Goal: Find specific page/section: Find specific page/section

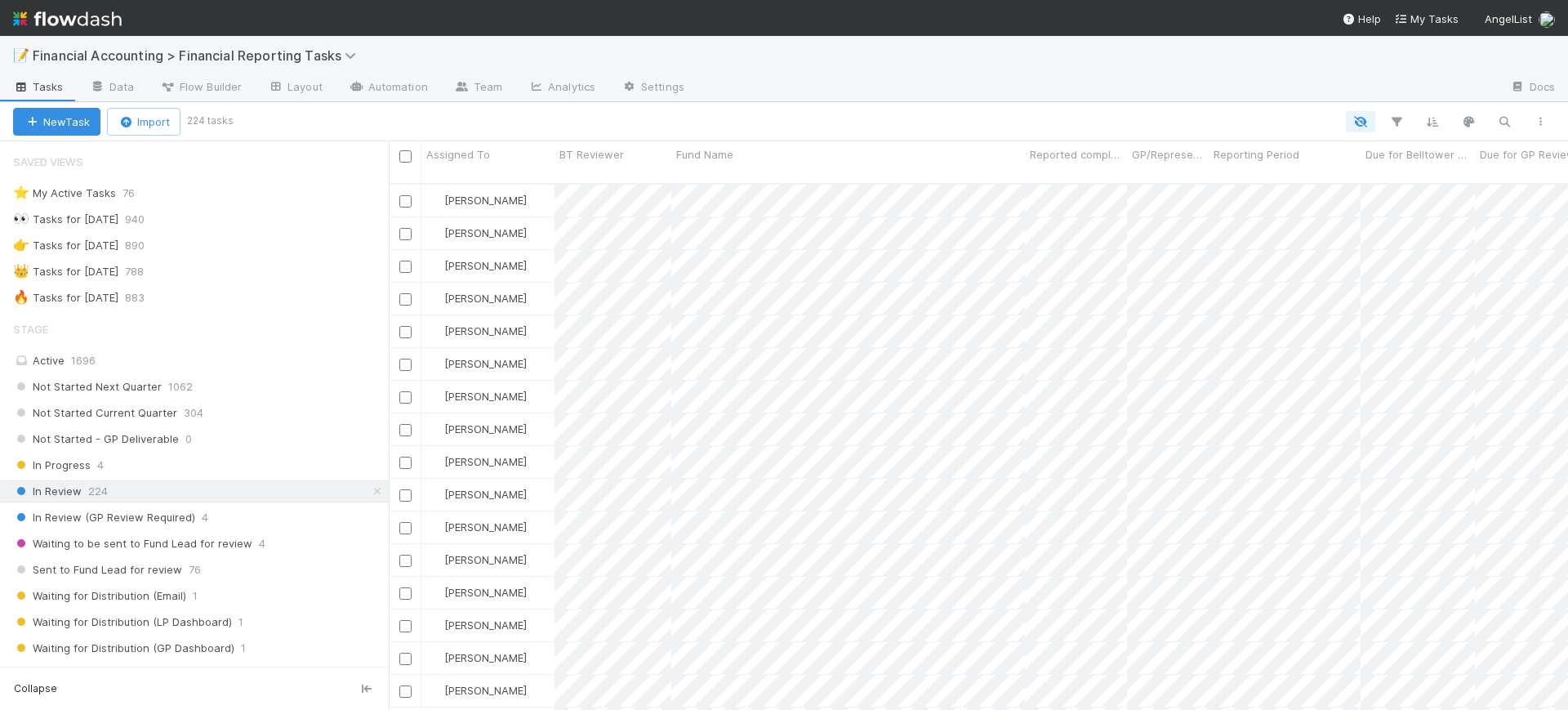
scroll to position [524, 1164]
click at [1394, 114] on icon "button" at bounding box center [1397, 122] width 16 height 15
click at [1227, 173] on button "Add Filter" at bounding box center [1146, 171] width 490 height 24
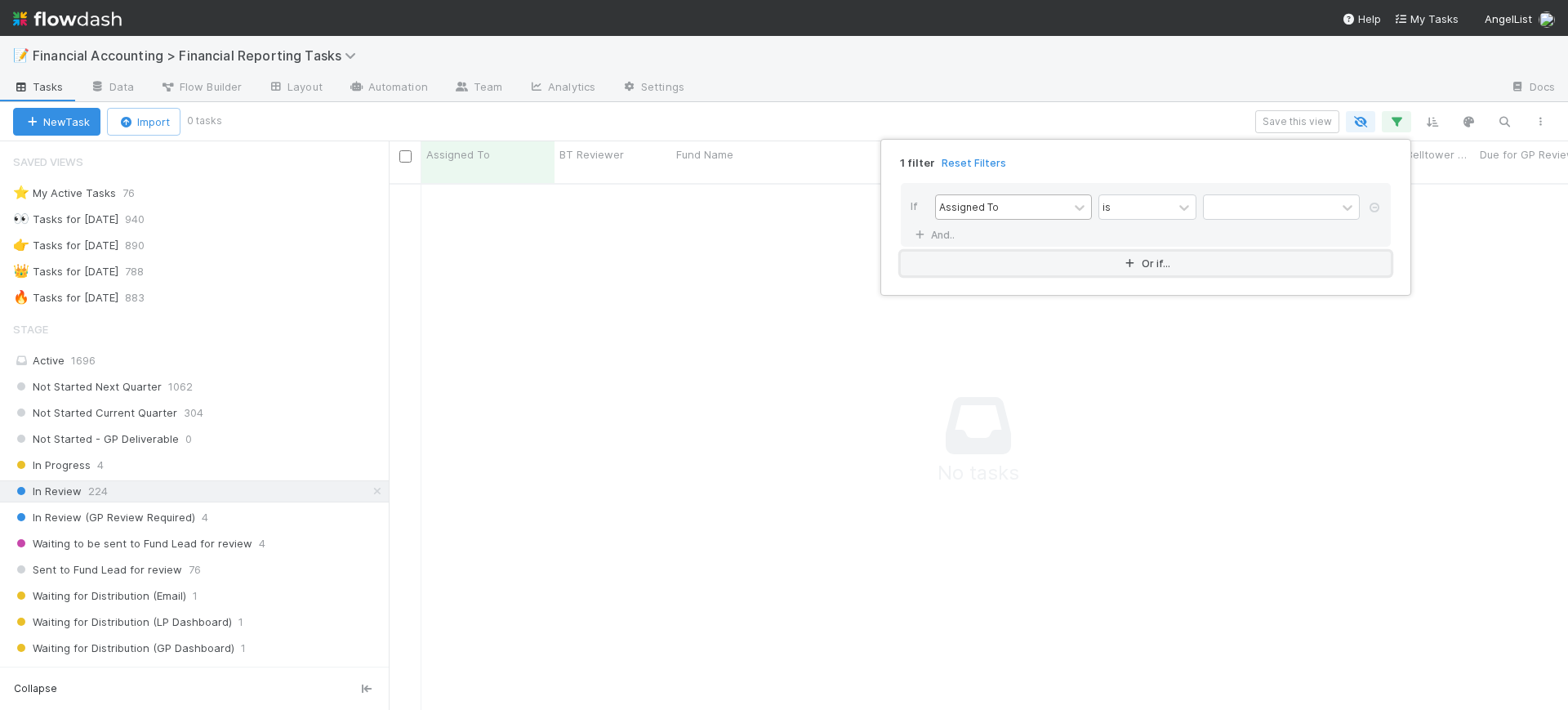
scroll to position [509, 1148]
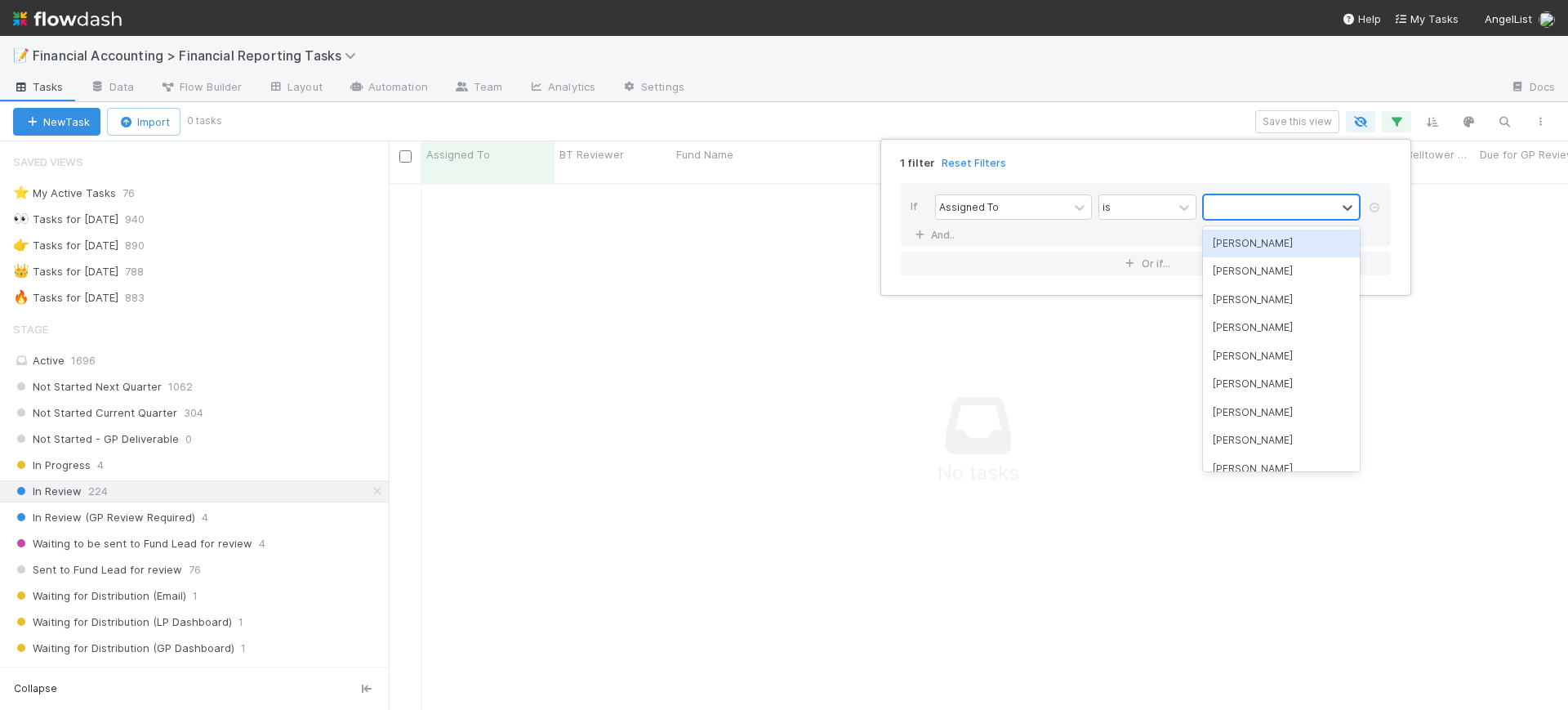
click at [1234, 205] on div at bounding box center [1270, 207] width 133 height 24
click at [1243, 250] on div "[PERSON_NAME]" at bounding box center [1281, 243] width 156 height 27
click at [1434, 272] on div "1 filter Reset Filters If Assigned To is option Conor Queenan, selected. option…" at bounding box center [784, 355] width 1568 height 710
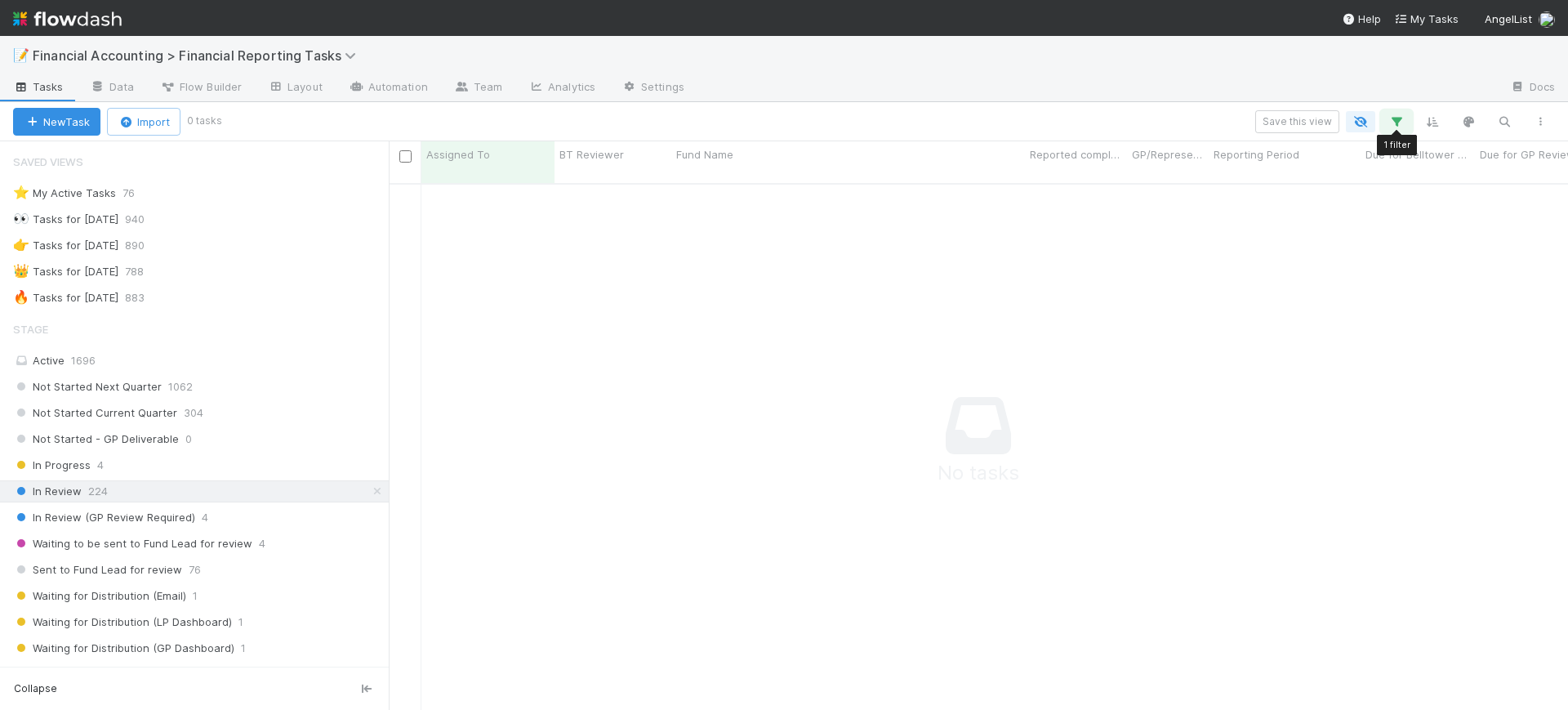
click at [1399, 120] on icon "button" at bounding box center [1397, 122] width 16 height 15
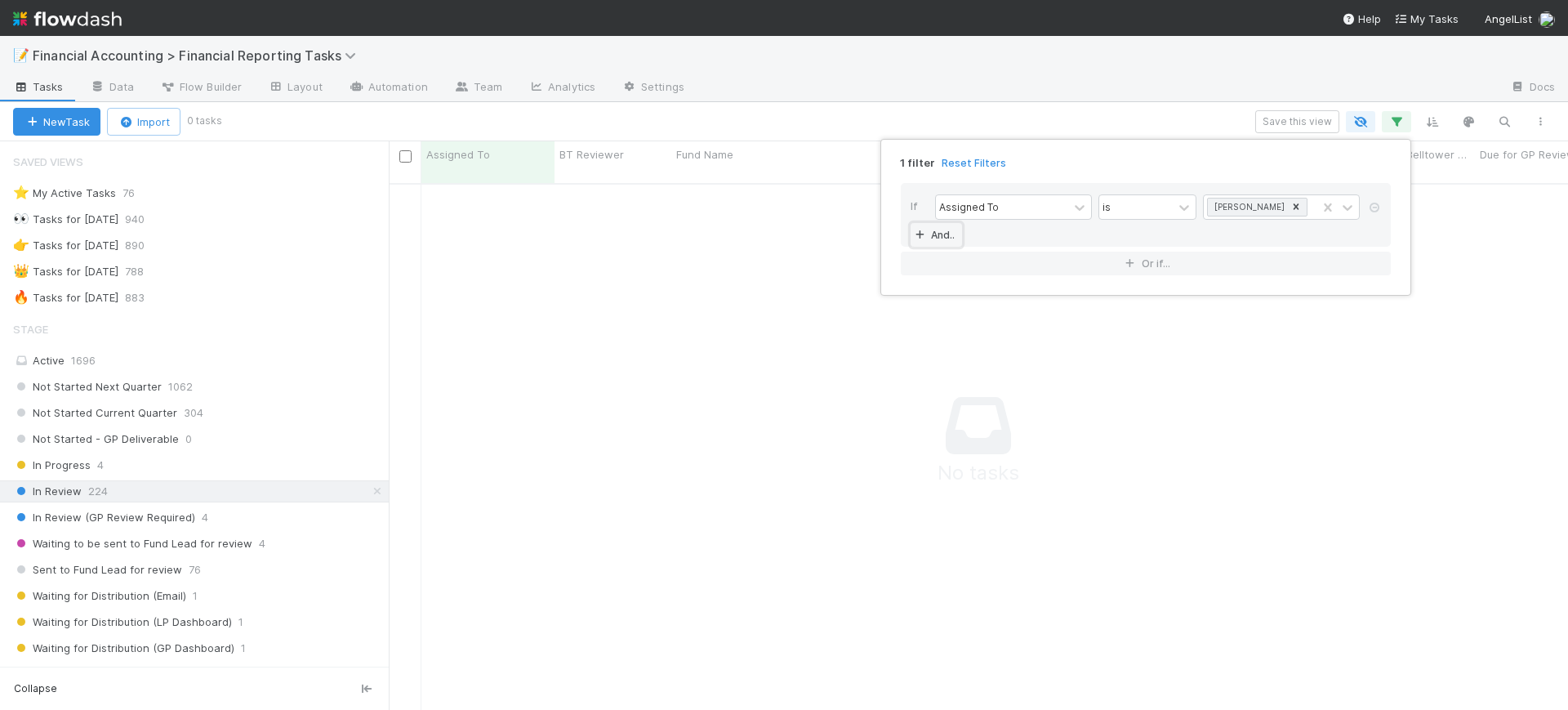
click at [936, 230] on link "And.." at bounding box center [936, 235] width 51 height 24
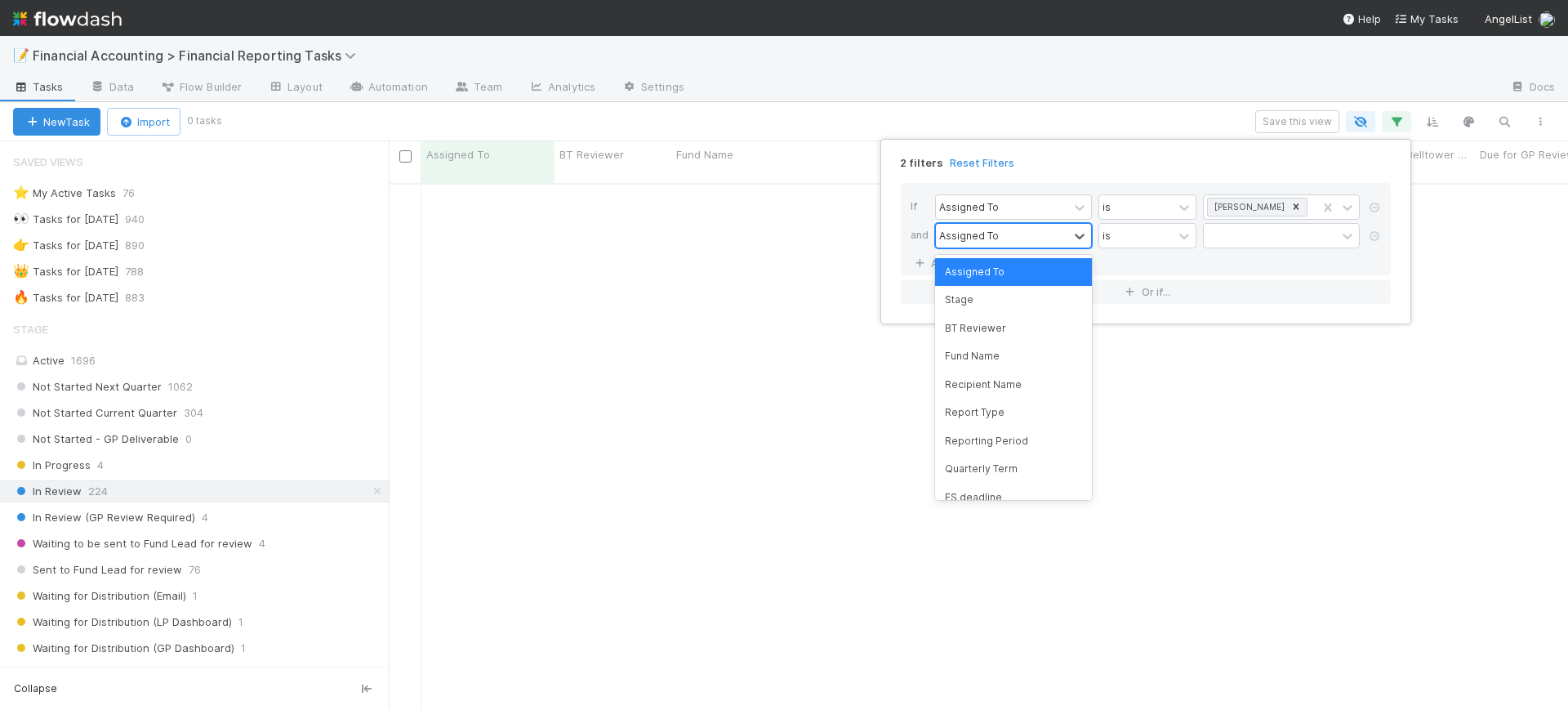
click at [978, 235] on div "Assigned To" at bounding box center [969, 235] width 59 height 15
click at [1001, 436] on div "Reporting Period" at bounding box center [1013, 441] width 156 height 27
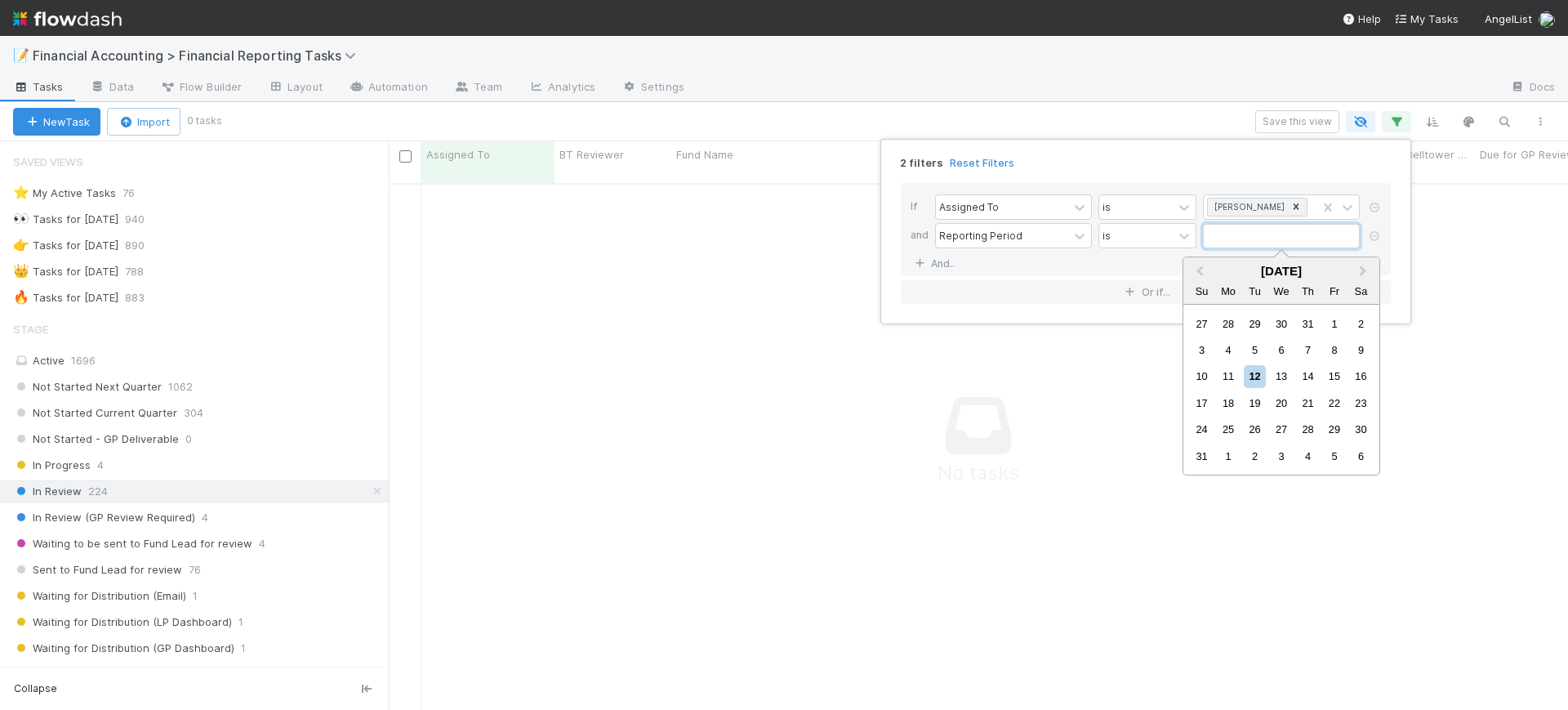
click at [1239, 240] on input "text" at bounding box center [1281, 236] width 156 height 25
click at [1199, 270] on span "Previous Month" at bounding box center [1199, 272] width 0 height 19
click at [1224, 423] on div "30" at bounding box center [1229, 429] width 22 height 22
type input "[DATE]"
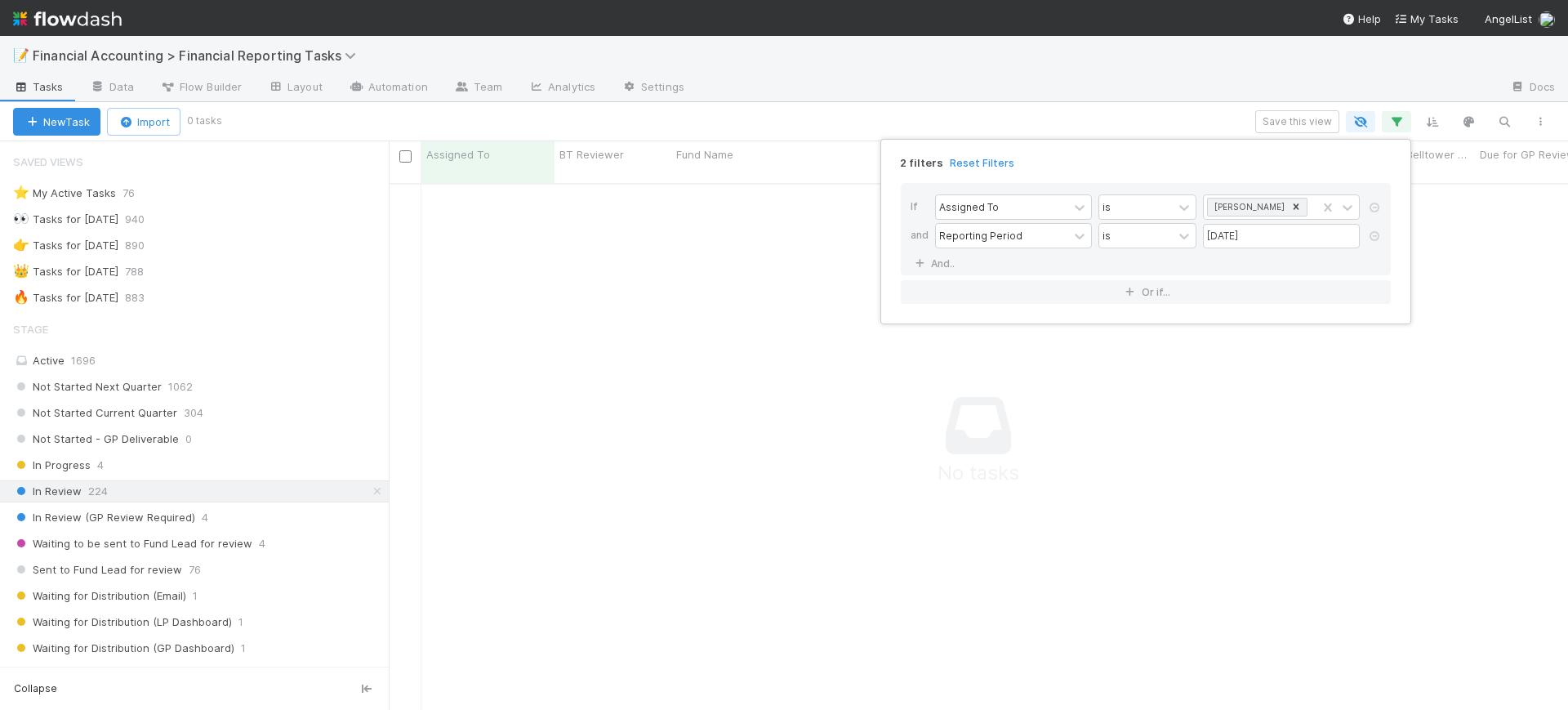
click at [378, 316] on div "2 filters Reset Filters If Assigned To is Conor Queenan and Reporting Period is…" at bounding box center [784, 355] width 1568 height 710
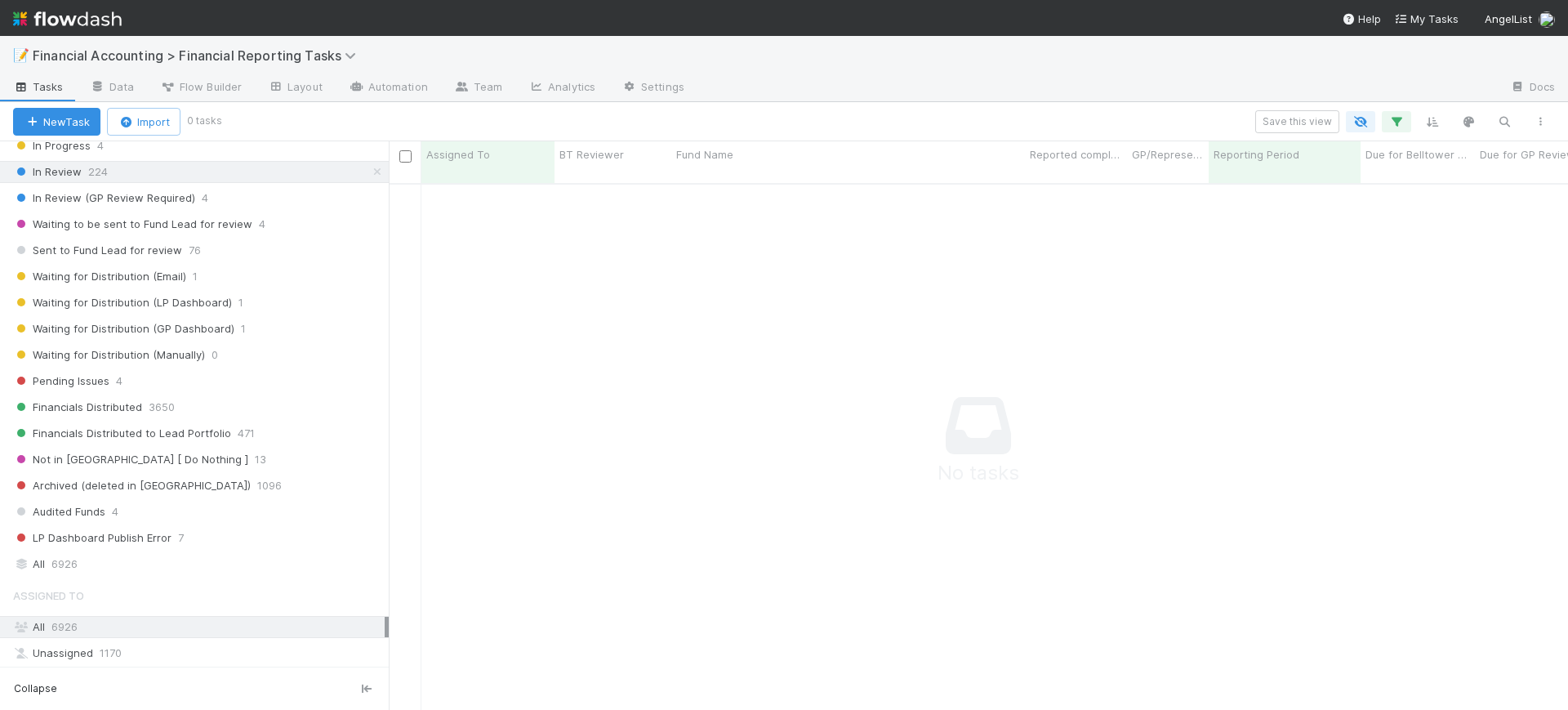
scroll to position [324, 0]
click at [109, 564] on div "All 6926" at bounding box center [199, 559] width 371 height 20
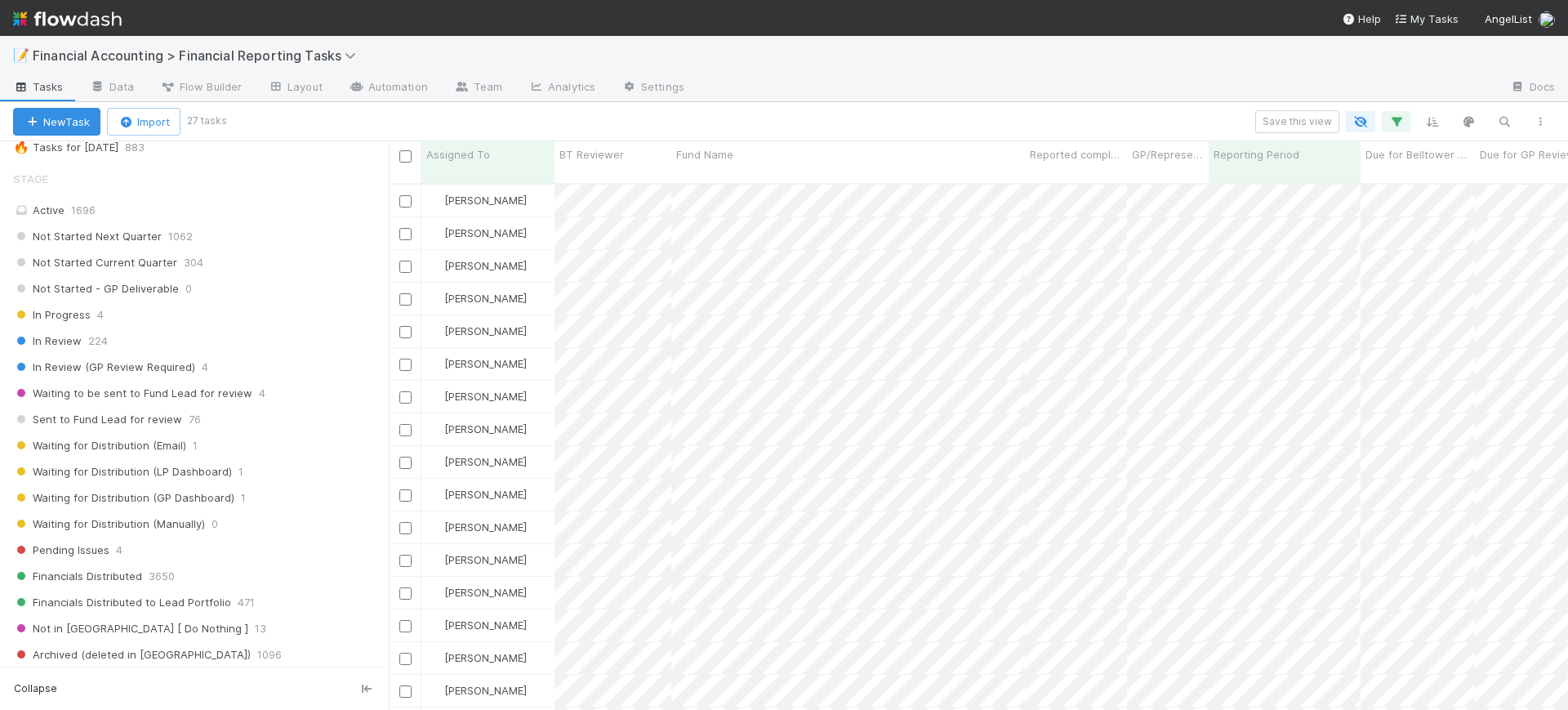
scroll to position [125, 0]
click at [105, 240] on div "Active 1696" at bounding box center [199, 234] width 371 height 20
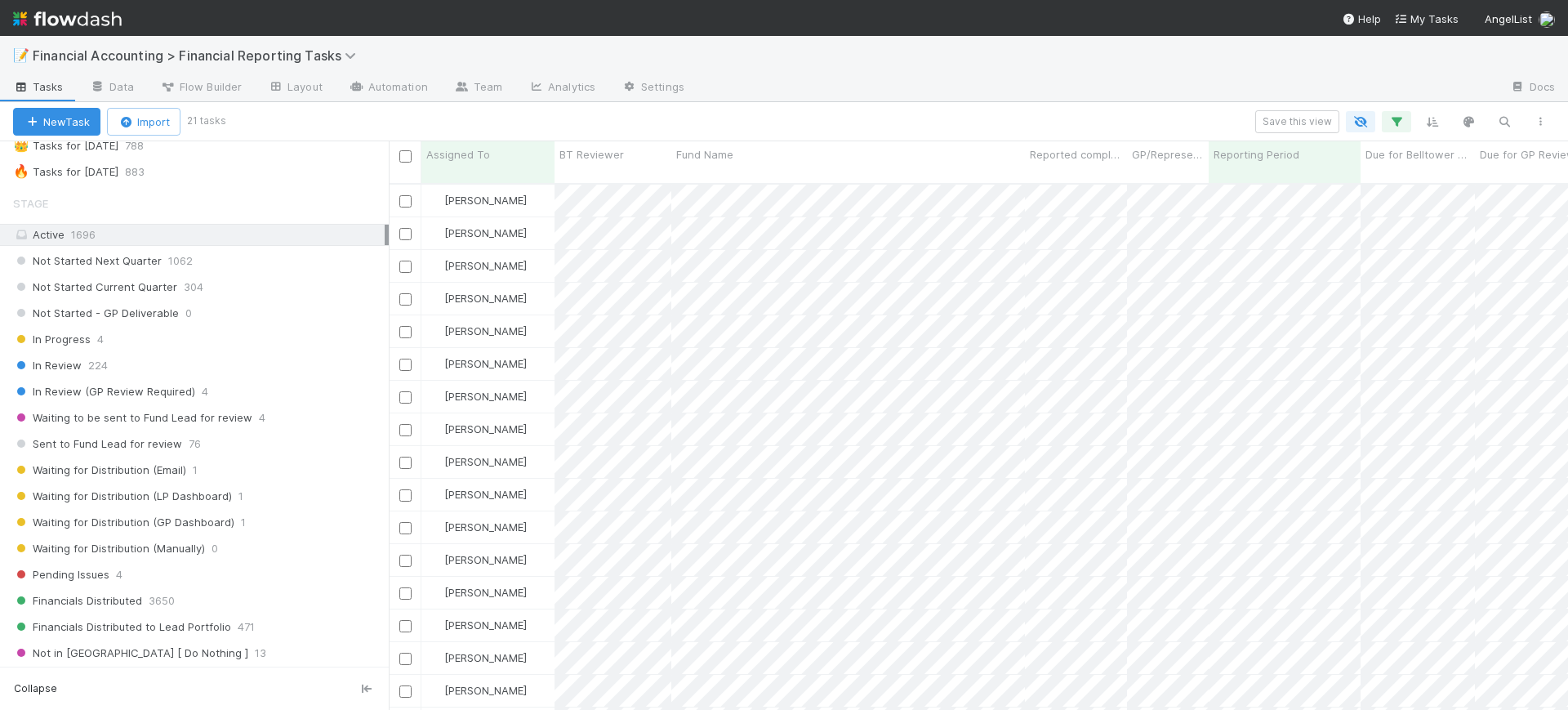
click at [105, 240] on div "Active 1696" at bounding box center [199, 234] width 371 height 20
click at [143, 264] on span "Not Started Next Quarter" at bounding box center [87, 261] width 148 height 20
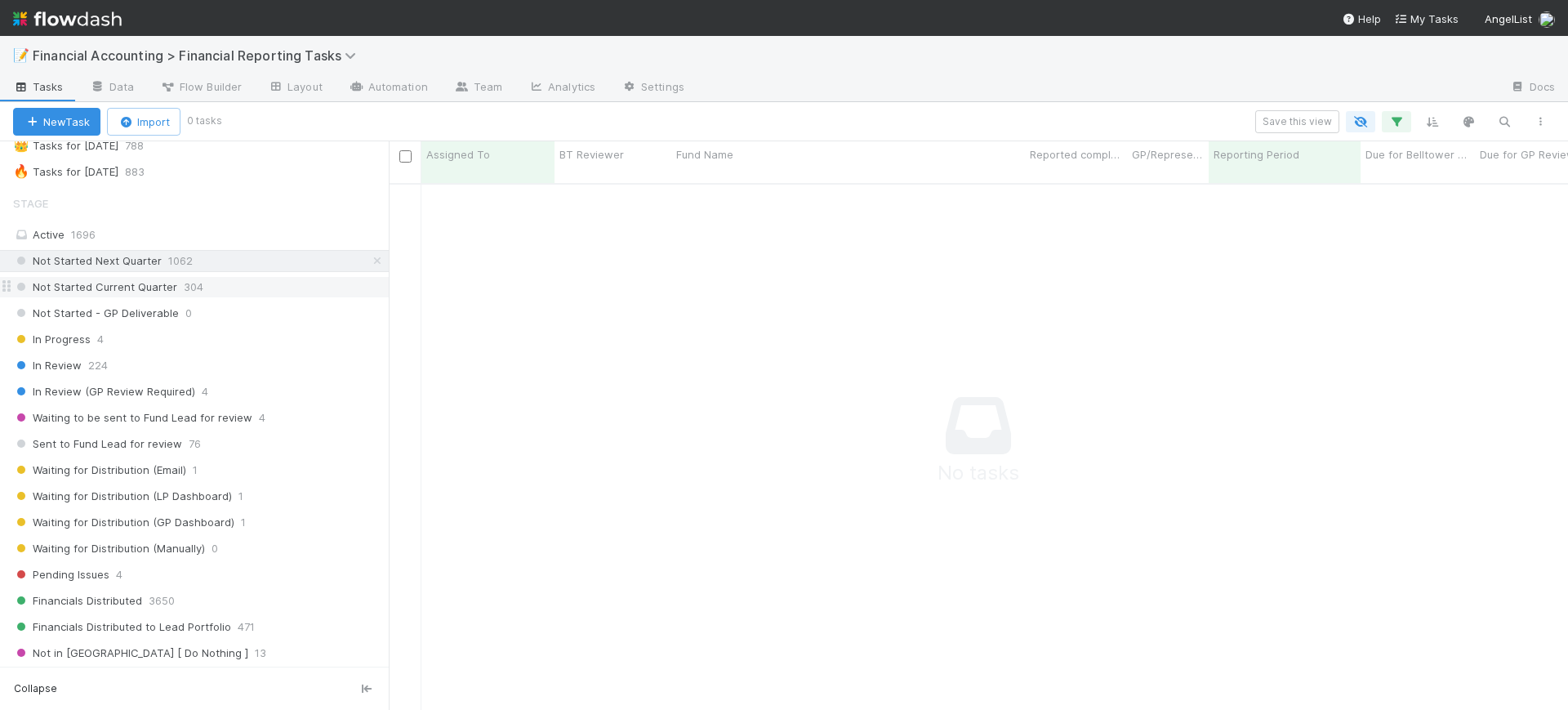
scroll to position [509, 1148]
click at [156, 288] on span "Not Started Current Quarter" at bounding box center [94, 287] width 164 height 20
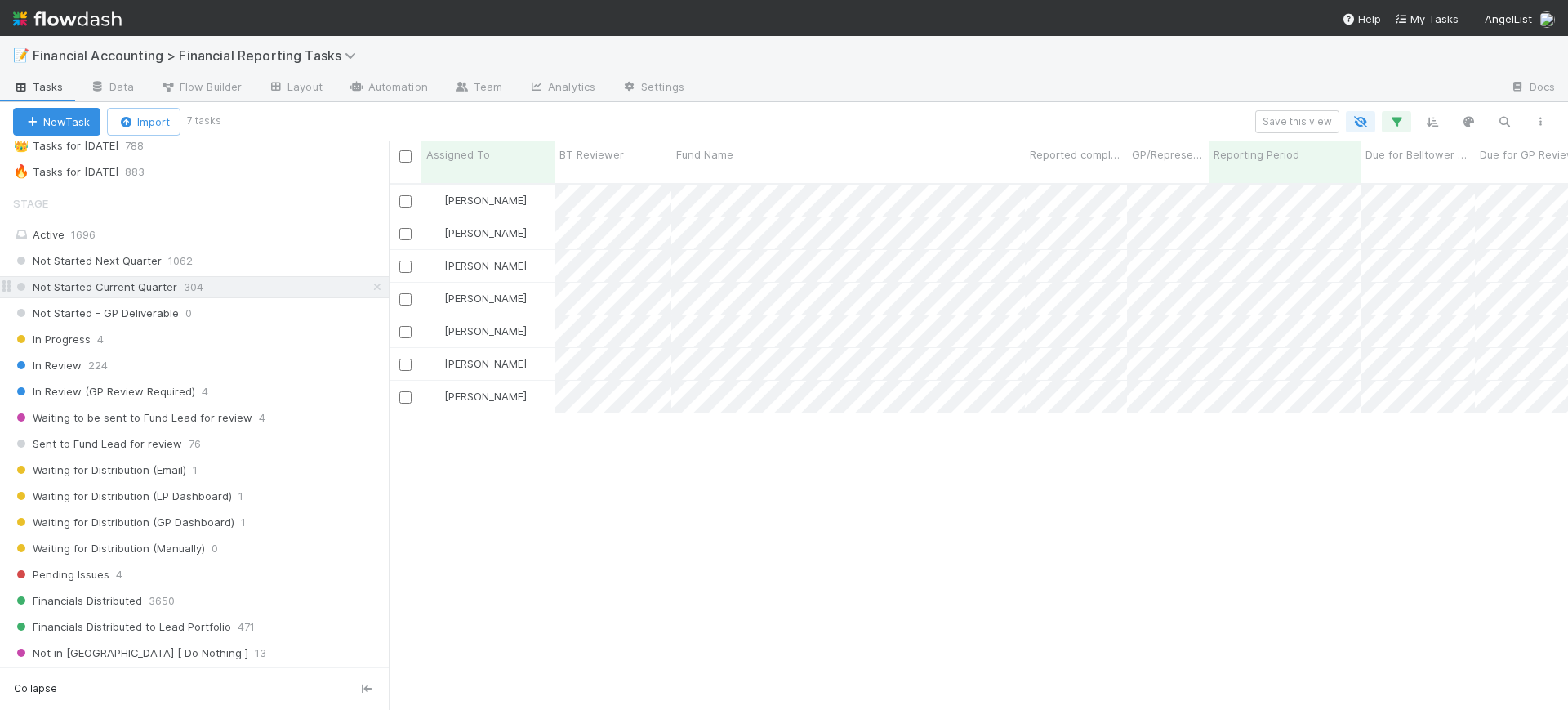
scroll to position [524, 1164]
click at [156, 308] on span "Not Started - GP Deliverable" at bounding box center [95, 313] width 166 height 20
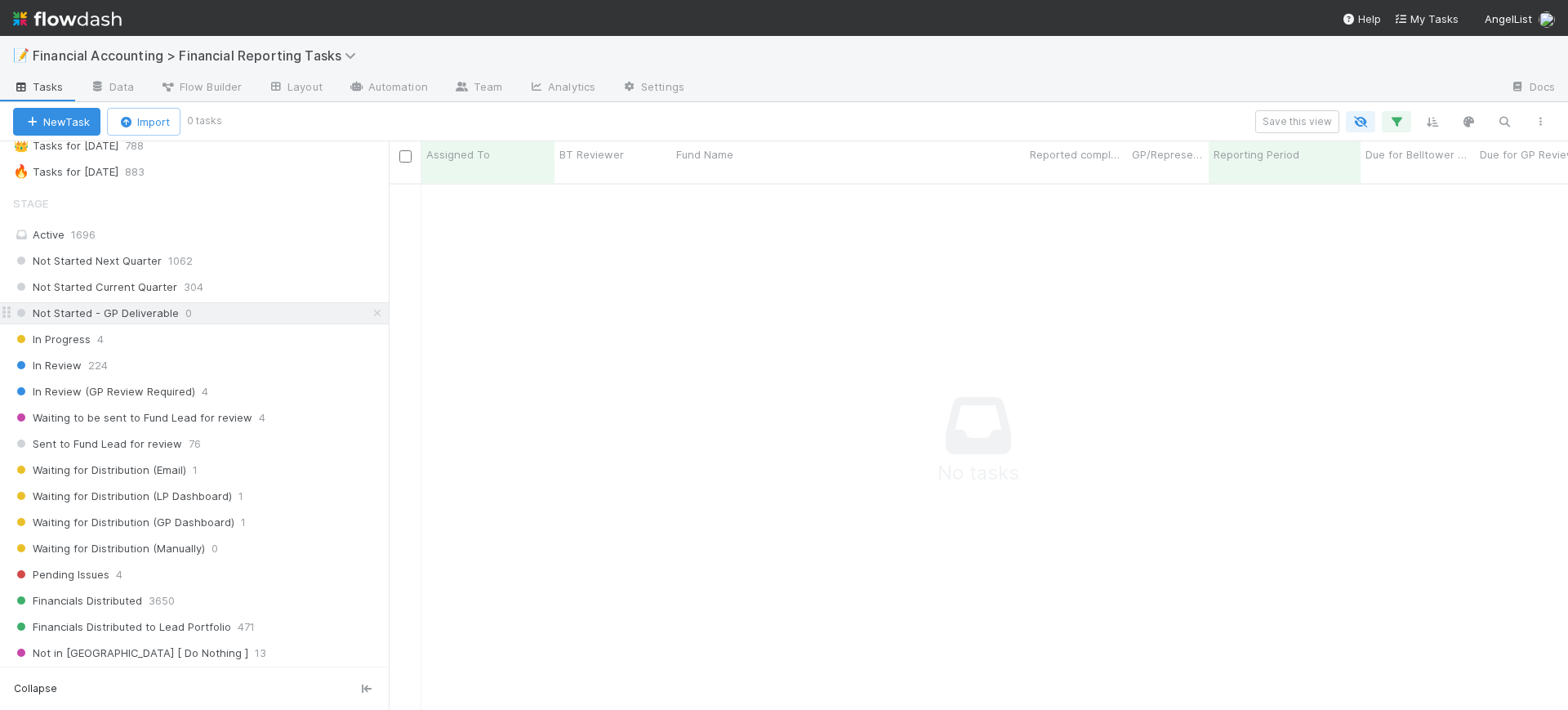
scroll to position [509, 1148]
click at [68, 342] on span "In Progress" at bounding box center [51, 339] width 78 height 20
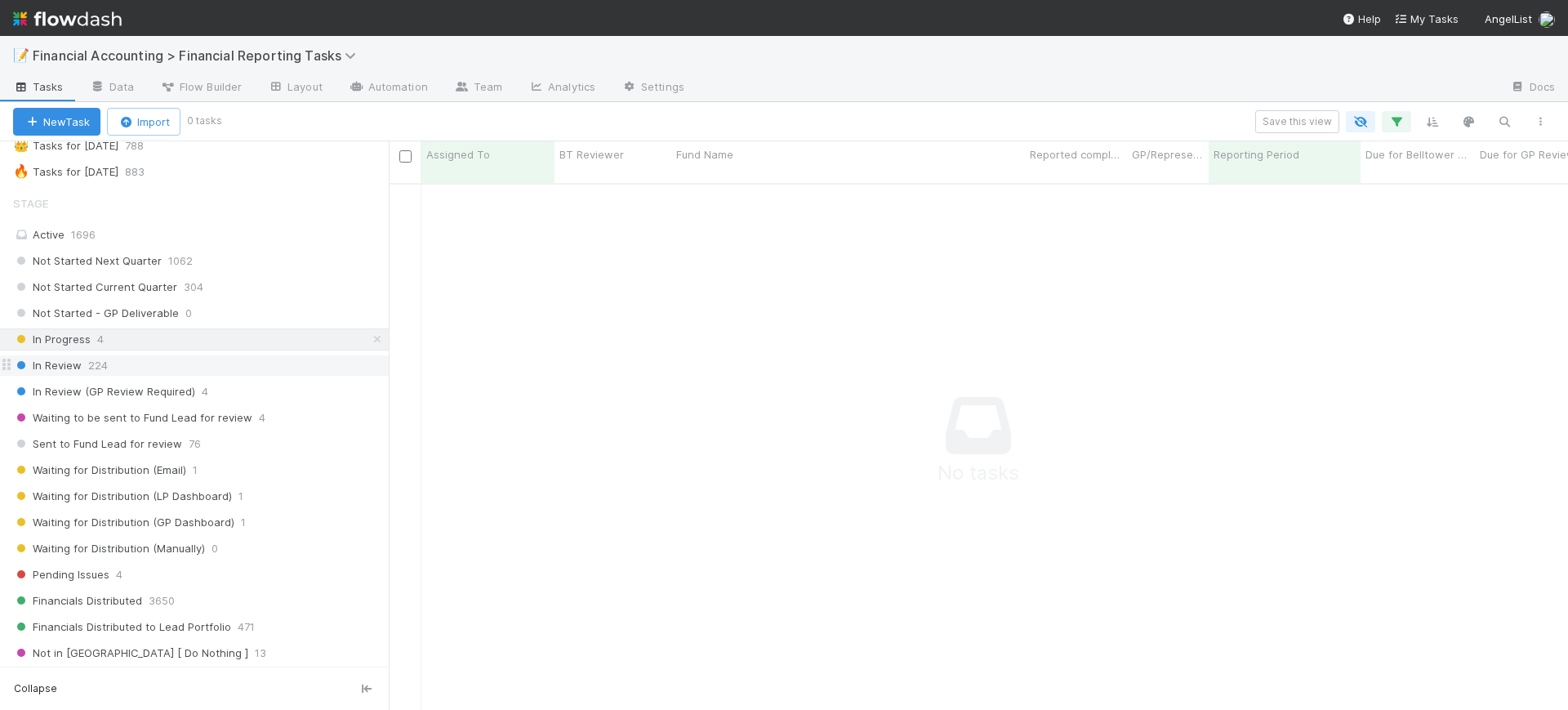
click at [102, 366] on span "224" at bounding box center [97, 365] width 19 height 20
click at [128, 392] on span "In Review (GP Review Required)" at bounding box center [103, 392] width 182 height 20
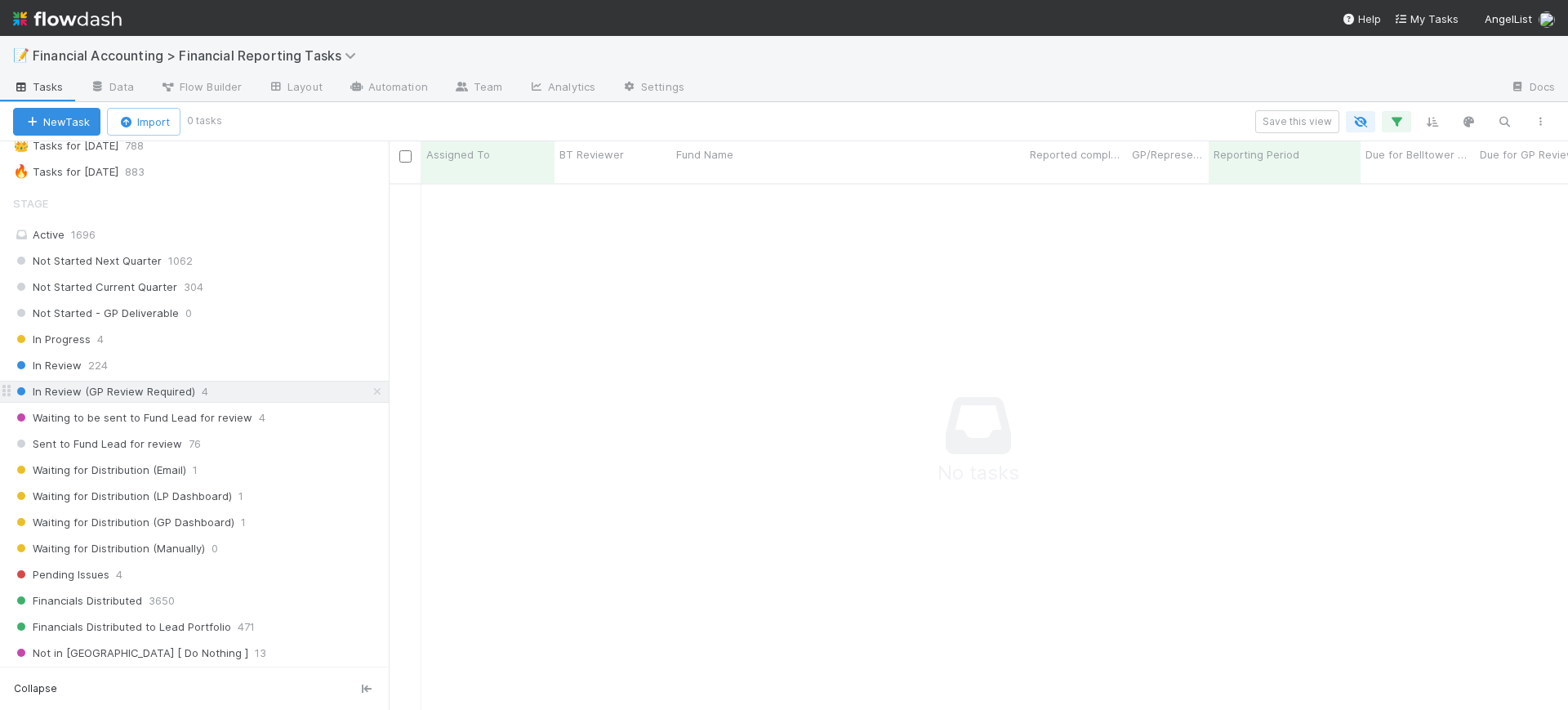
scroll to position [509, 1148]
click at [139, 414] on span "Waiting to be sent to Fund Lead for review" at bounding box center [133, 417] width 240 height 20
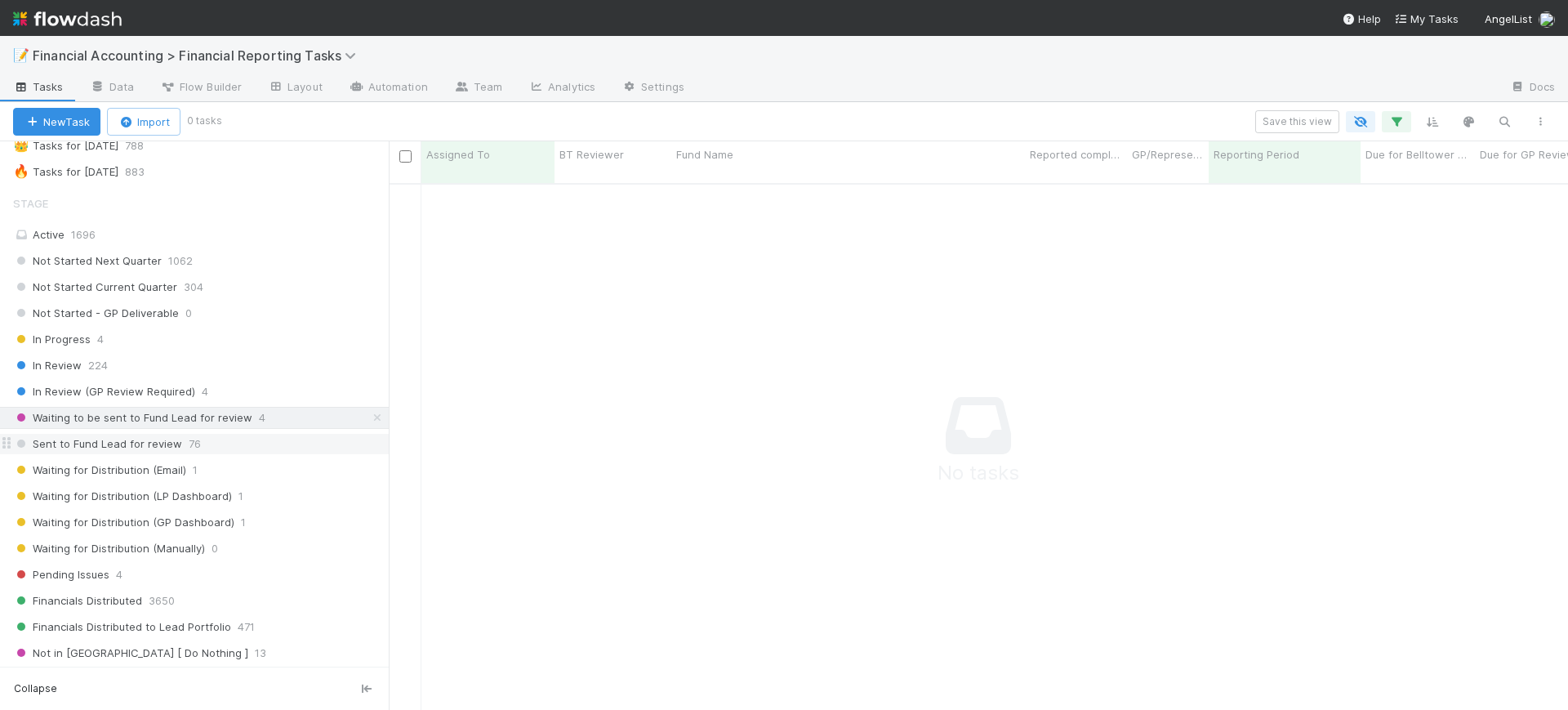
click at [148, 439] on span "Sent to Fund Lead for review" at bounding box center [97, 444] width 169 height 20
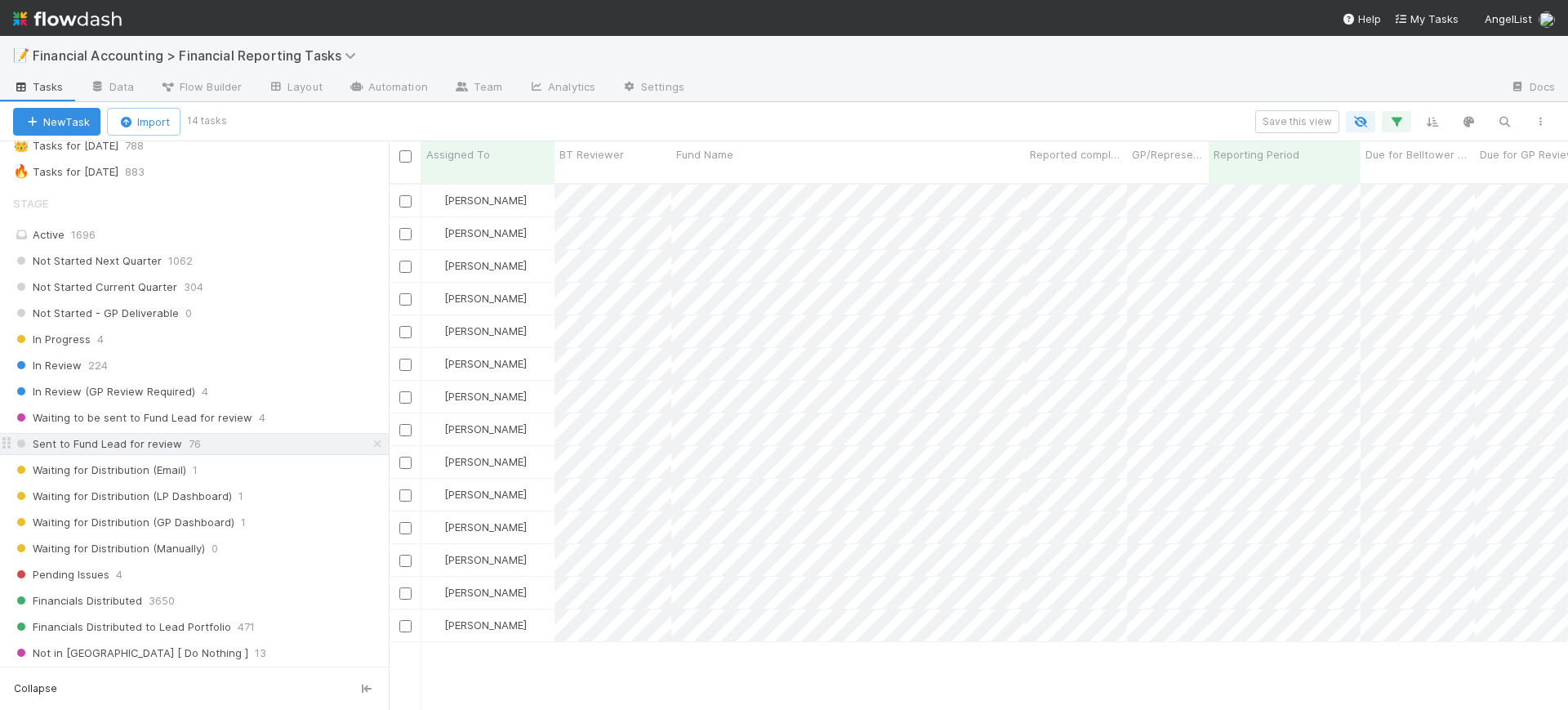
scroll to position [524, 1164]
click at [742, 159] on div "Fund Name" at bounding box center [848, 155] width 345 height 16
click at [739, 178] on div "Sort A → Z" at bounding box center [770, 185] width 187 height 25
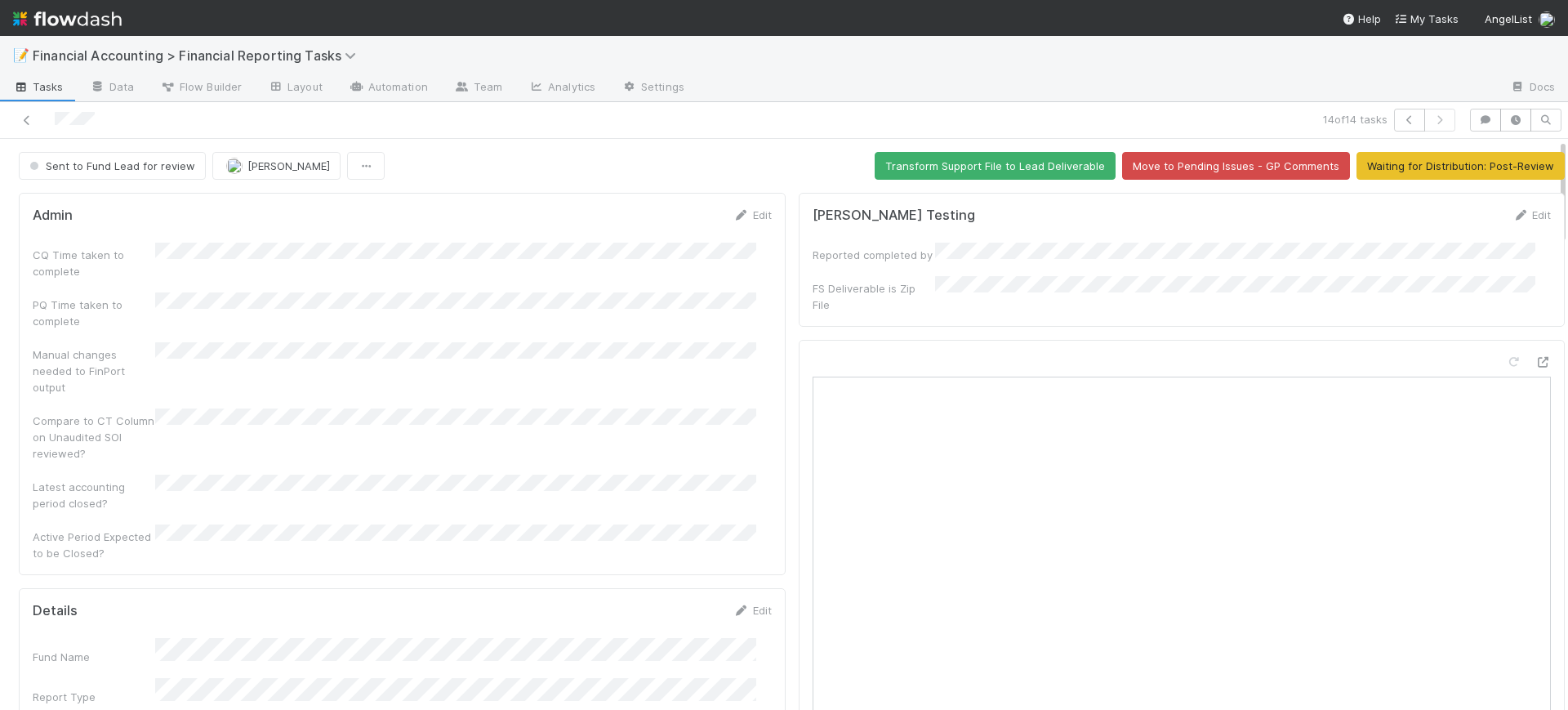
drag, startPoint x: 1549, startPoint y: 200, endPoint x: 1563, endPoint y: 94, distance: 106.9
click at [1563, 94] on div "📝 Financial Accounting > Financial Reporting Tasks Tasks Data Flow Builder Layo…" at bounding box center [784, 372] width 1568 height 673
click at [26, 119] on icon at bounding box center [27, 121] width 16 height 11
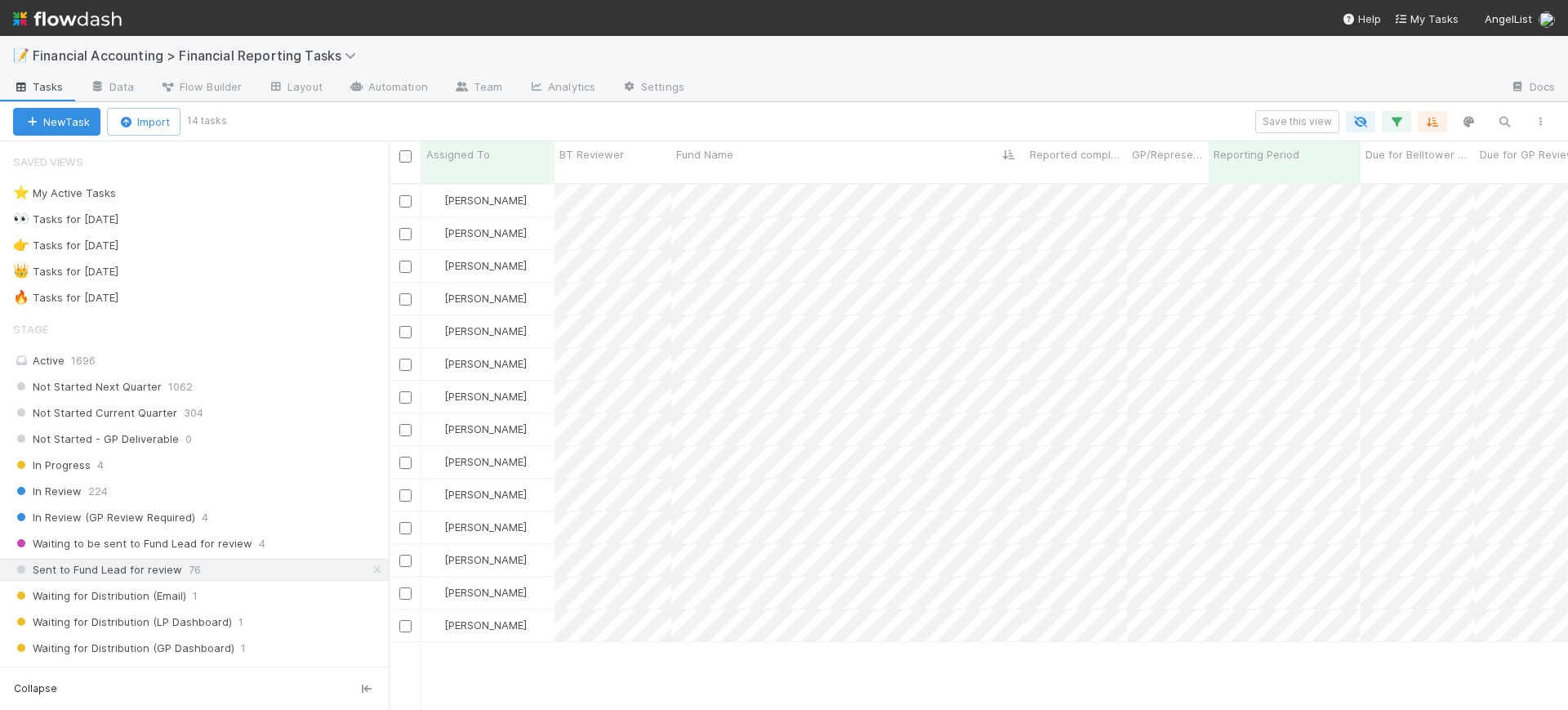
scroll to position [524, 1164]
click at [203, 601] on div "Waiting for Distribution (Email) 1" at bounding box center [200, 596] width 376 height 20
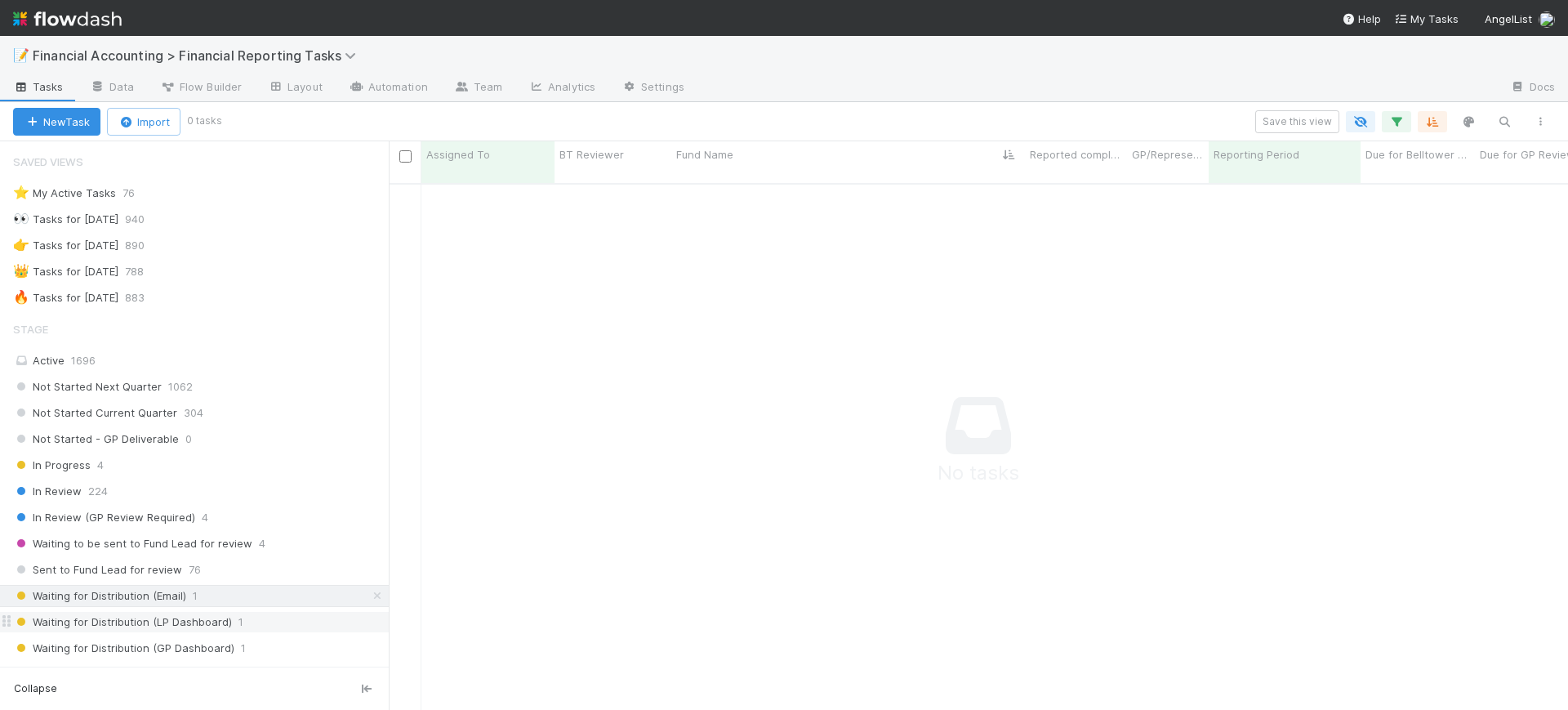
scroll to position [509, 1148]
click at [226, 617] on span "Waiting for Distribution (LP Dashboard)" at bounding box center [122, 622] width 219 height 20
click at [241, 642] on span "1" at bounding box center [242, 648] width 5 height 20
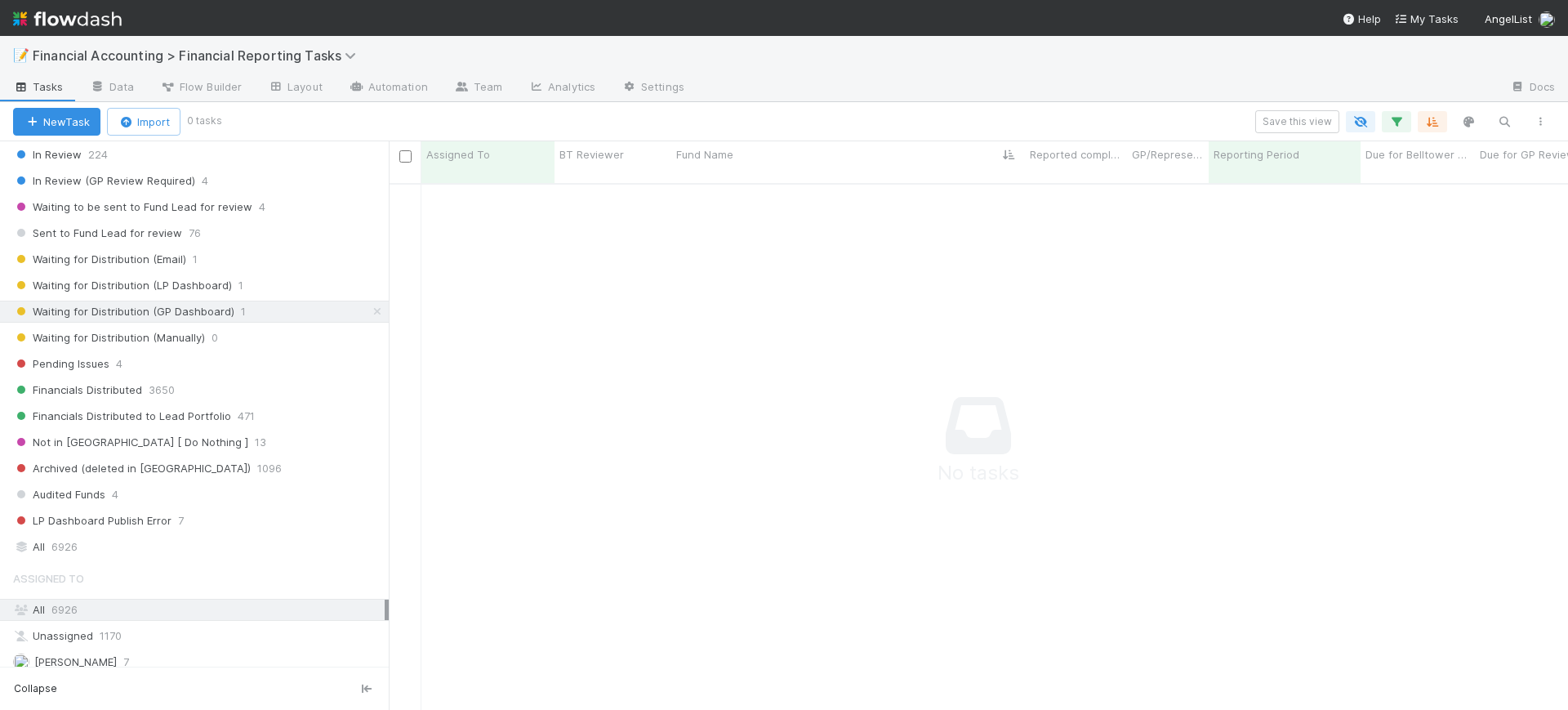
scroll to position [340, 0]
click at [193, 363] on div "Pending Issues 4" at bounding box center [200, 360] width 376 height 20
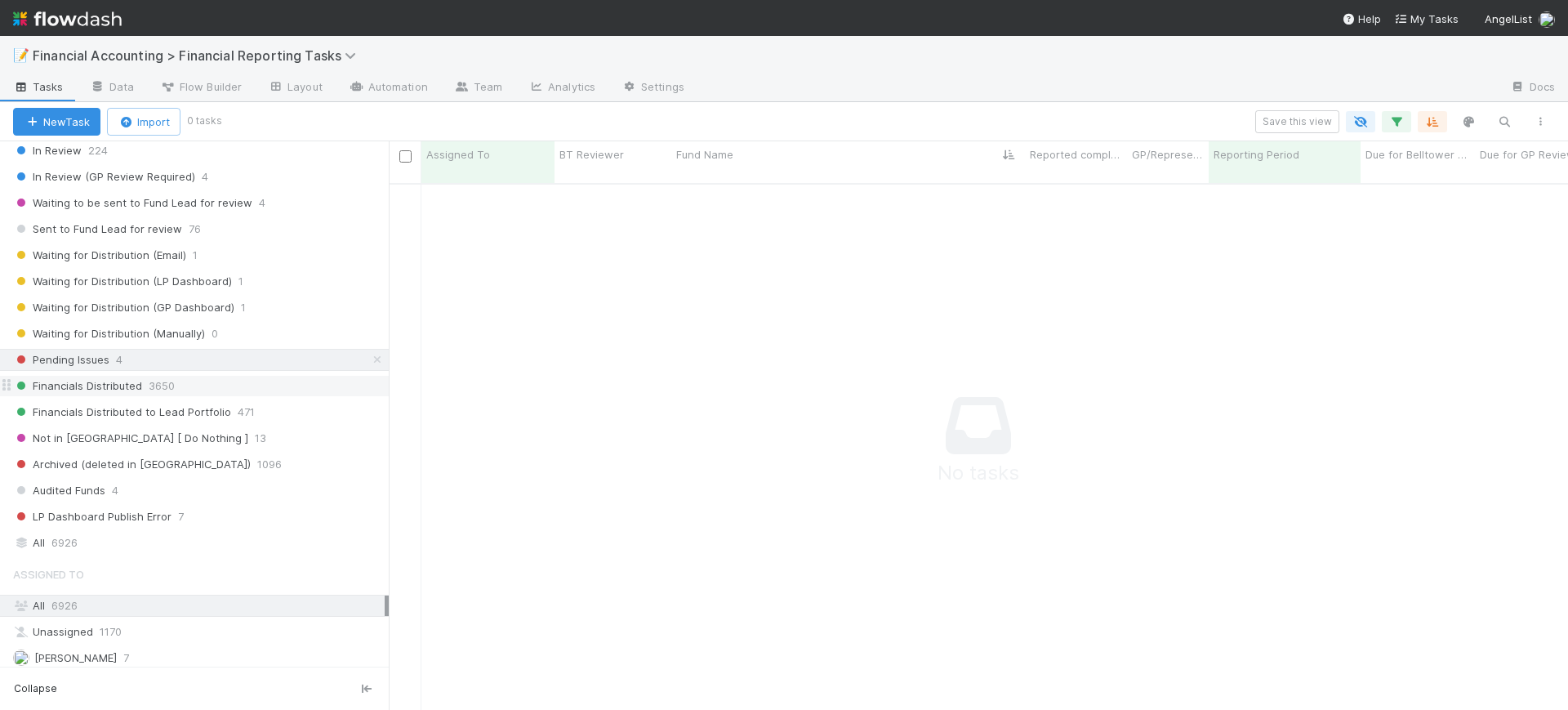
scroll to position [509, 1148]
click at [217, 392] on div "Financials Distributed 3650" at bounding box center [200, 386] width 376 height 20
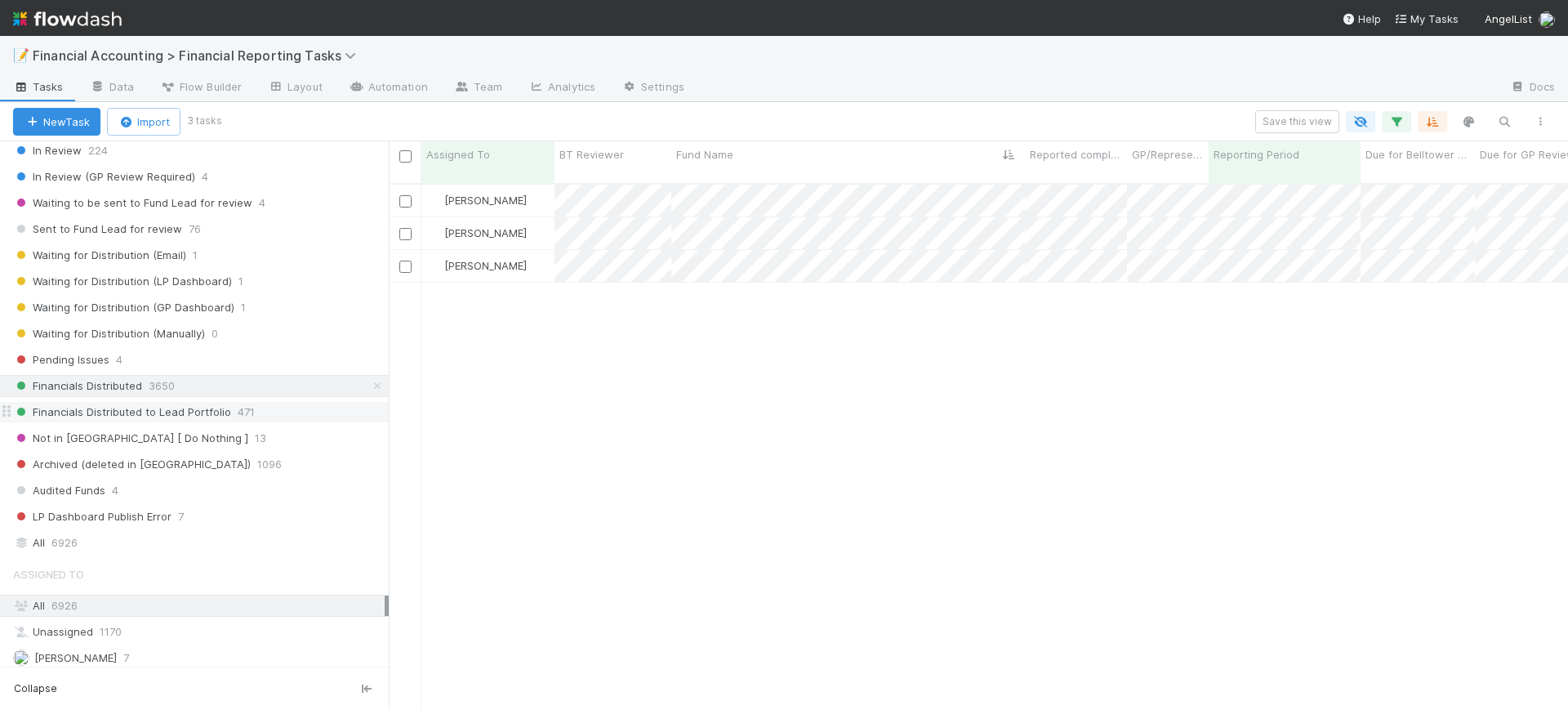
scroll to position [524, 1164]
click at [241, 414] on span "471" at bounding box center [246, 412] width 17 height 20
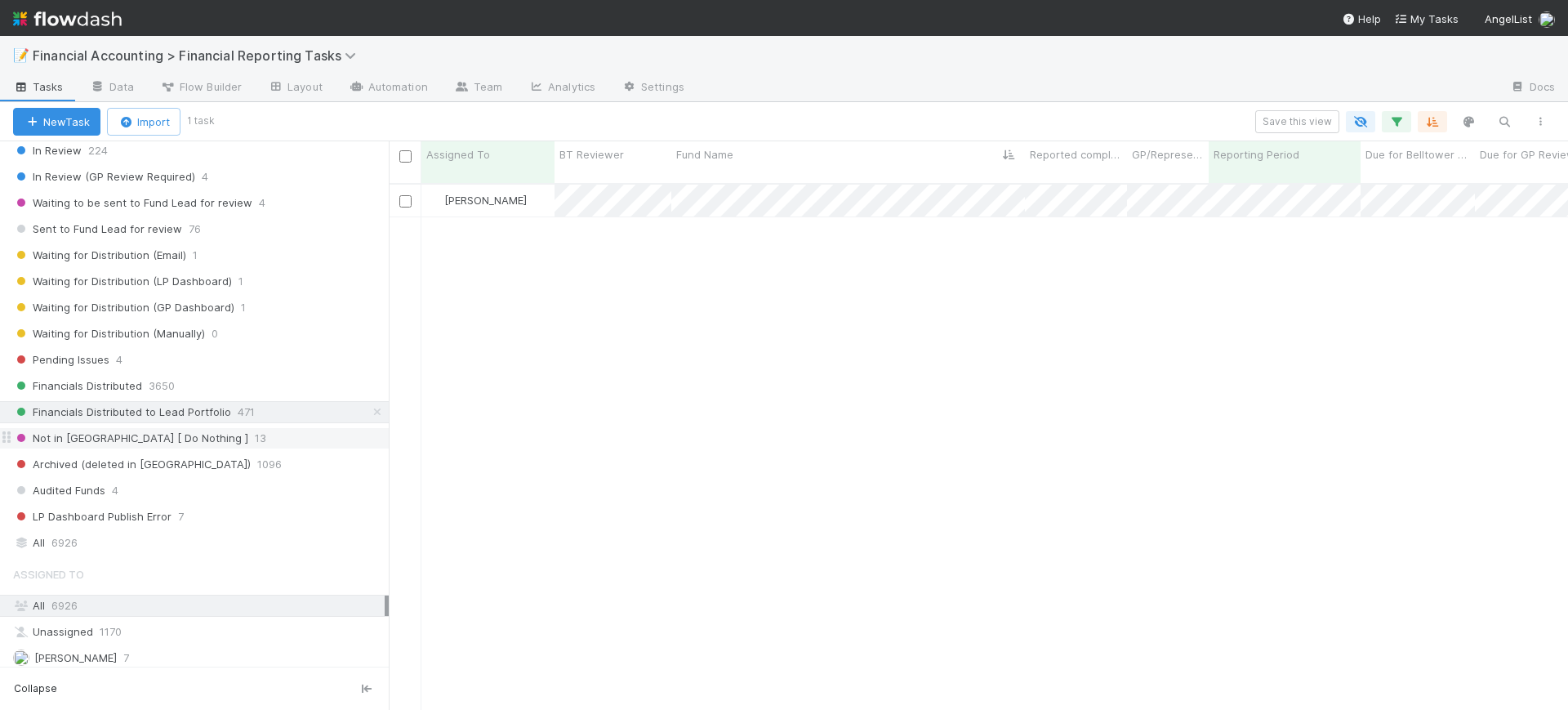
scroll to position [524, 1164]
click at [195, 438] on div "Not in CT [ Do Nothing ] 13" at bounding box center [200, 438] width 376 height 20
click at [195, 468] on div "Archived (deleted in CT) 1096" at bounding box center [200, 464] width 376 height 20
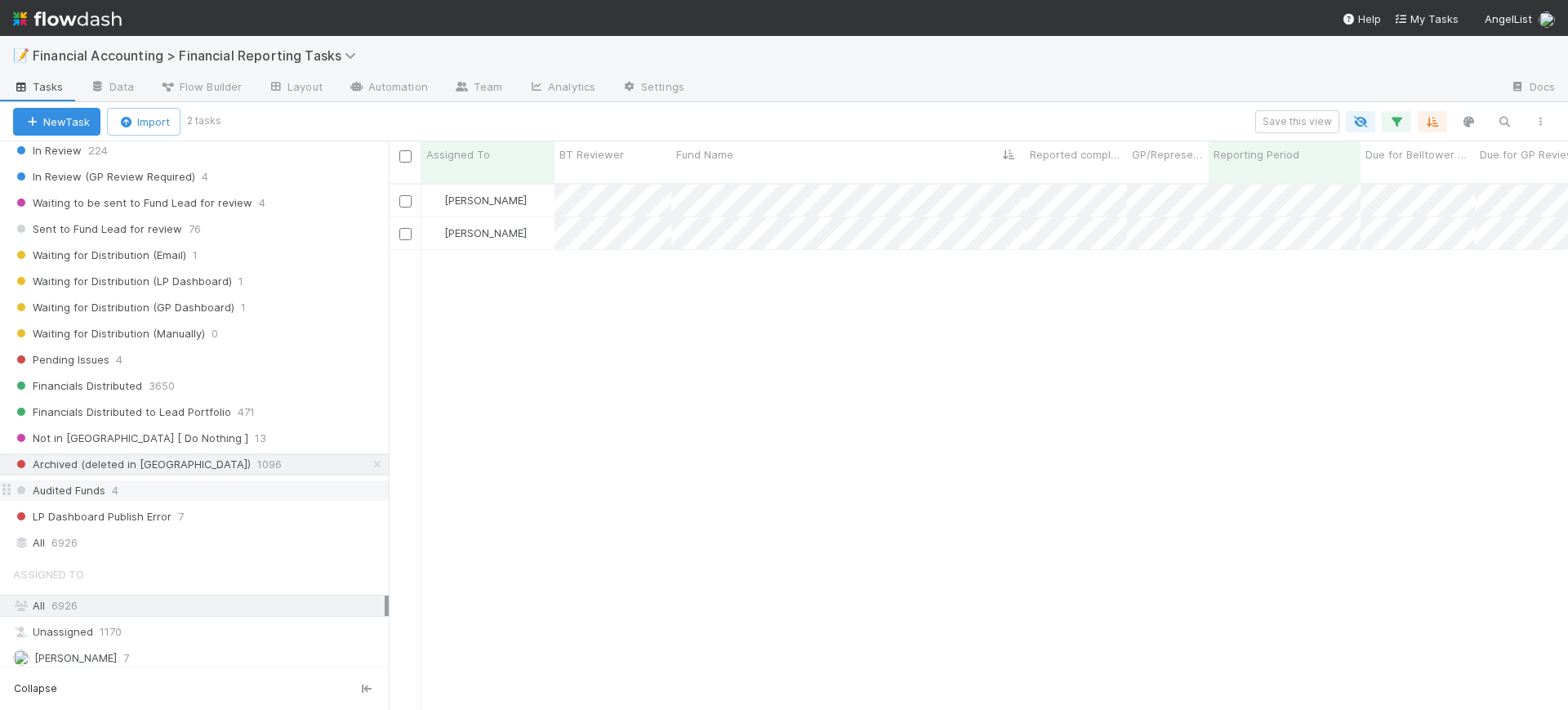
scroll to position [524, 1164]
click at [162, 497] on div "Audited Funds 4" at bounding box center [200, 490] width 376 height 20
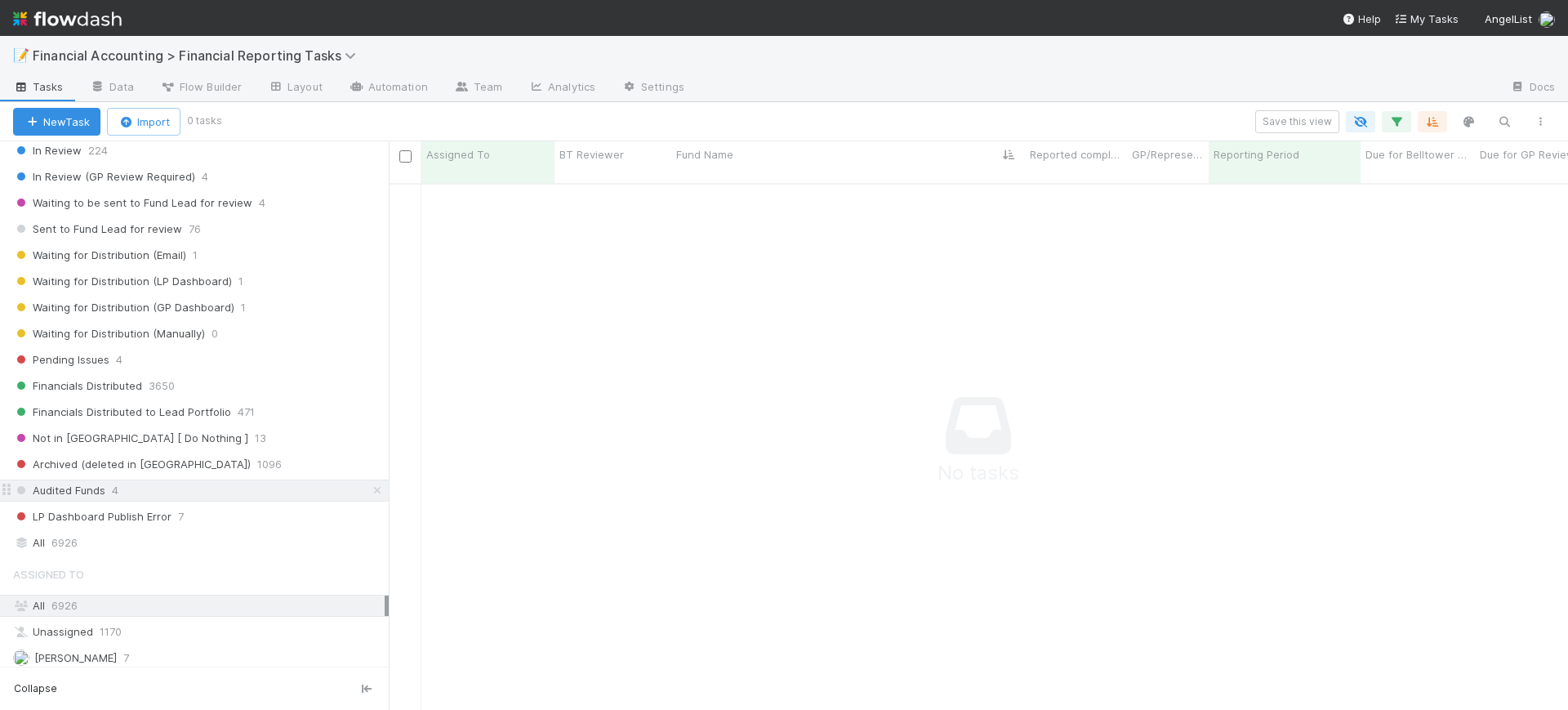
scroll to position [509, 1148]
click at [173, 522] on div "LP Dashboard Publish Error 7" at bounding box center [200, 516] width 376 height 20
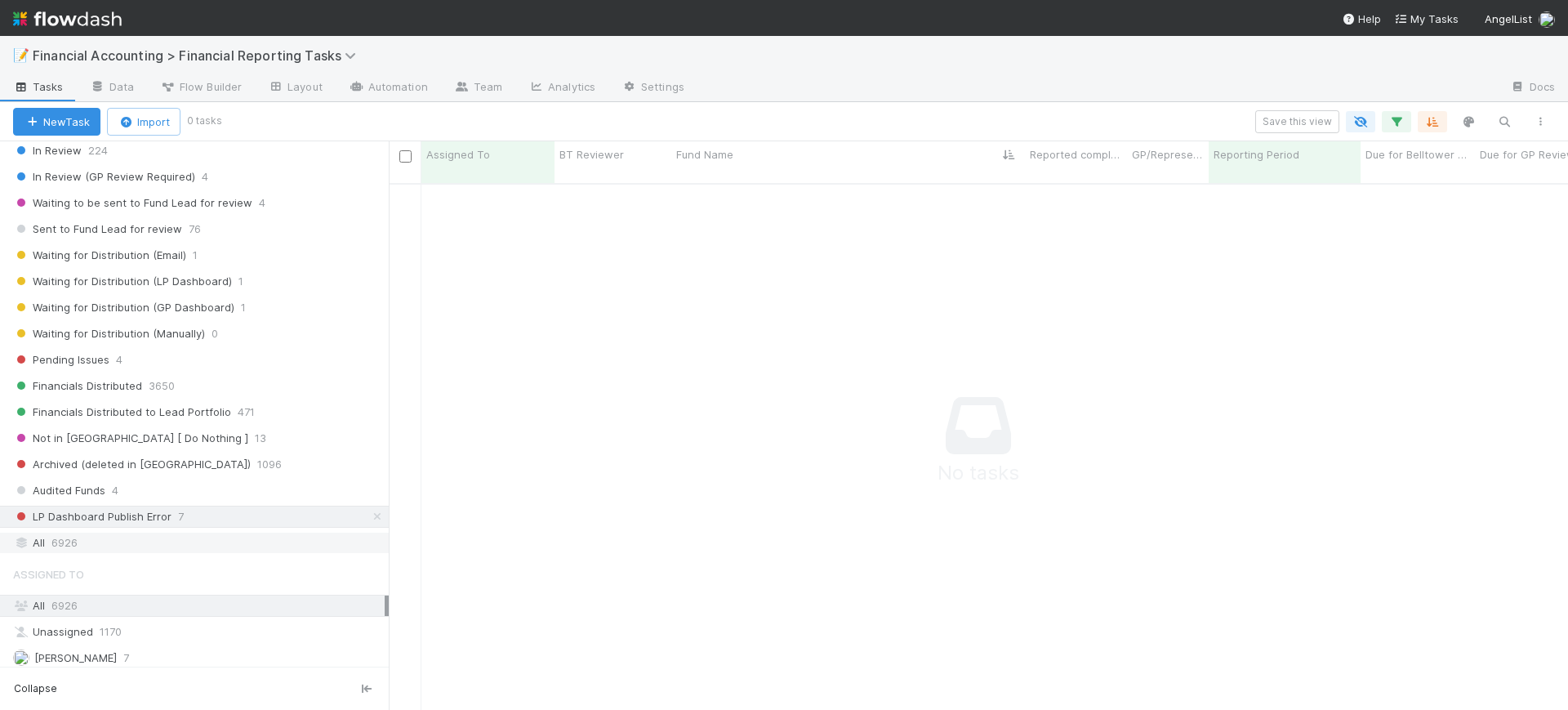
scroll to position [509, 1148]
click at [94, 544] on div "All 6926" at bounding box center [199, 543] width 371 height 20
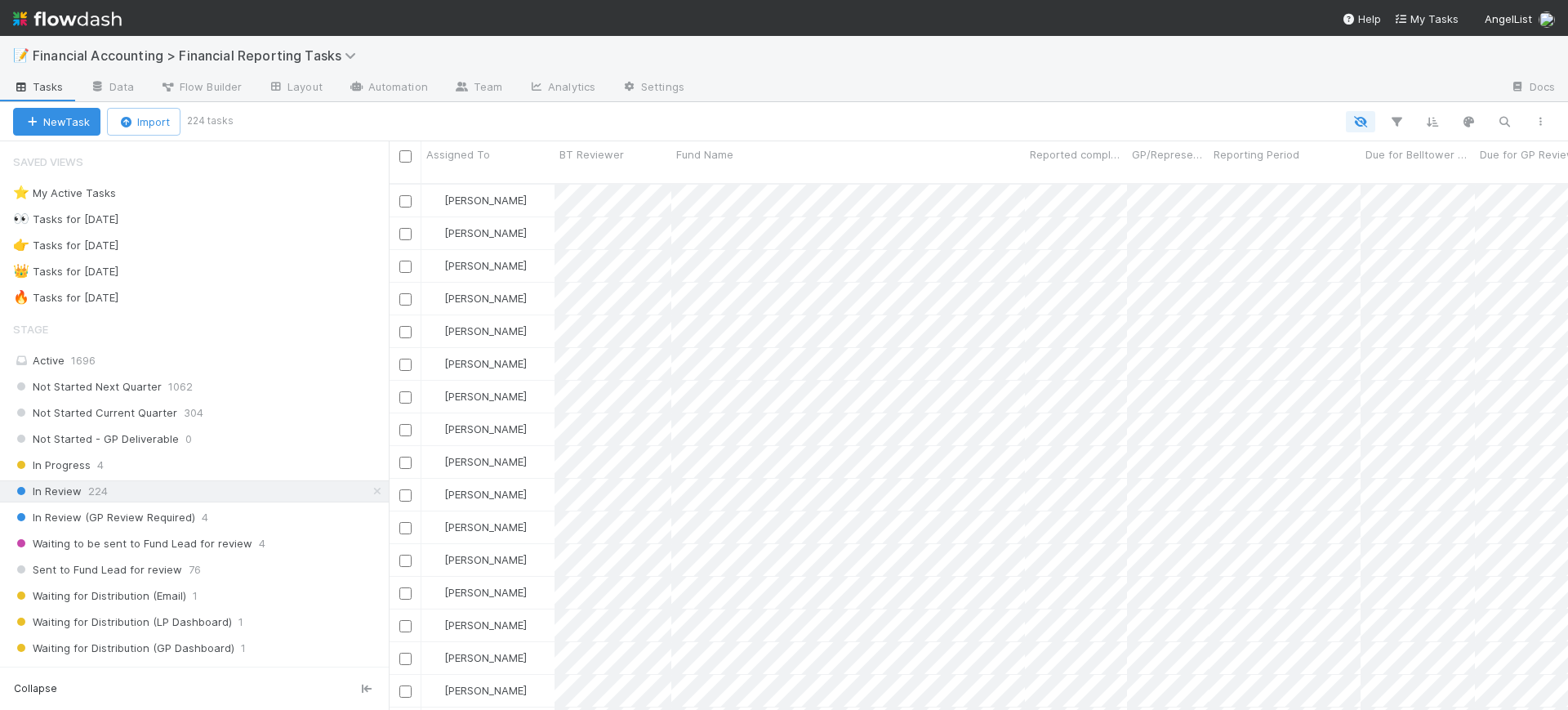
scroll to position [524, 1164]
click at [1393, 129] on button "button" at bounding box center [1396, 121] width 29 height 21
click at [1200, 171] on button "Add Filter" at bounding box center [1146, 171] width 490 height 24
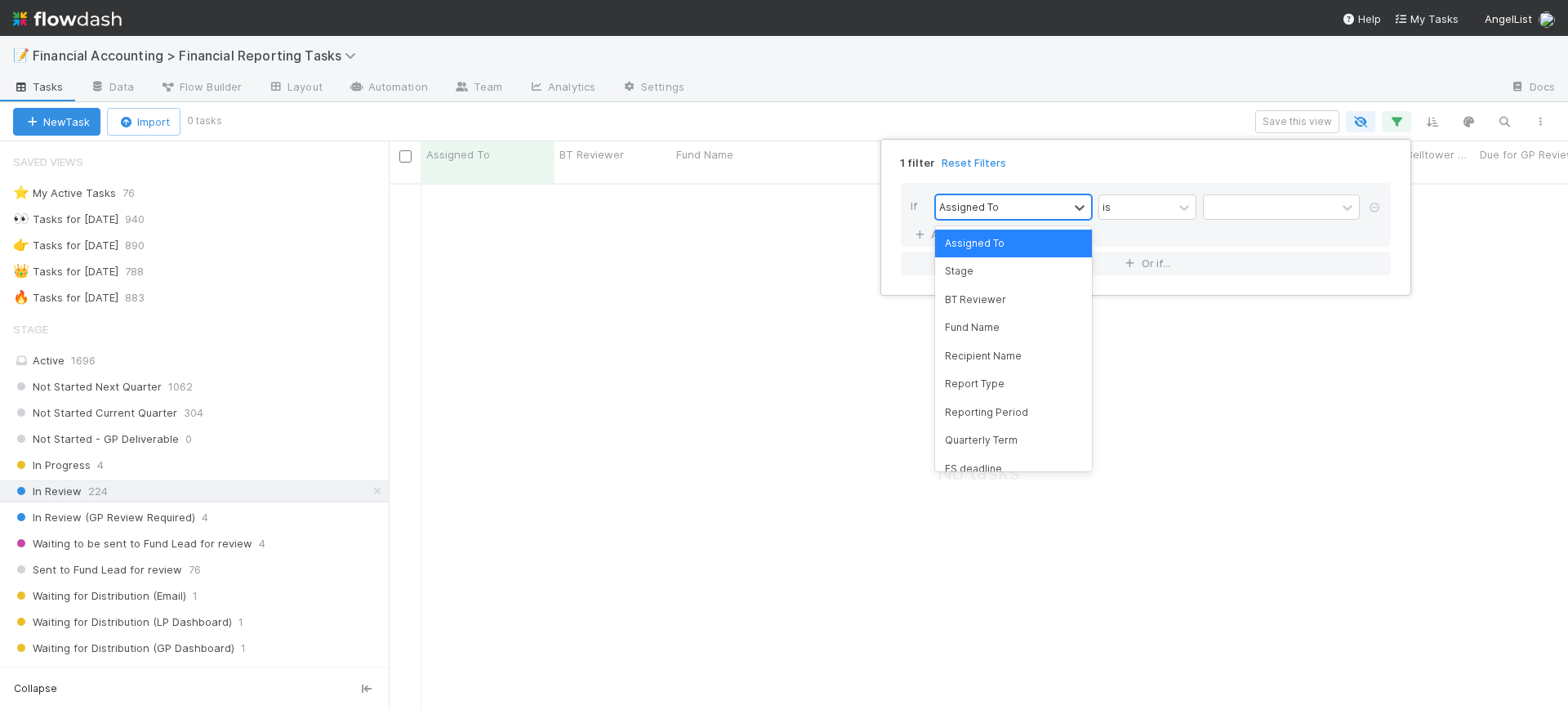
scroll to position [509, 1148]
click at [1029, 200] on div "Assigned To" at bounding box center [1002, 207] width 133 height 24
click at [1019, 430] on div "Quarterly Term" at bounding box center [1013, 440] width 156 height 27
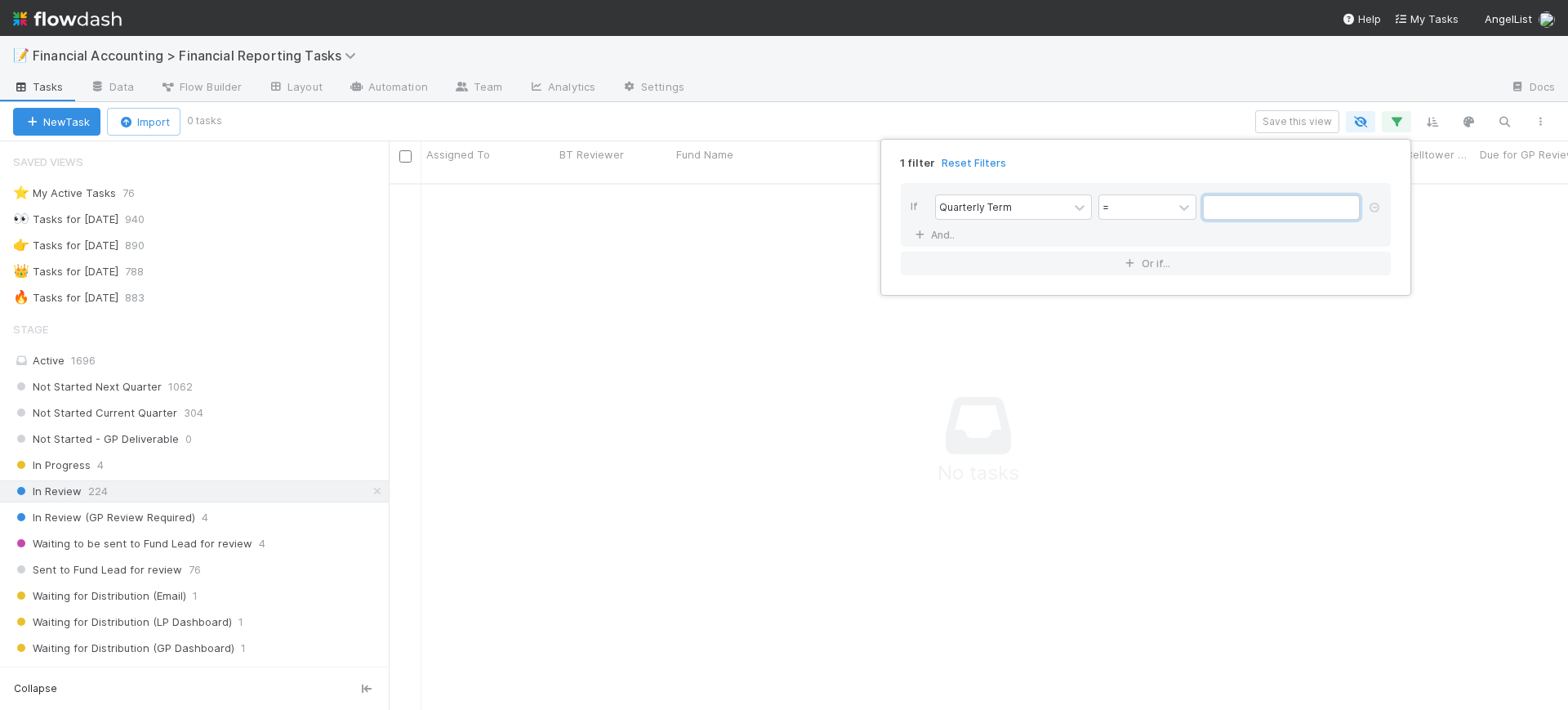
click at [1233, 212] on input "text" at bounding box center [1281, 207] width 156 height 25
click at [1231, 210] on input "text" at bounding box center [1281, 207] width 156 height 25
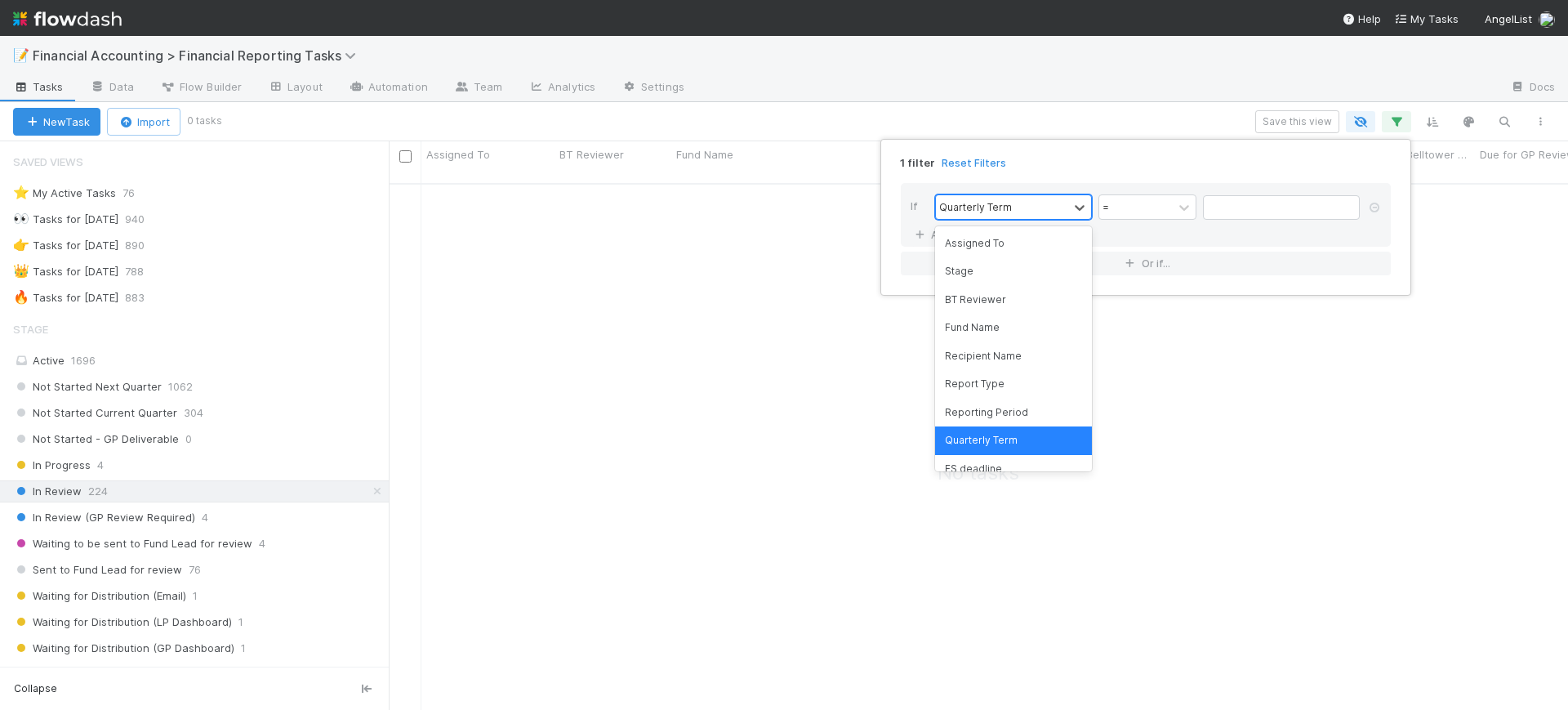
click at [995, 217] on div "Quarterly Term" at bounding box center [1002, 207] width 133 height 24
click at [1013, 420] on div "Reporting Period" at bounding box center [1013, 413] width 156 height 27
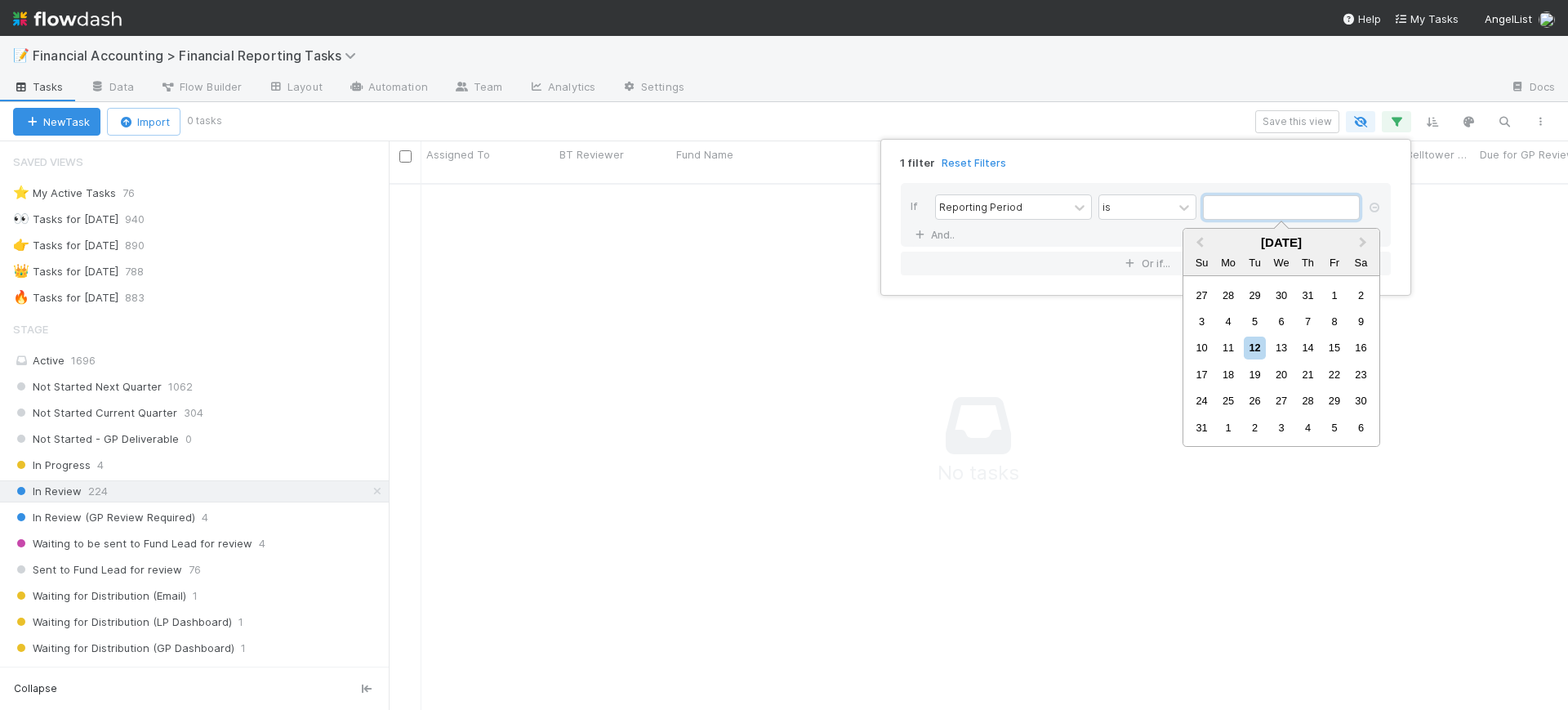
click at [1240, 210] on input "text" at bounding box center [1281, 207] width 156 height 25
click at [1199, 247] on button "Previous Month" at bounding box center [1197, 243] width 27 height 27
click at [1222, 400] on div "30" at bounding box center [1229, 401] width 22 height 22
type input "[DATE]"
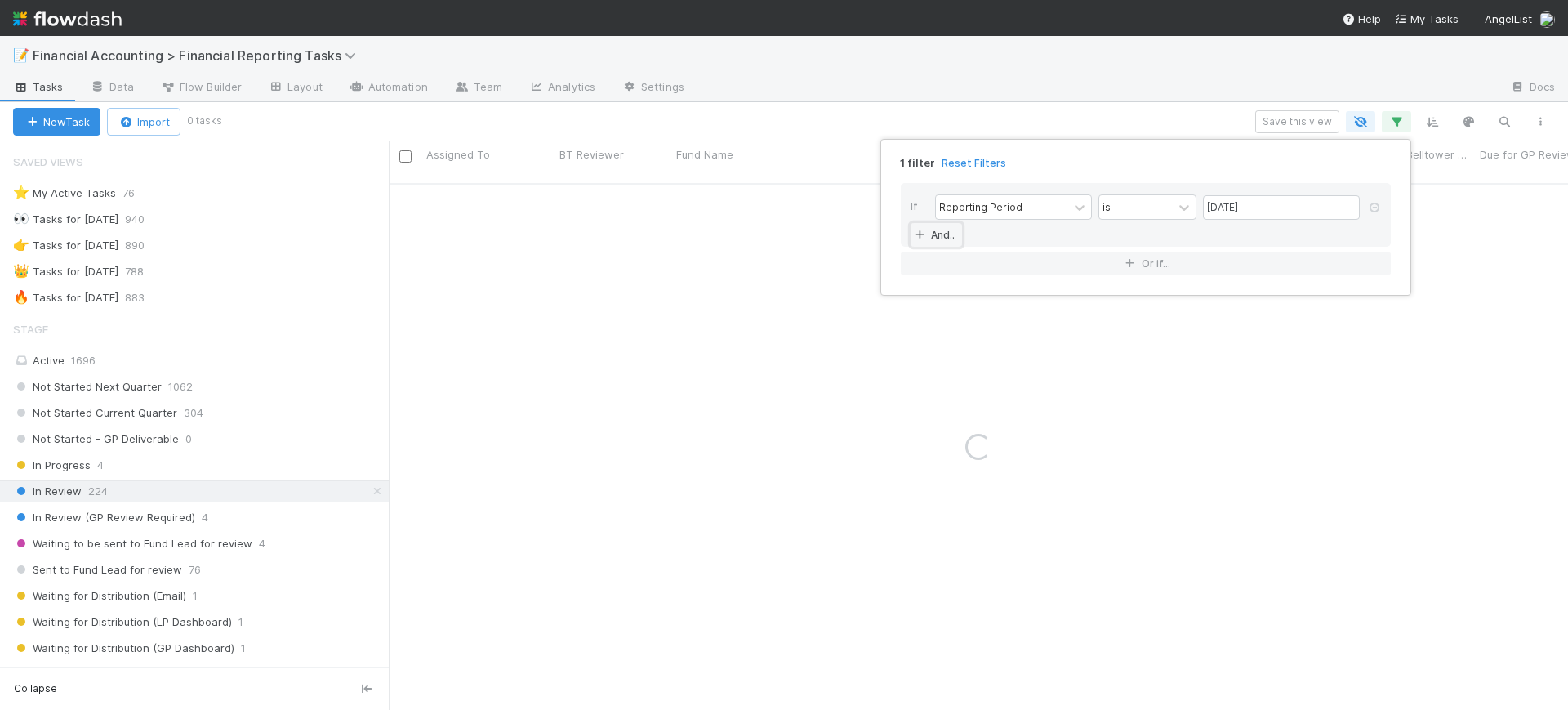
click at [925, 232] on icon at bounding box center [919, 235] width 16 height 10
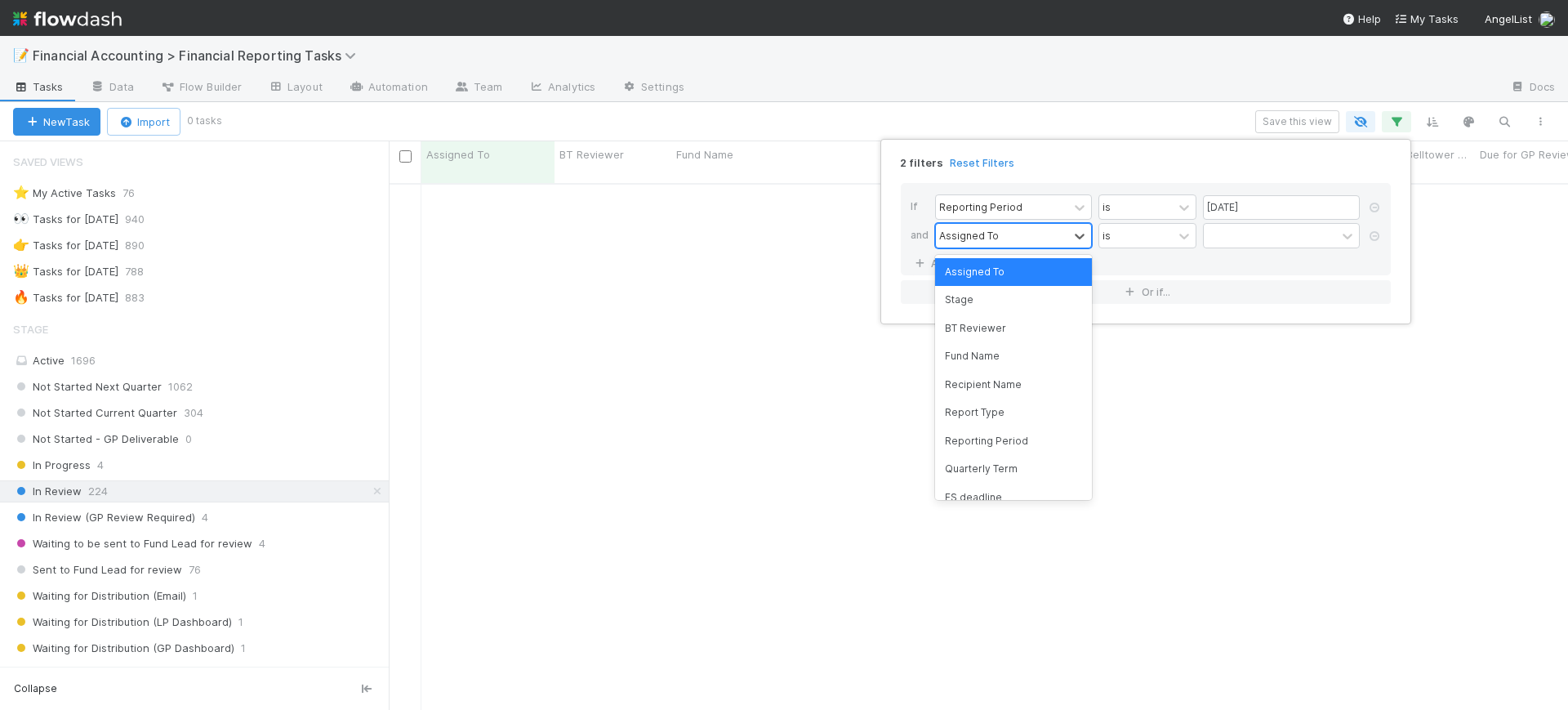
click at [990, 239] on div "Assigned To" at bounding box center [969, 235] width 59 height 15
click at [989, 353] on div "Fund Name" at bounding box center [1013, 356] width 156 height 27
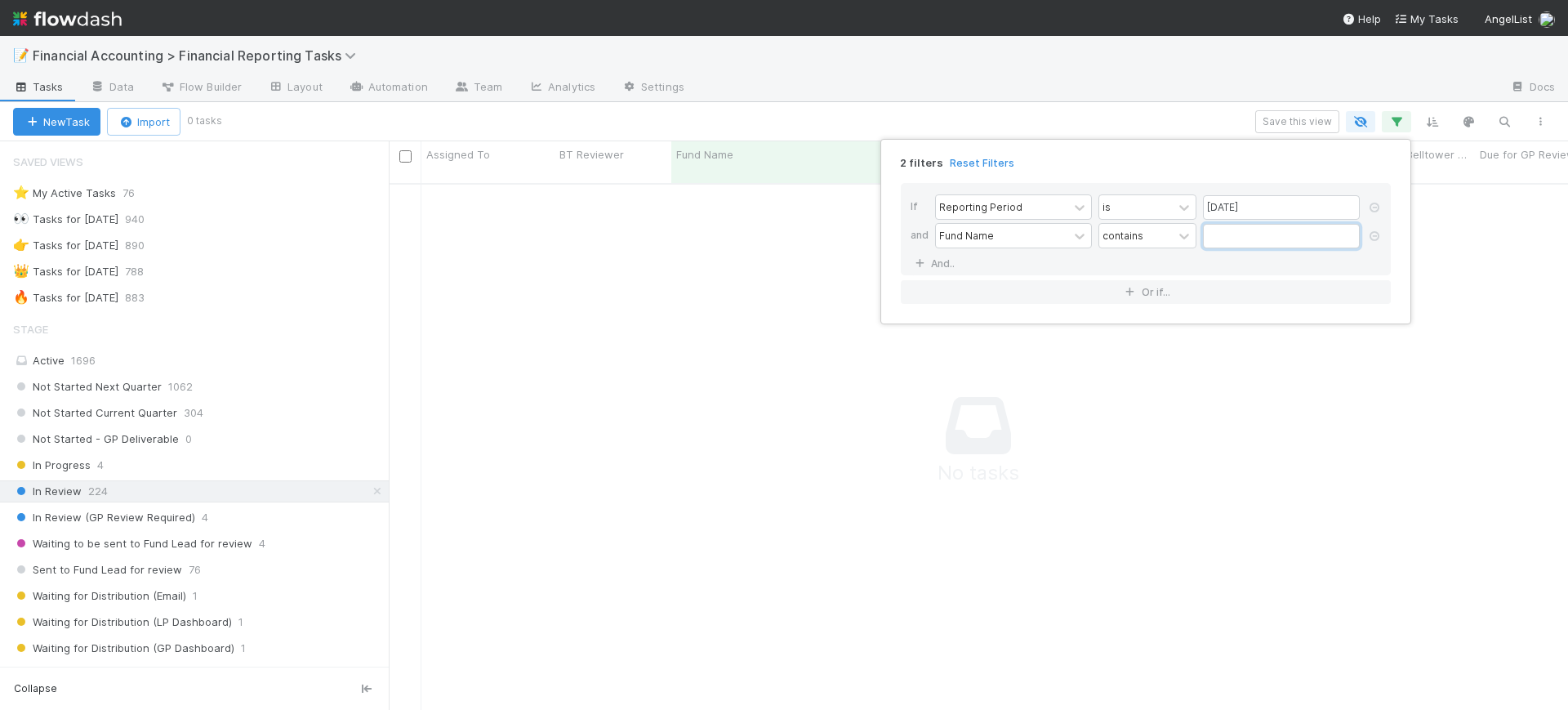
click at [1224, 237] on input "text" at bounding box center [1281, 236] width 156 height 25
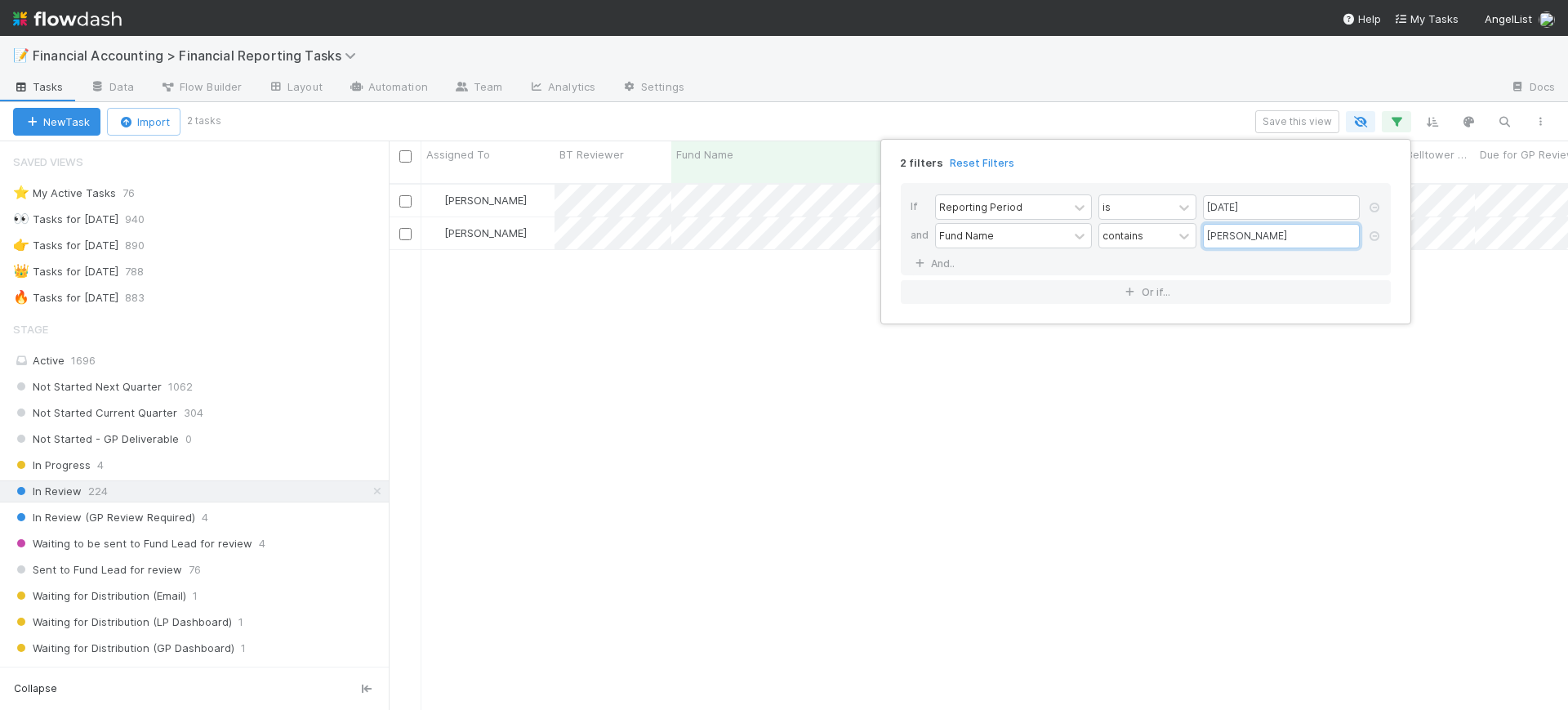
type input "[PERSON_NAME]"
click at [760, 285] on div "2 filters Reset Filters If Reporting Period is [DATE] and Fund Name contains [P…" at bounding box center [784, 355] width 1568 height 710
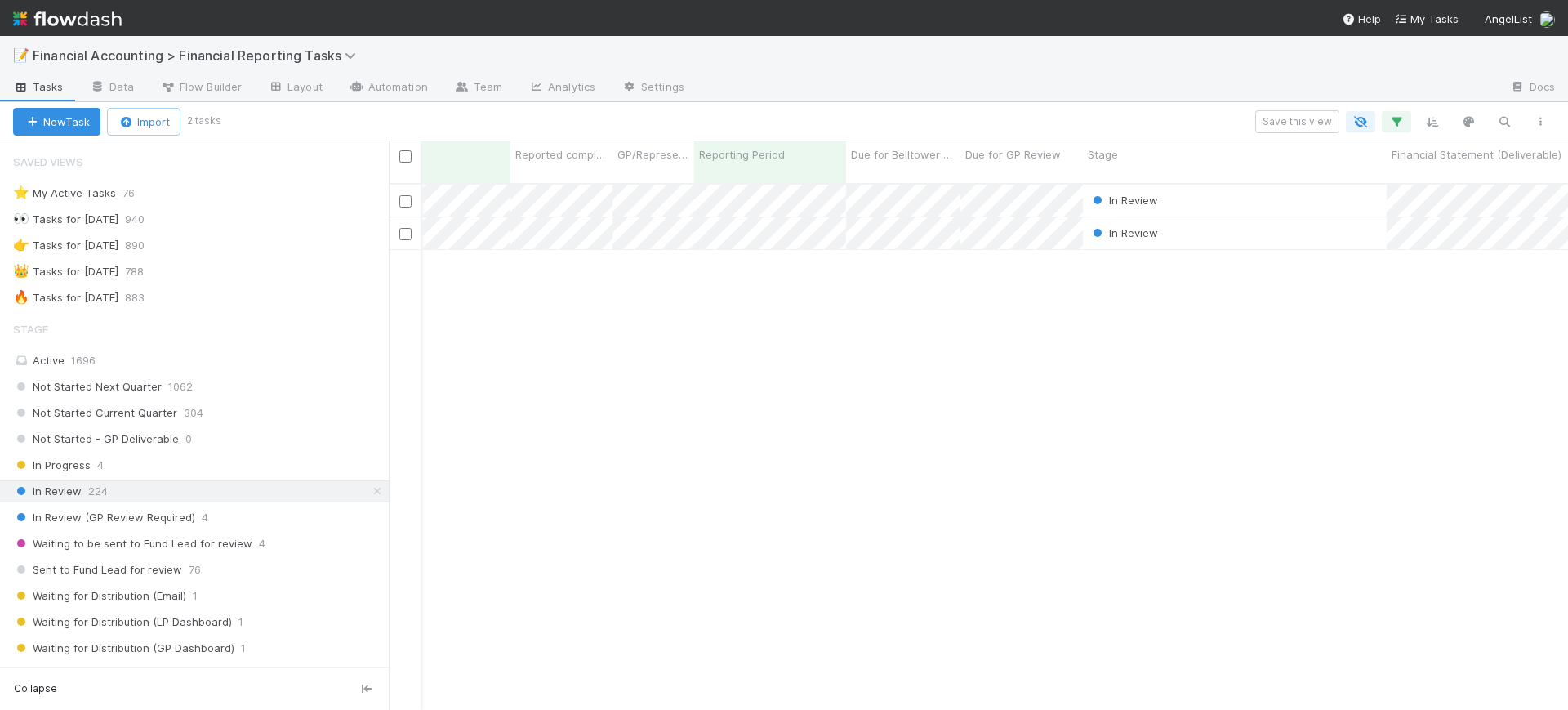
scroll to position [0, 520]
drag, startPoint x: 1157, startPoint y: 143, endPoint x: 1100, endPoint y: 152, distance: 57.7
click at [1100, 152] on div "Stage" at bounding box center [1230, 162] width 304 height 42
drag, startPoint x: 1107, startPoint y: 152, endPoint x: 1209, endPoint y: 141, distance: 102.6
click at [1209, 141] on div "Stage" at bounding box center [1230, 162] width 304 height 42
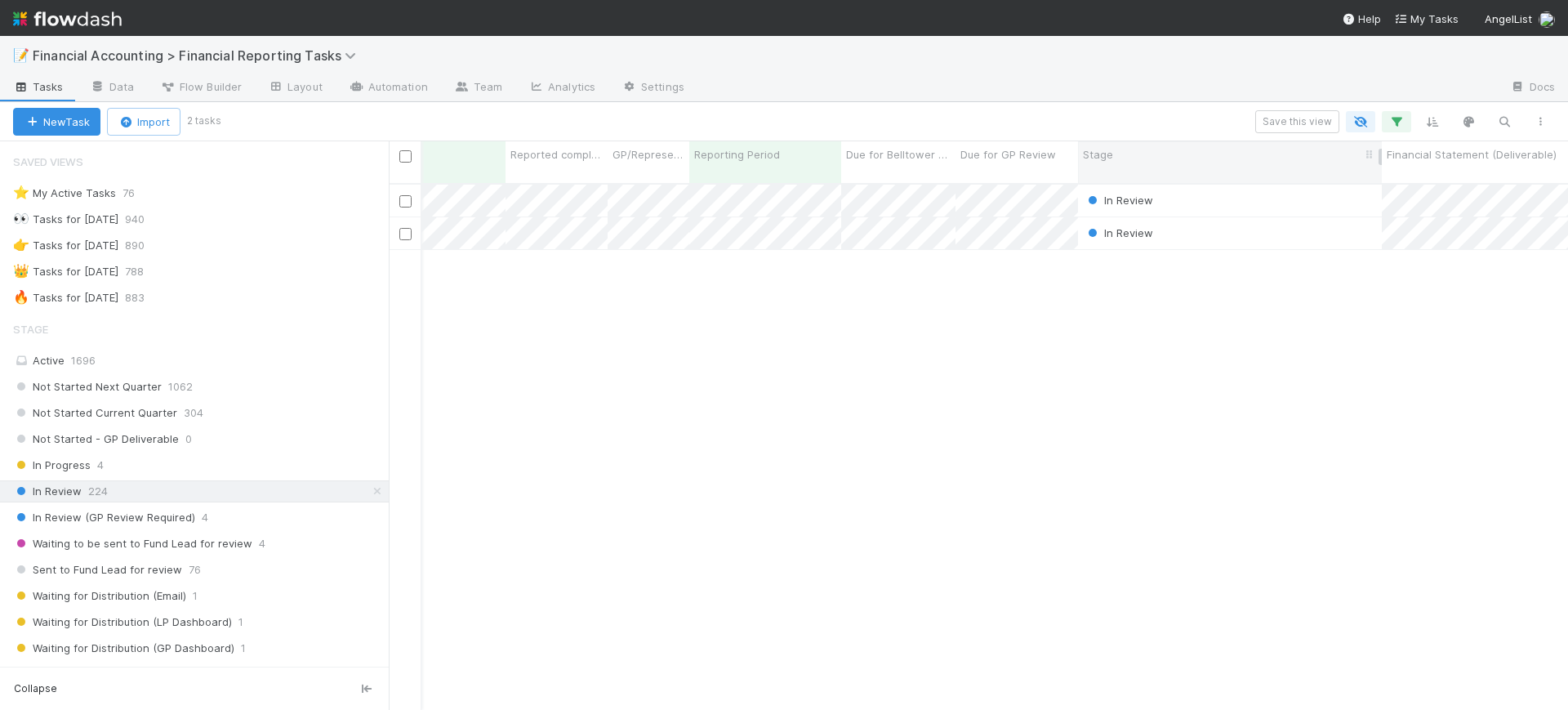
drag, startPoint x: 1255, startPoint y: 156, endPoint x: 1119, endPoint y: 156, distance: 136.0
click at [1119, 156] on div "Stage" at bounding box center [1230, 155] width 295 height 16
click at [1094, 149] on div "Sort First → Last Sort Last → First Hide" at bounding box center [784, 355] width 1568 height 710
click at [1081, 152] on div "Stage" at bounding box center [1230, 162] width 304 height 42
drag, startPoint x: 1090, startPoint y: 152, endPoint x: 1136, endPoint y: 161, distance: 46.9
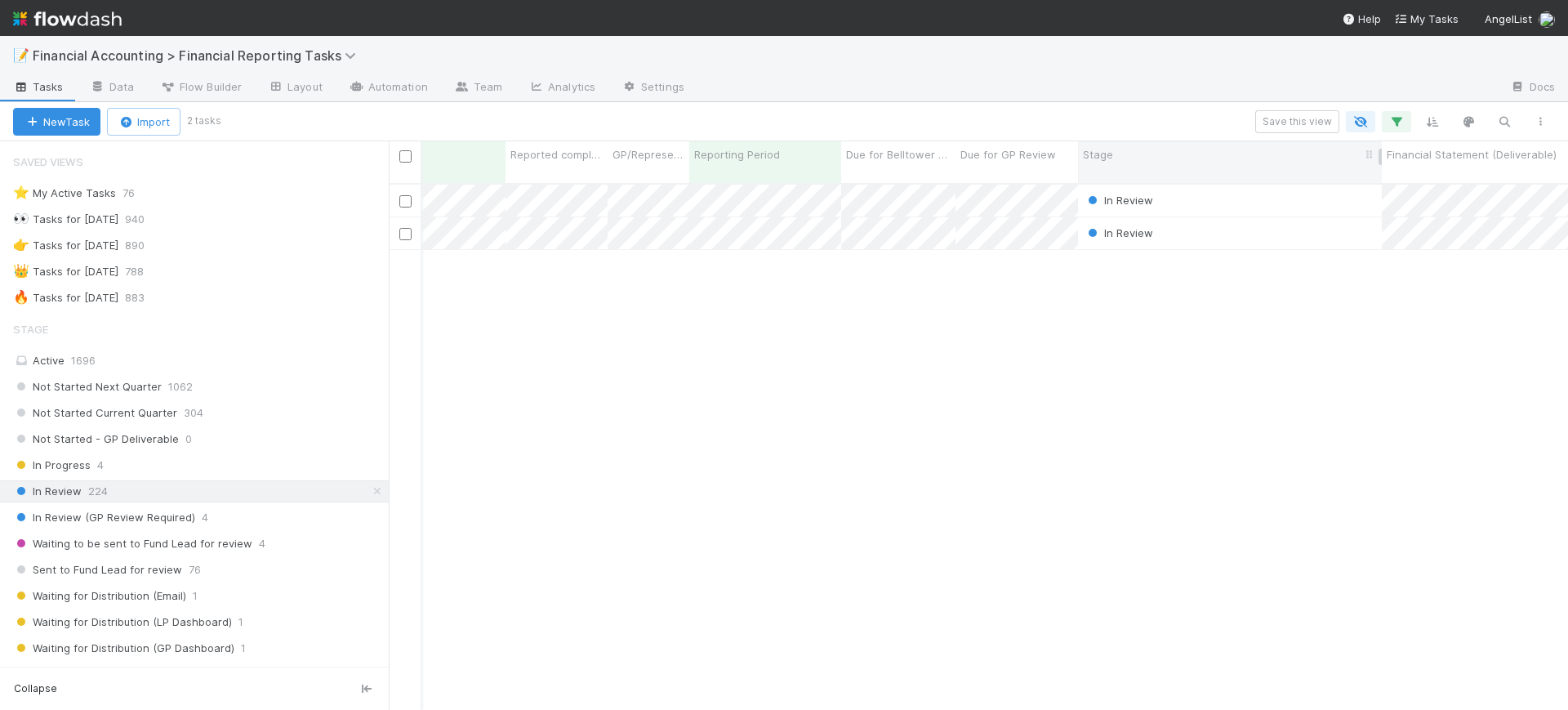
click at [1136, 161] on div "Stage" at bounding box center [1230, 155] width 295 height 16
click at [1100, 154] on div "Sort First → Last Sort Last → First Hide" at bounding box center [784, 355] width 1568 height 710
drag, startPoint x: 1106, startPoint y: 154, endPoint x: 1202, endPoint y: 148, distance: 96.2
click at [1202, 148] on div "Stage" at bounding box center [1230, 155] width 295 height 16
click at [1330, 164] on div "Sort First → Last Sort Last → First Hide" at bounding box center [784, 355] width 1568 height 710
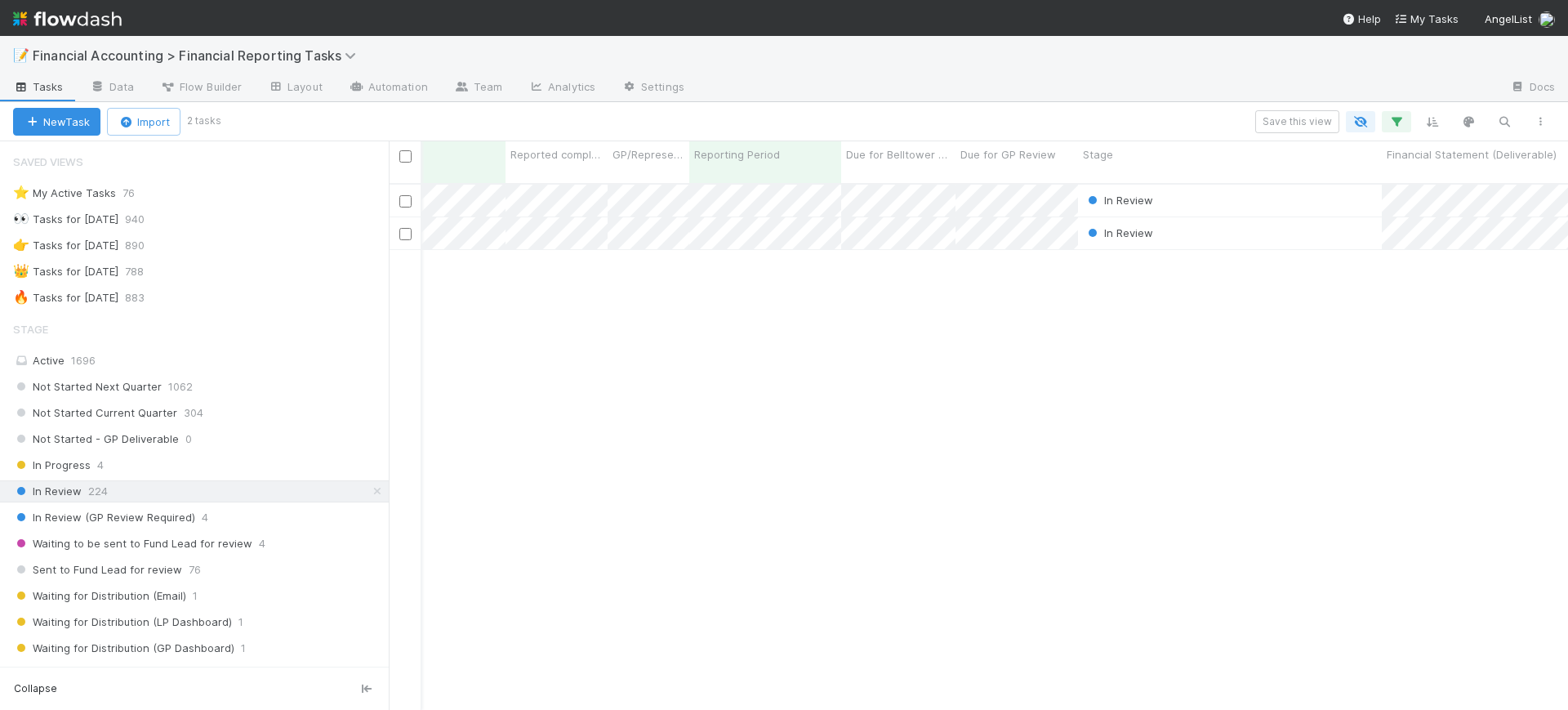
scroll to position [0, 0]
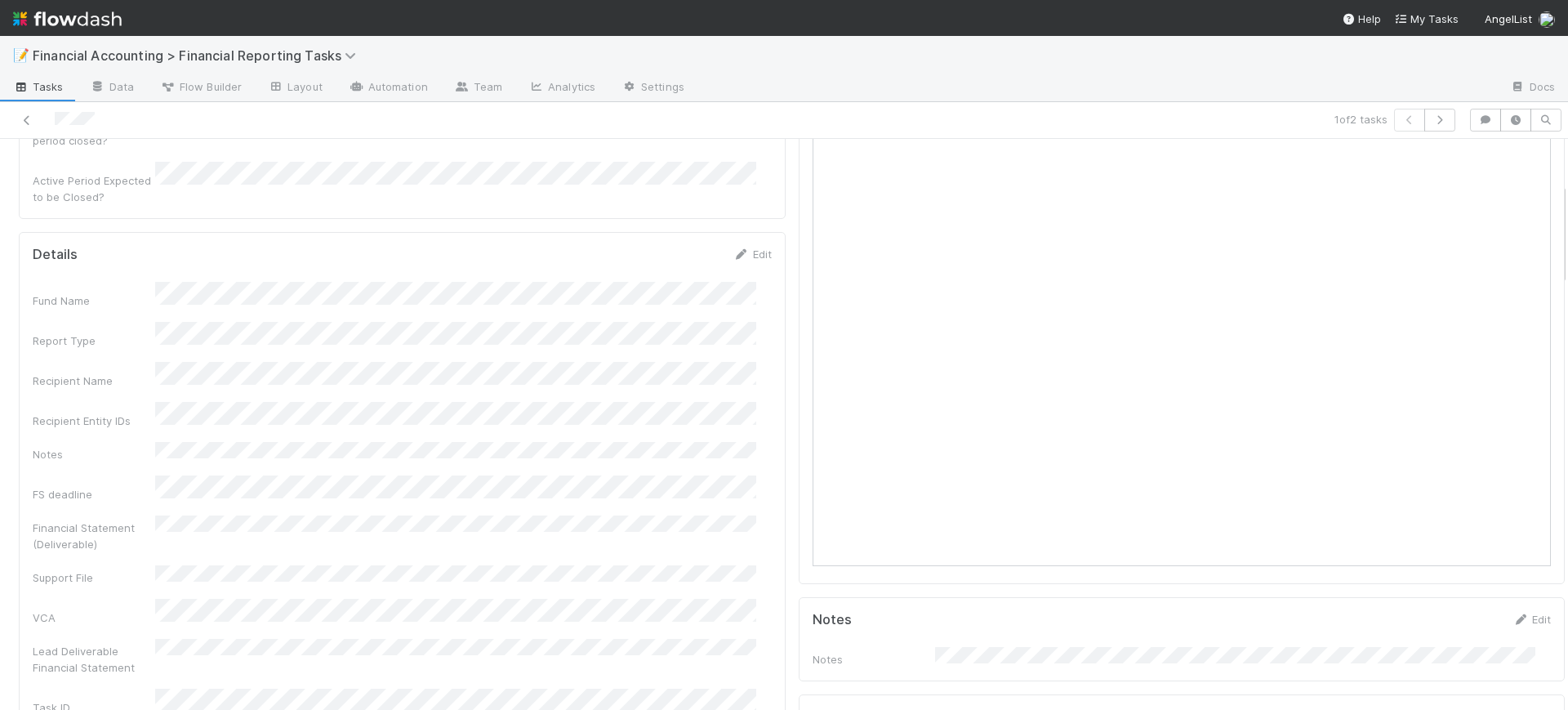
scroll to position [449, 0]
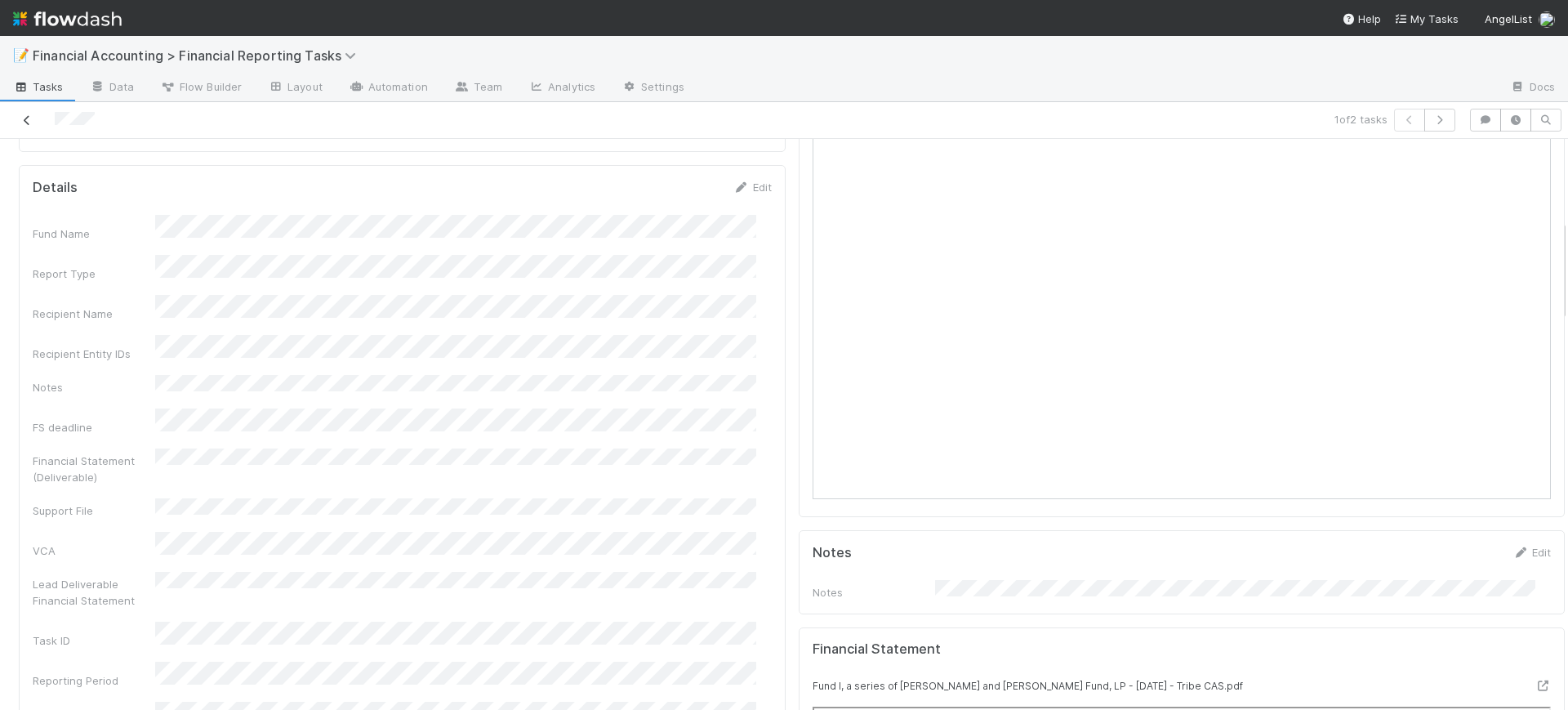
click at [26, 120] on icon at bounding box center [27, 121] width 16 height 11
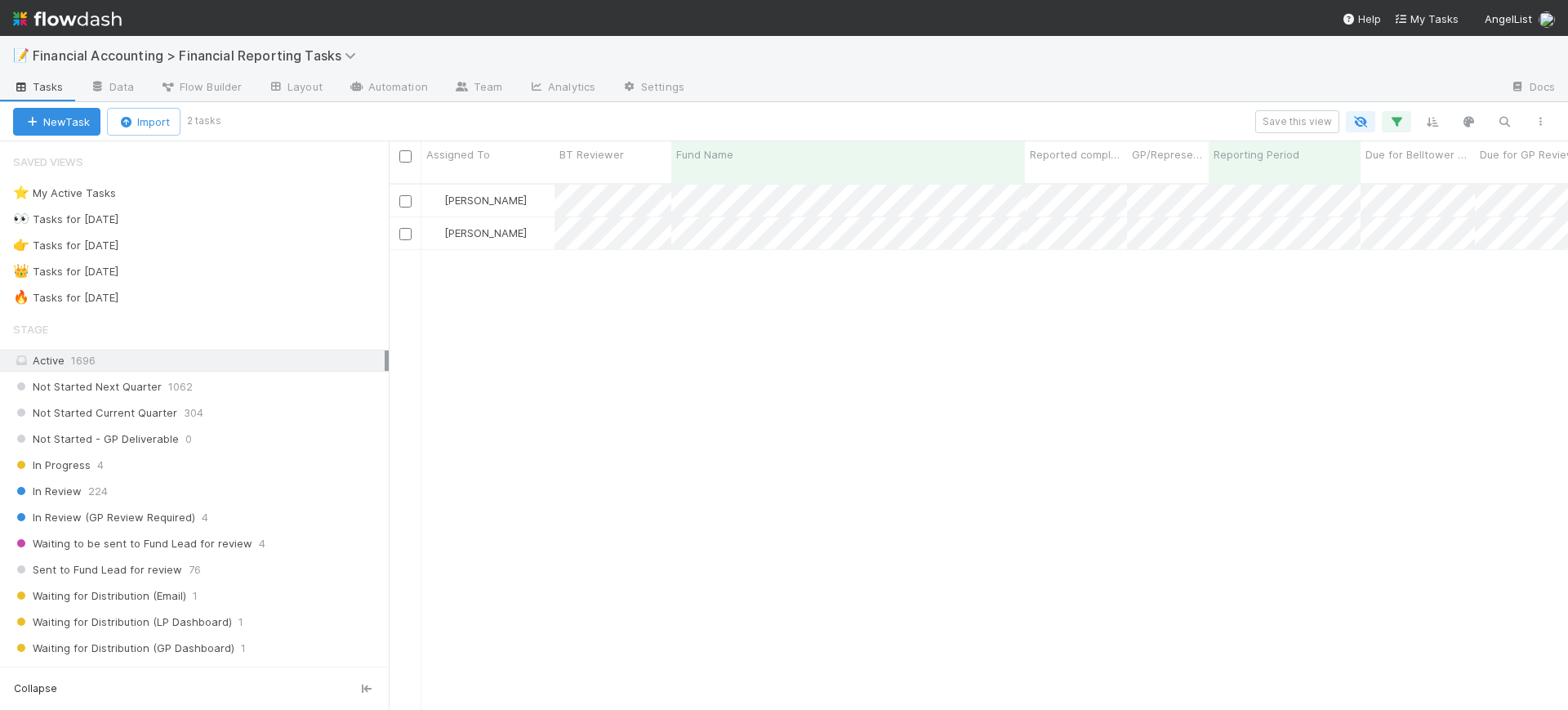
scroll to position [524, 1164]
click at [1391, 117] on icon "button" at bounding box center [1397, 122] width 16 height 15
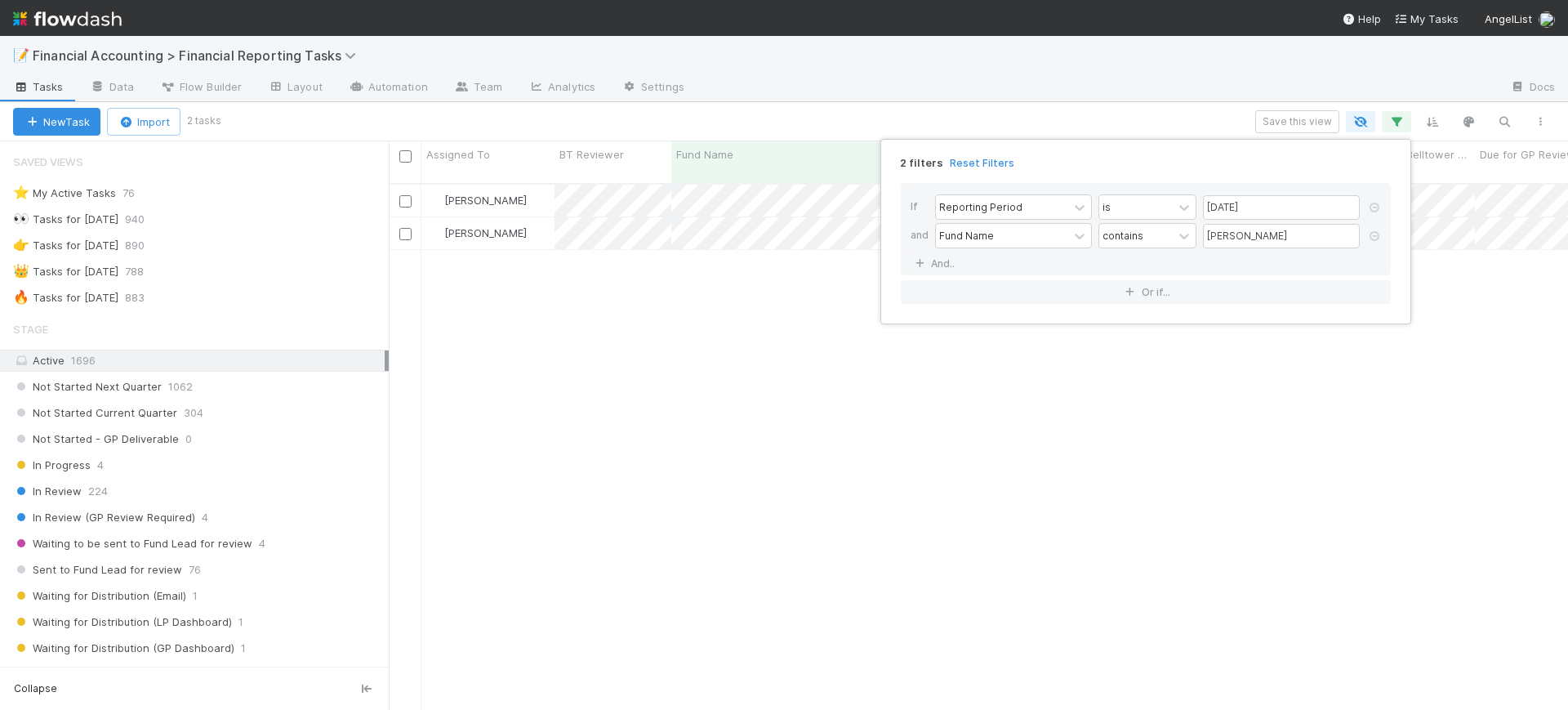
click at [1255, 247] on div "Fund Name contains [PERSON_NAME]" at bounding box center [1150, 237] width 431 height 28
drag, startPoint x: 1250, startPoint y: 242, endPoint x: 1134, endPoint y: 238, distance: 116.1
click at [1134, 238] on div "Fund Name contains [PERSON_NAME]" at bounding box center [1150, 237] width 431 height 28
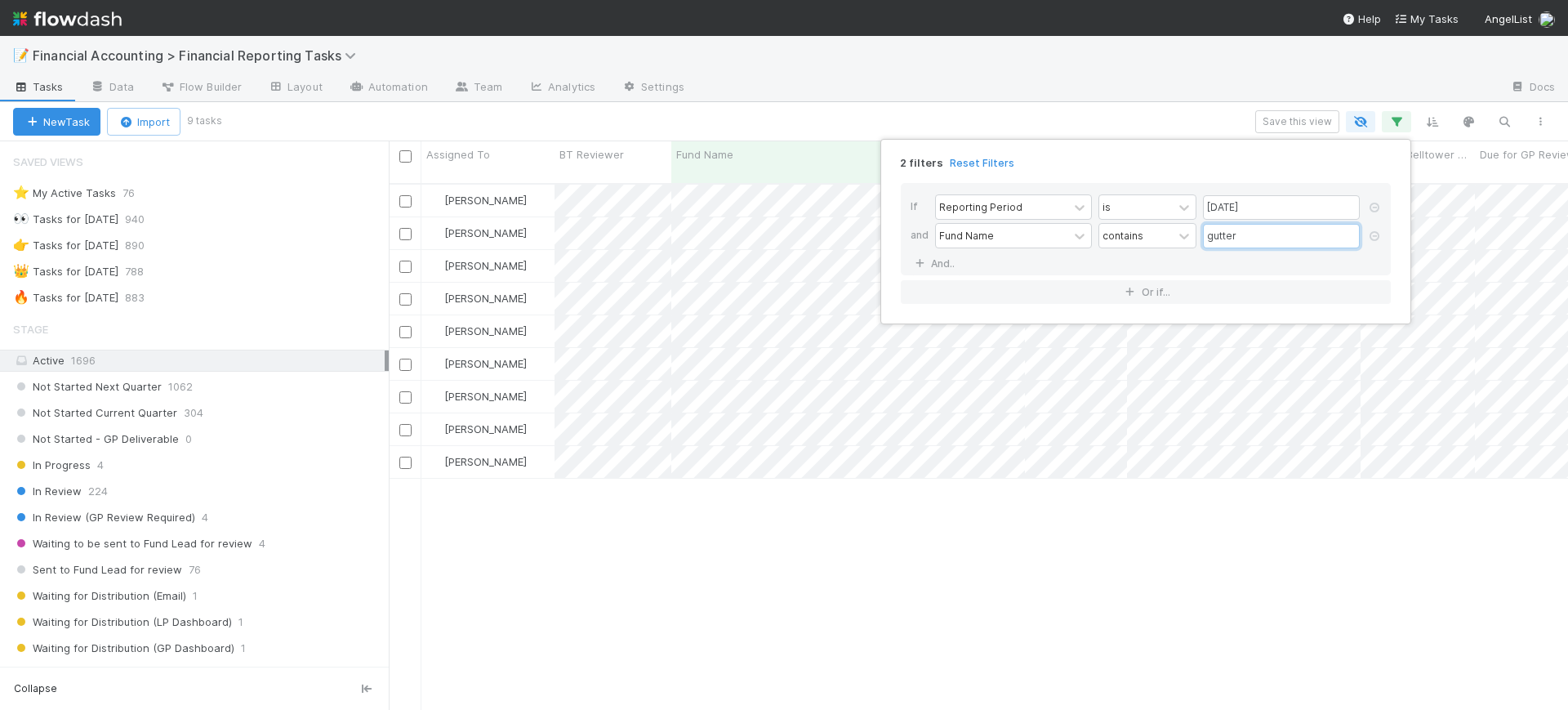
type input "gutter"
click at [897, 522] on div "2 filters Reset Filters If Reporting Period is [DATE] and Fund Name contains gu…" at bounding box center [784, 355] width 1568 height 710
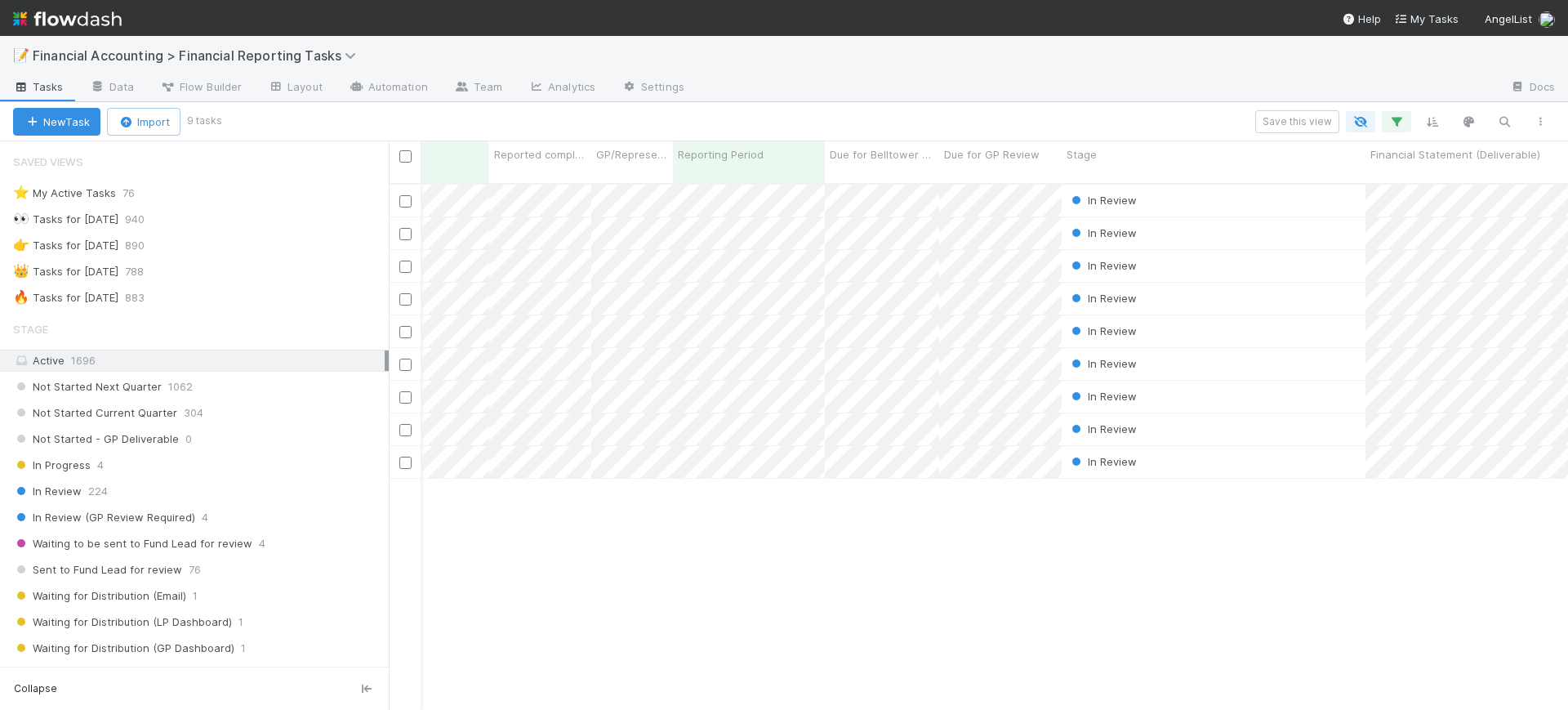
scroll to position [0, 0]
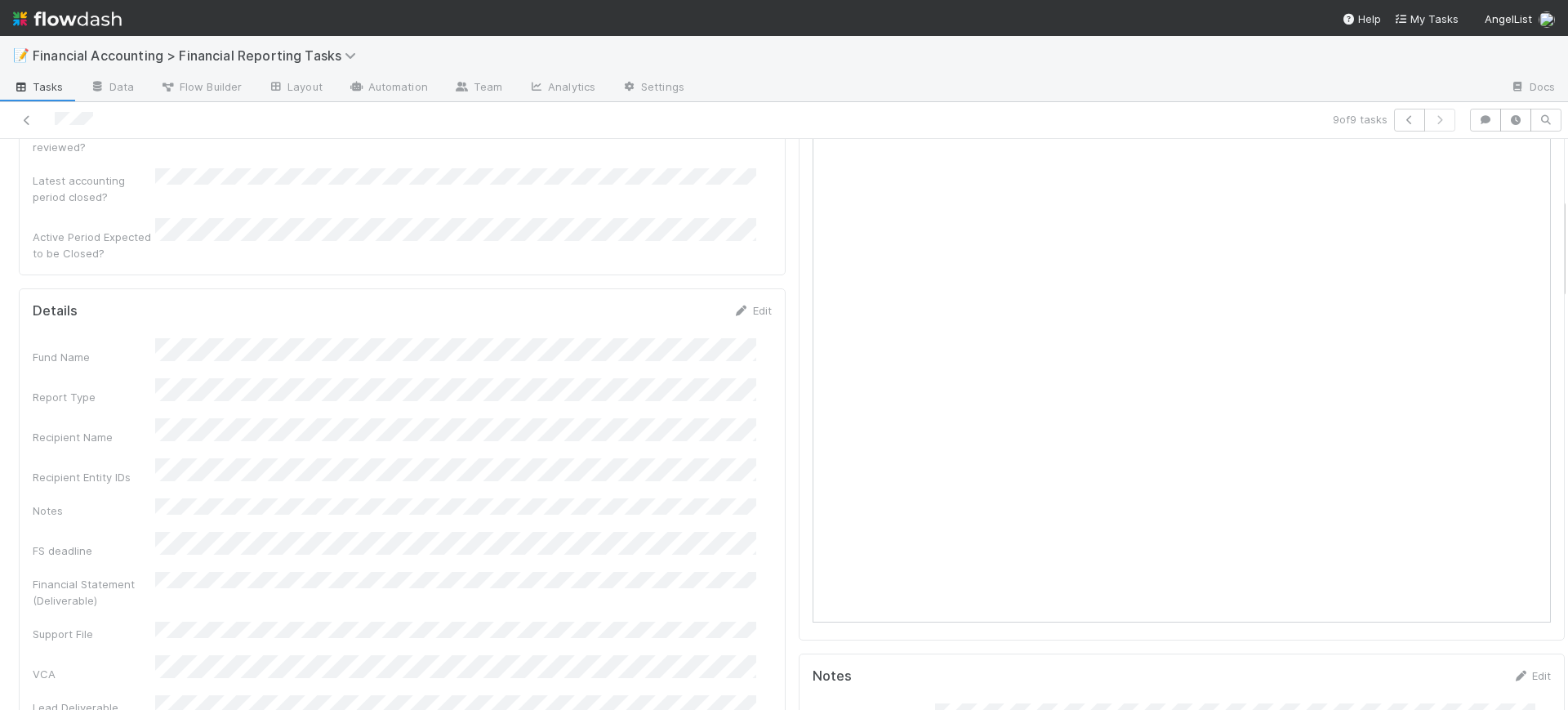
scroll to position [327, 0]
click at [27, 115] on icon at bounding box center [27, 121] width 16 height 11
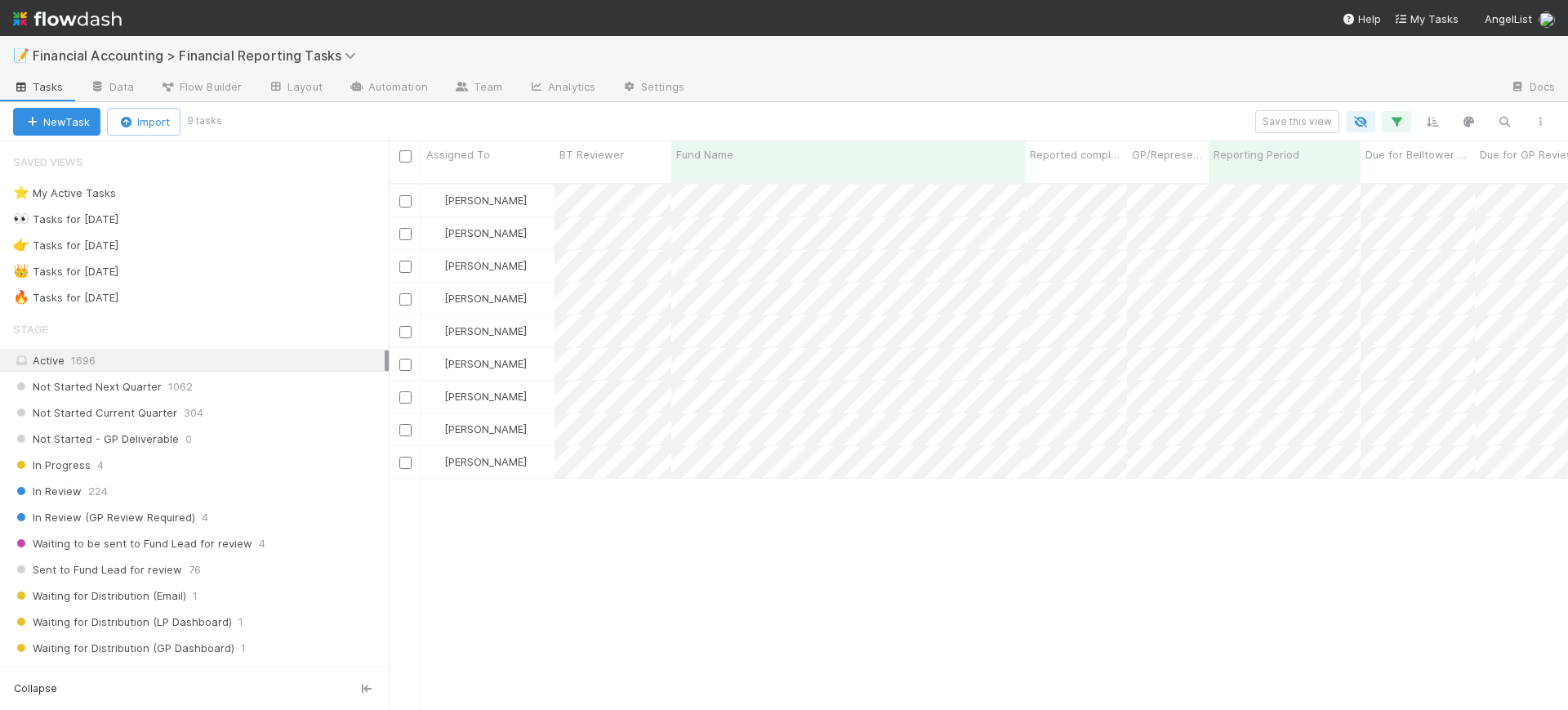
scroll to position [524, 1164]
click at [1396, 121] on icon "button" at bounding box center [1397, 122] width 16 height 15
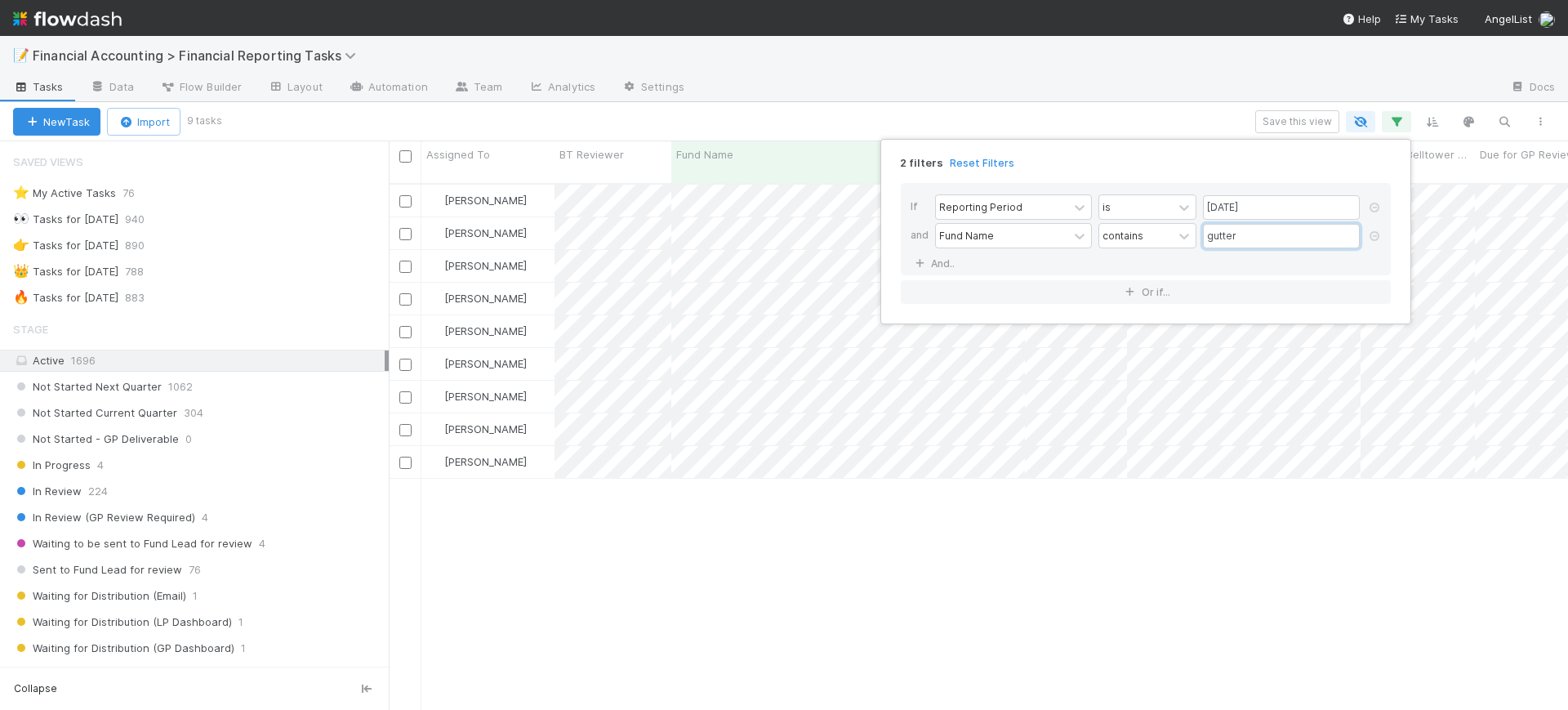
click at [1230, 235] on input "gutter" at bounding box center [1281, 236] width 156 height 25
drag, startPoint x: 1241, startPoint y: 234, endPoint x: 1159, endPoint y: 249, distance: 83.4
click at [1159, 249] on div "Fund Name contains gutter" at bounding box center [1150, 237] width 431 height 28
type input "[PERSON_NAME]"
click at [732, 504] on div "2 filters Reset Filters If Reporting Period is [DATE] and Fund Name contains [P…" at bounding box center [784, 355] width 1568 height 710
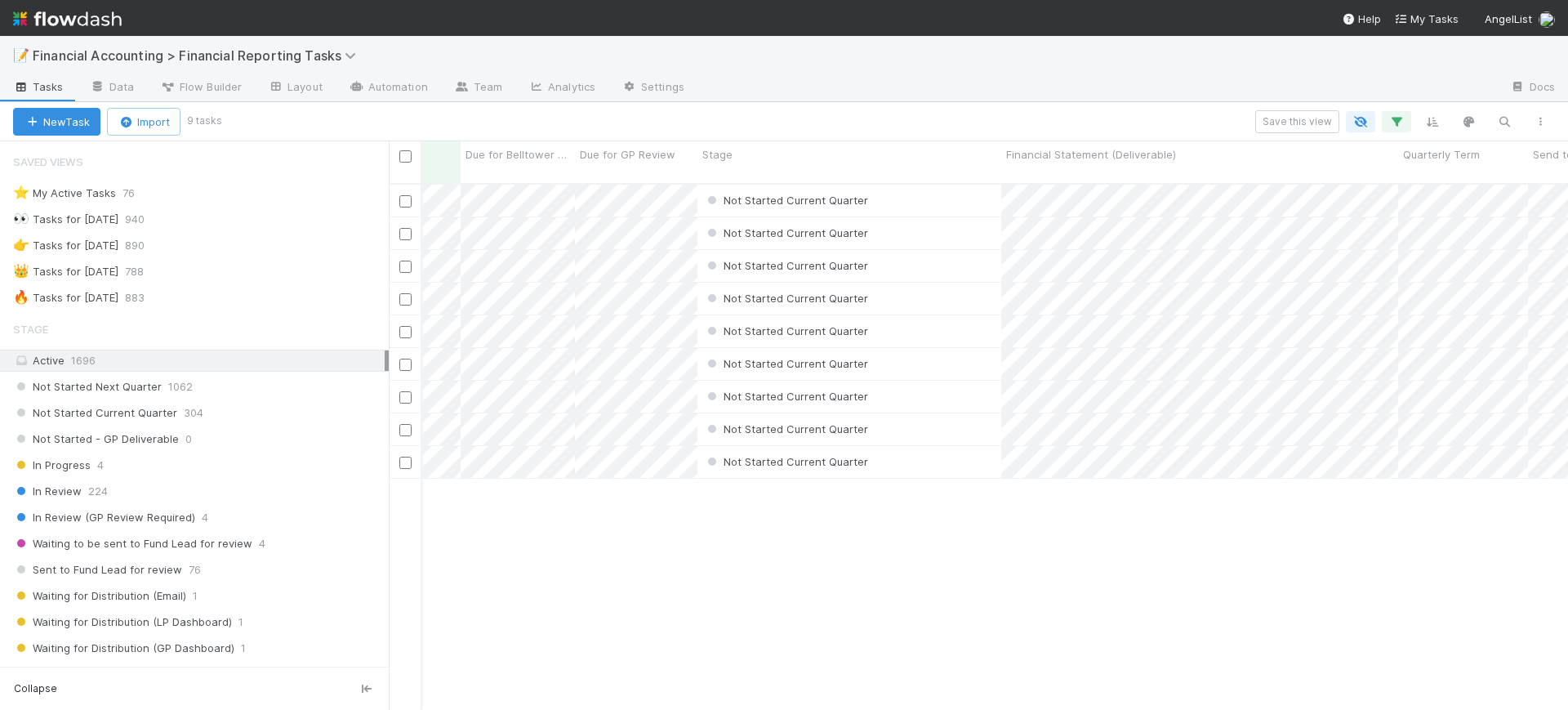
scroll to position [0, 0]
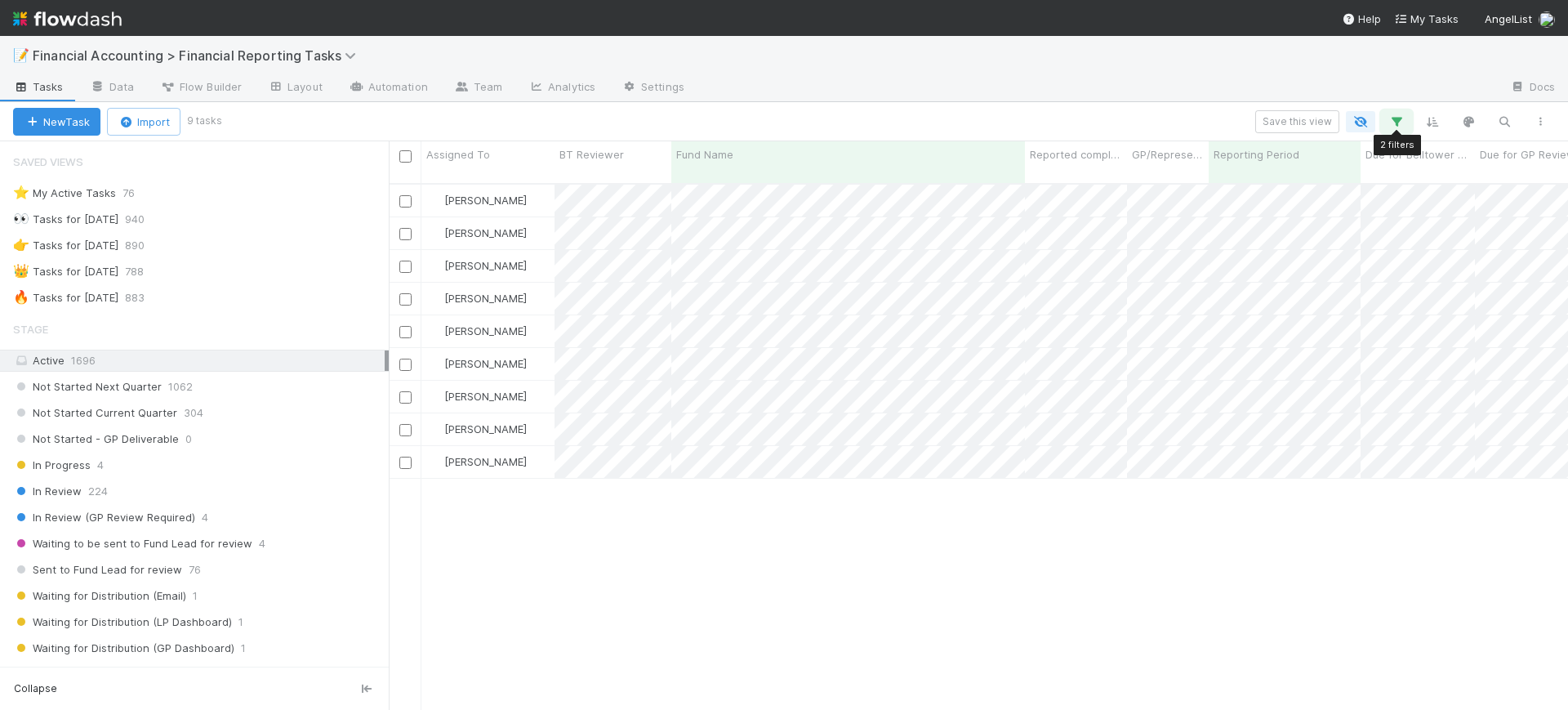
click at [1395, 119] on icon "button" at bounding box center [1397, 122] width 16 height 15
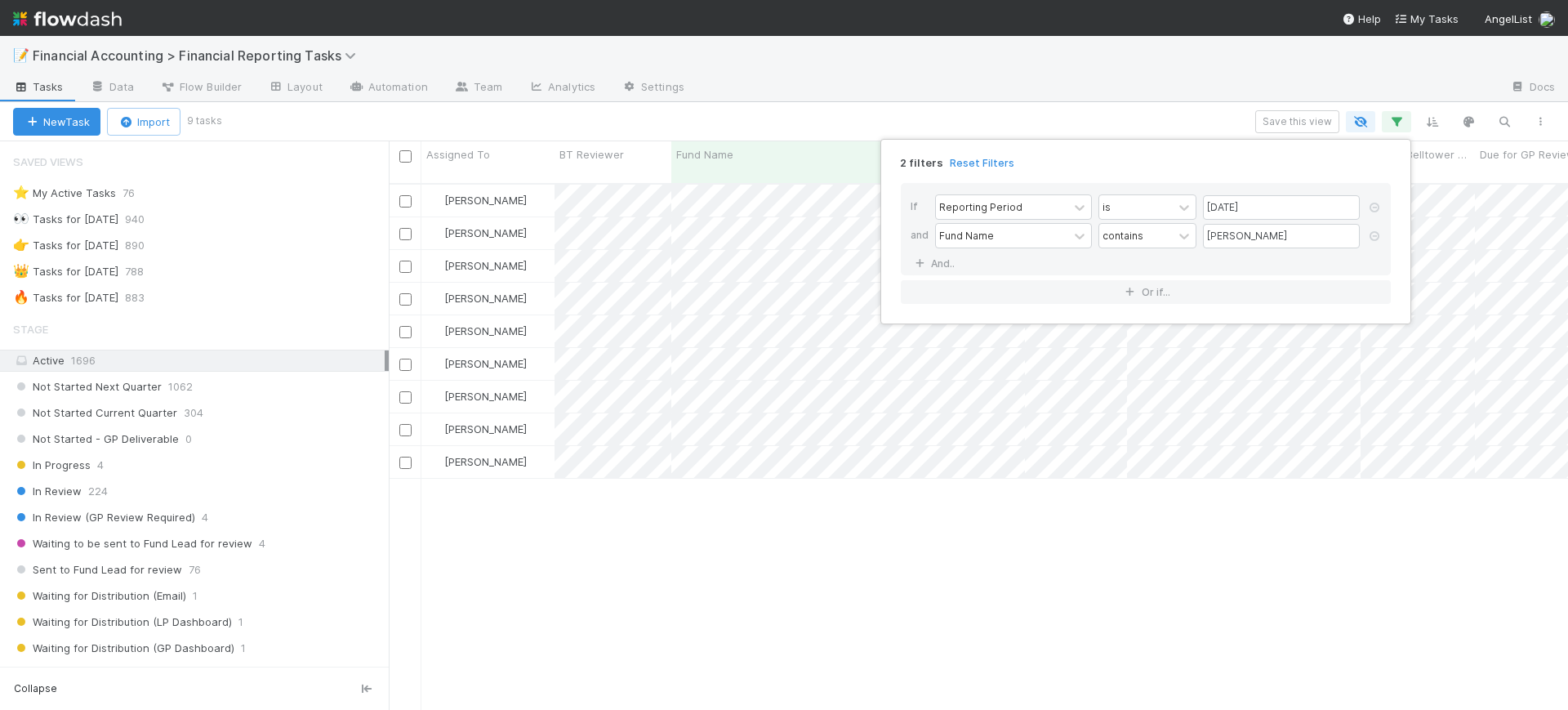
click at [1395, 119] on div "2 filters Reset Filters If Reporting Period is [DATE] and Fund Name contains [P…" at bounding box center [784, 355] width 1568 height 710
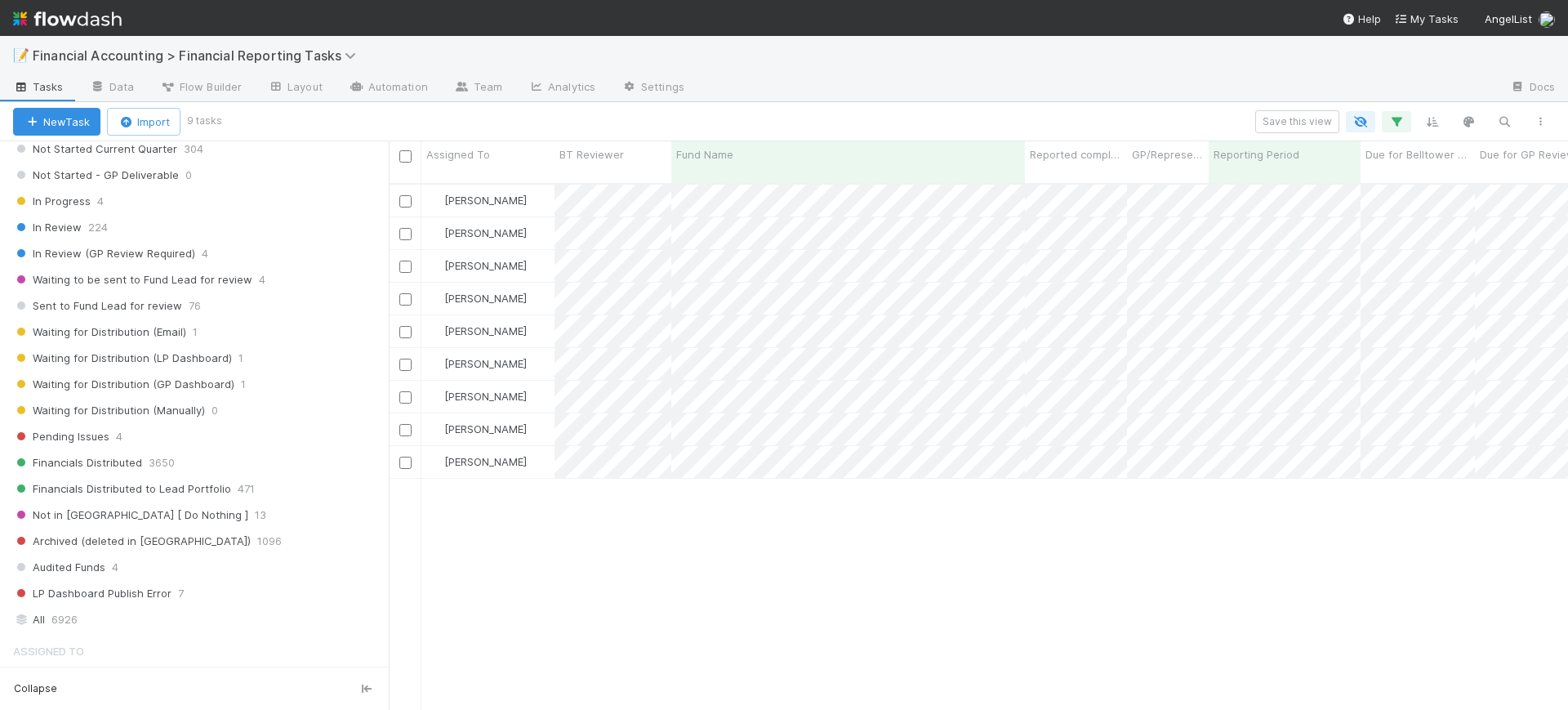
scroll to position [272, 0]
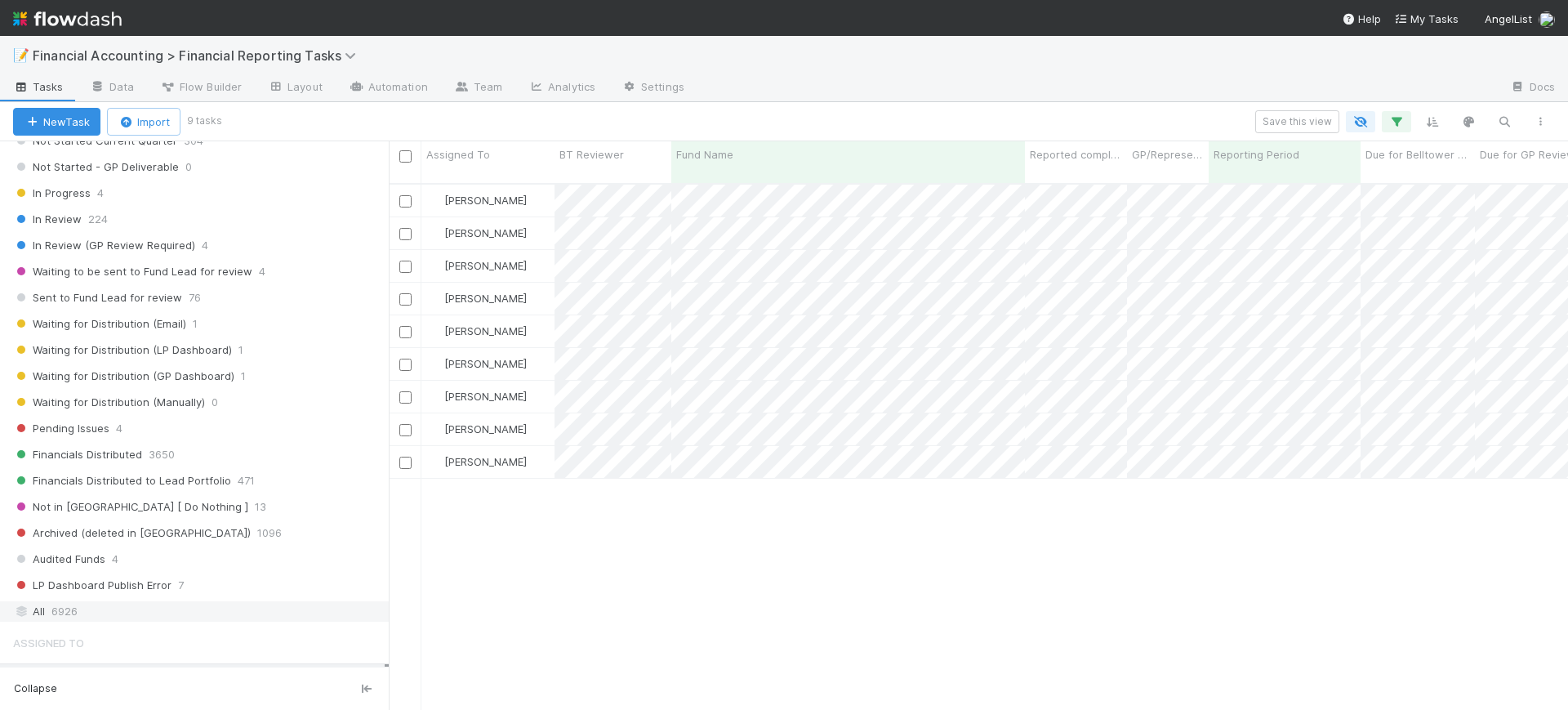
click at [134, 606] on div "All 6926" at bounding box center [199, 611] width 371 height 20
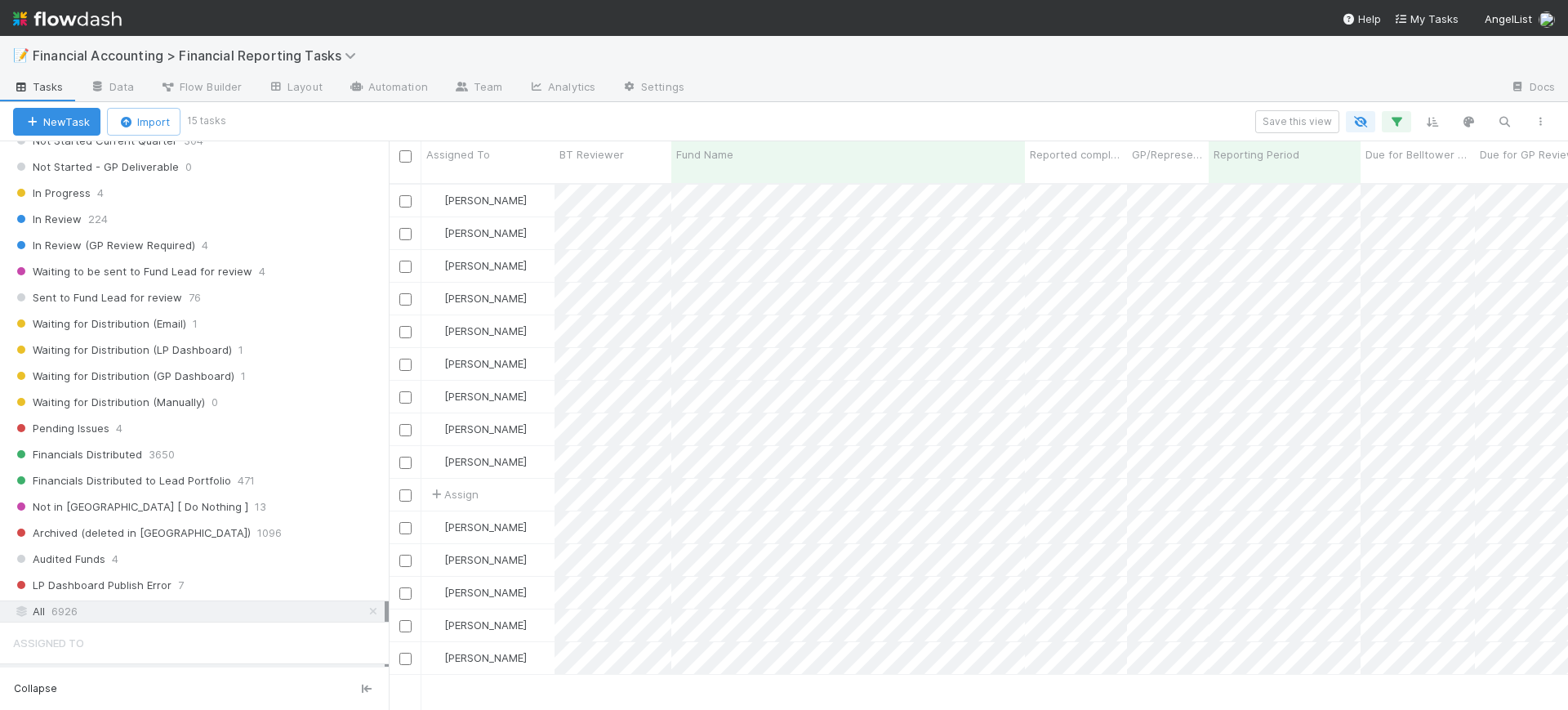
scroll to position [524, 1164]
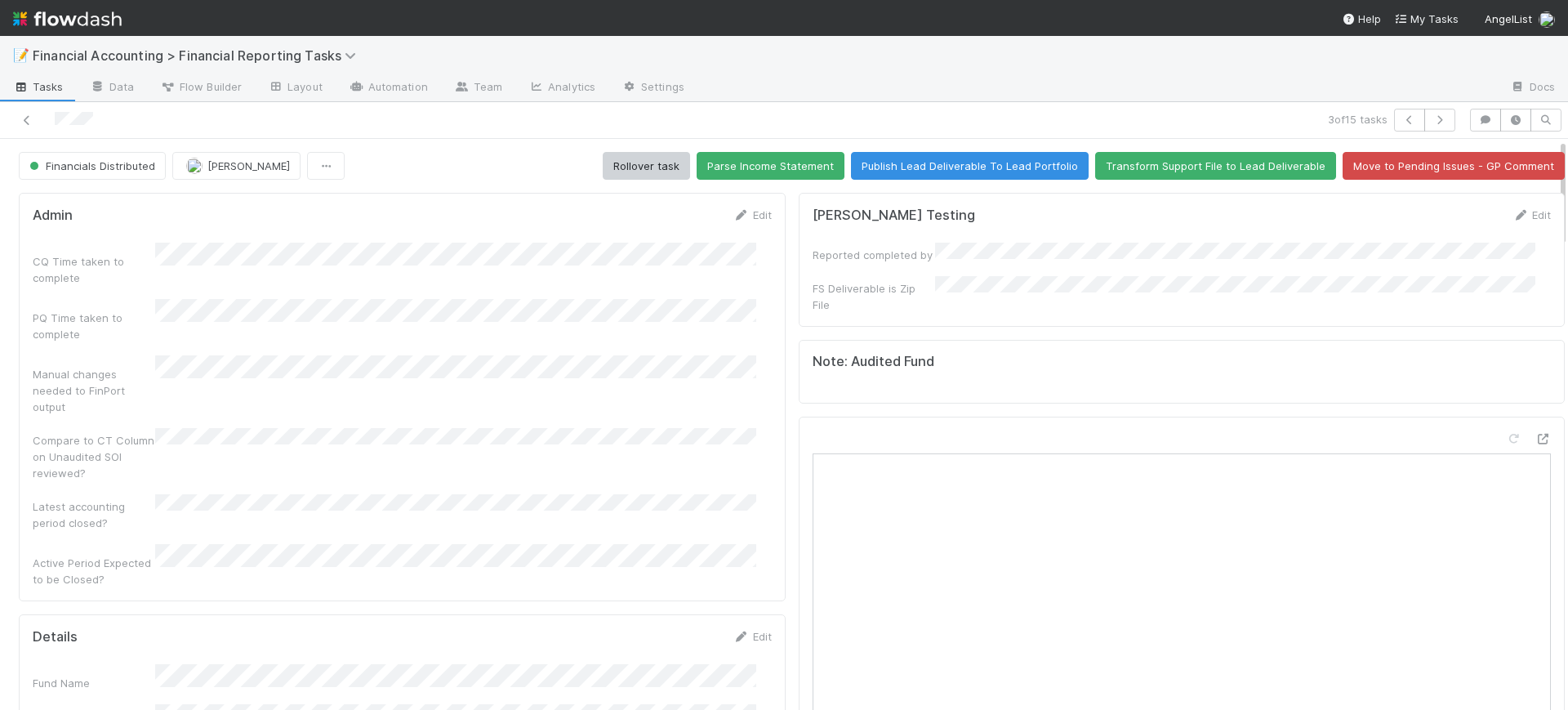
drag, startPoint x: 1544, startPoint y: 195, endPoint x: 1548, endPoint y: 217, distance: 22.4
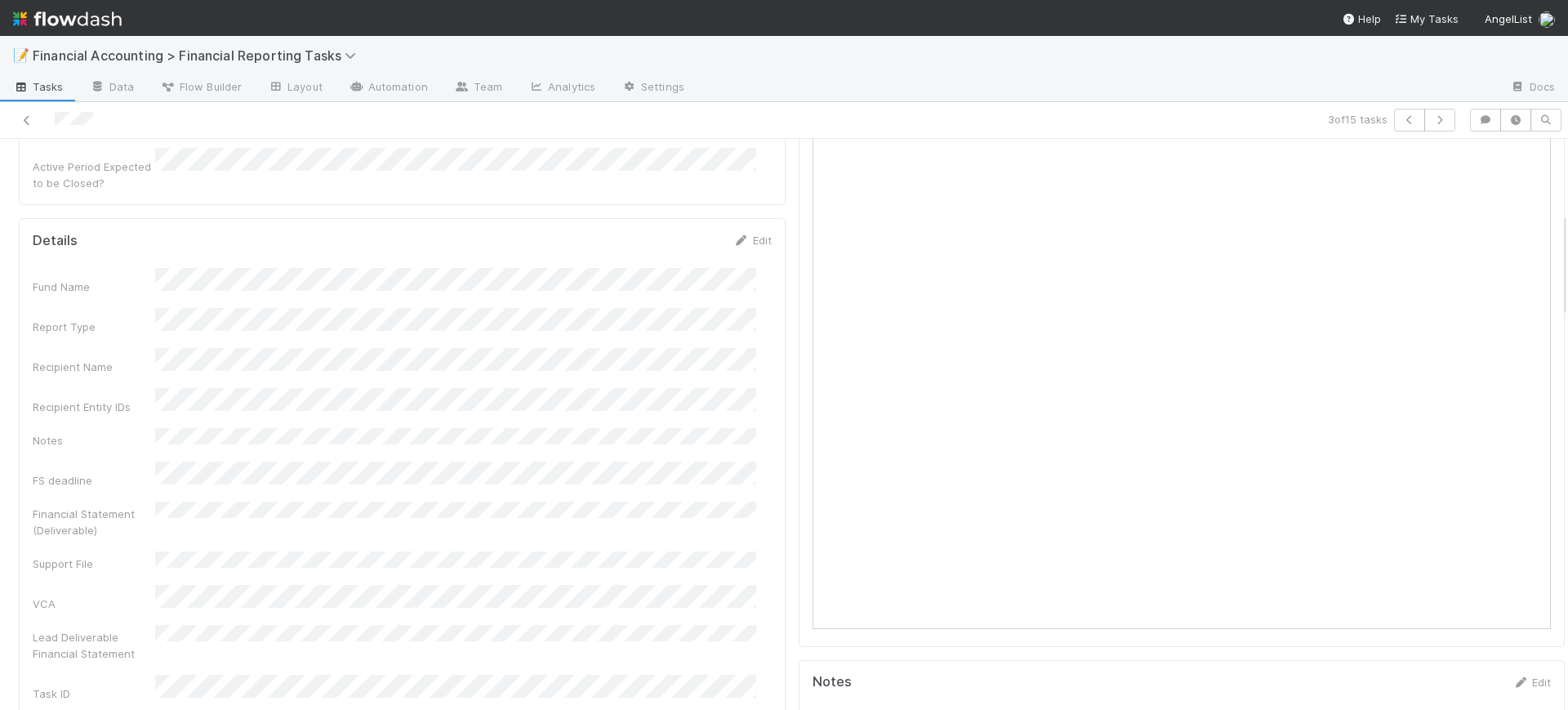
scroll to position [414, 0]
drag, startPoint x: 1548, startPoint y: 217, endPoint x: 1552, endPoint y: 294, distance: 77.1
click at [1552, 294] on div "Financials Distributed [PERSON_NAME] Rollover task Parse Income Statement Publi…" at bounding box center [784, 425] width 1568 height 571
click at [27, 121] on icon at bounding box center [27, 121] width 16 height 11
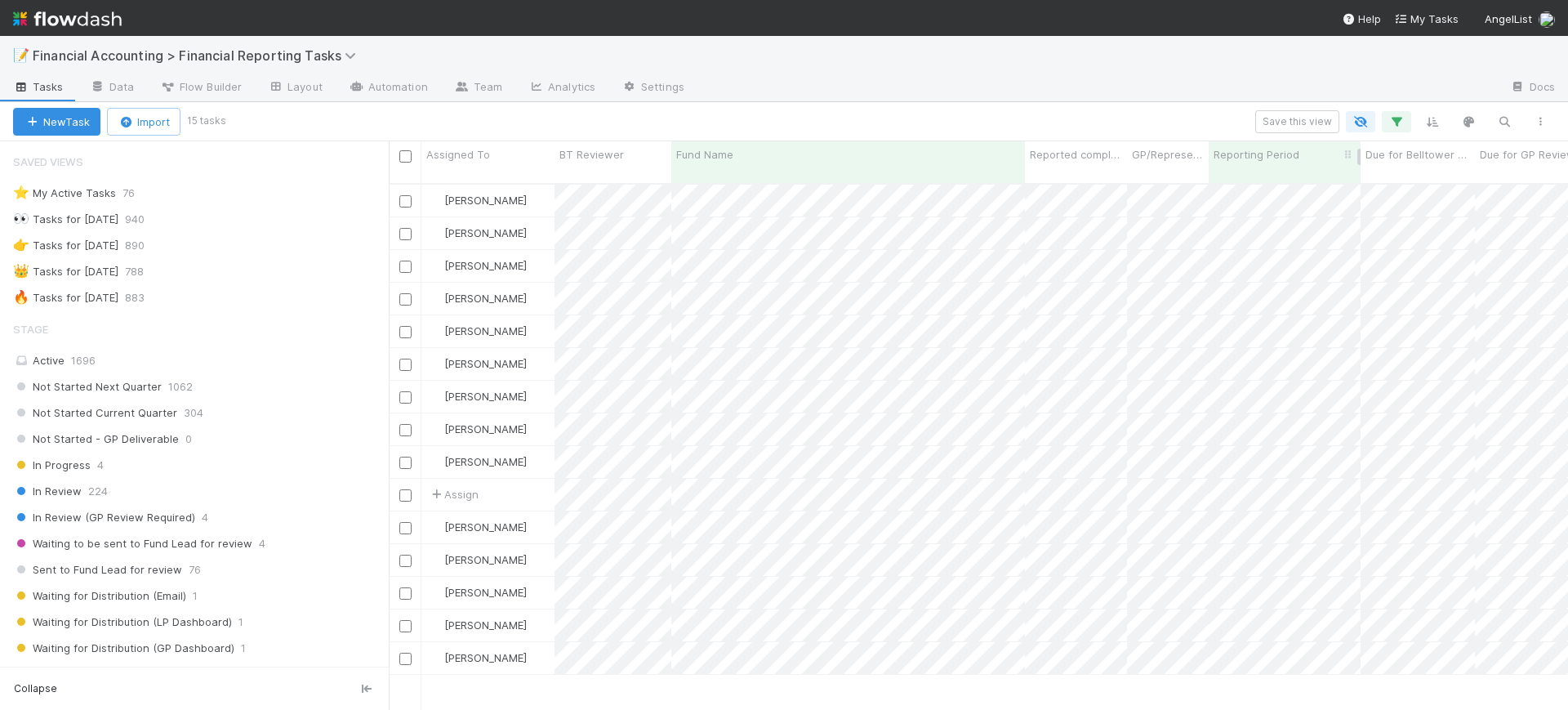
scroll to position [524, 1164]
click at [1391, 115] on icon "button" at bounding box center [1397, 122] width 16 height 15
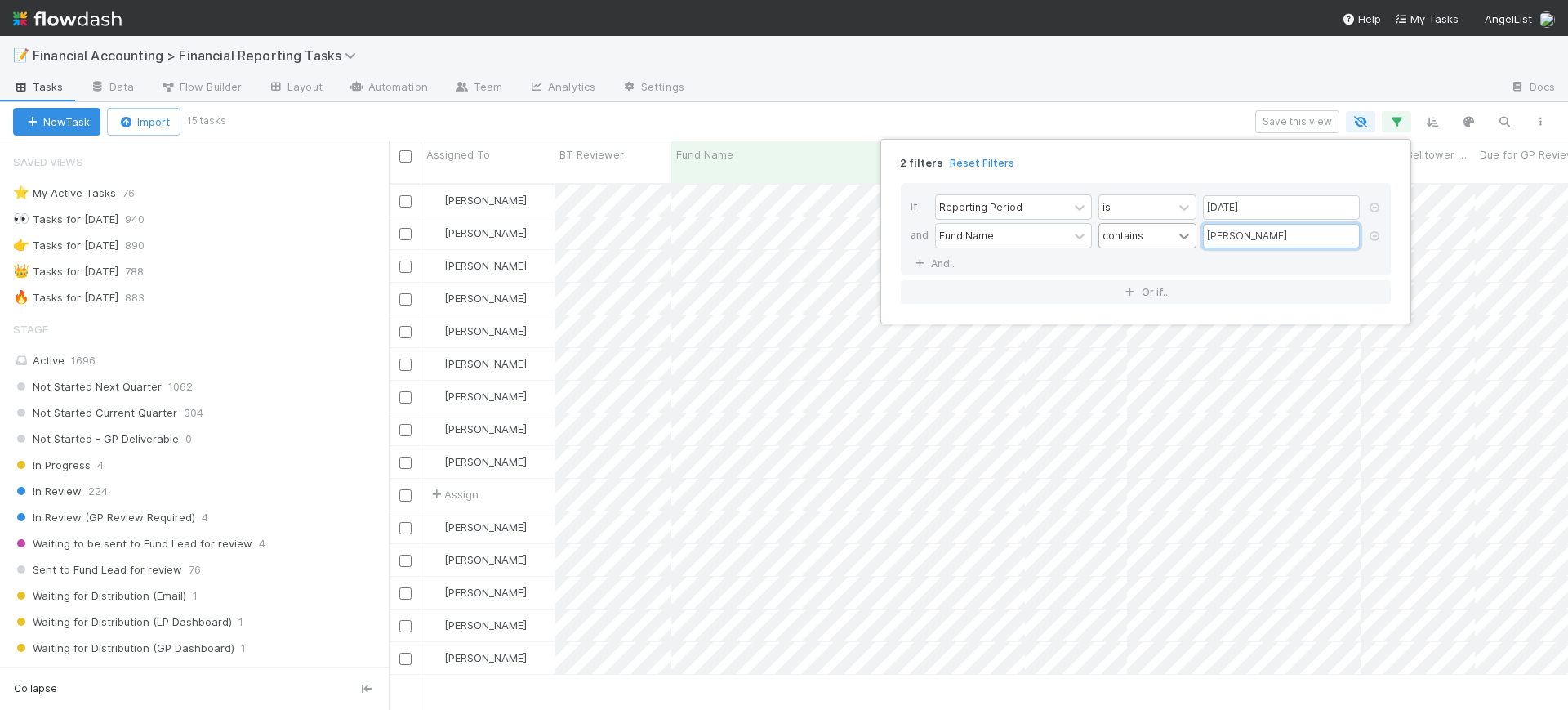
drag, startPoint x: 1267, startPoint y: 240, endPoint x: 1189, endPoint y: 241, distance: 78.0
click at [1189, 241] on div "Fund Name contains [PERSON_NAME]" at bounding box center [1150, 237] width 431 height 28
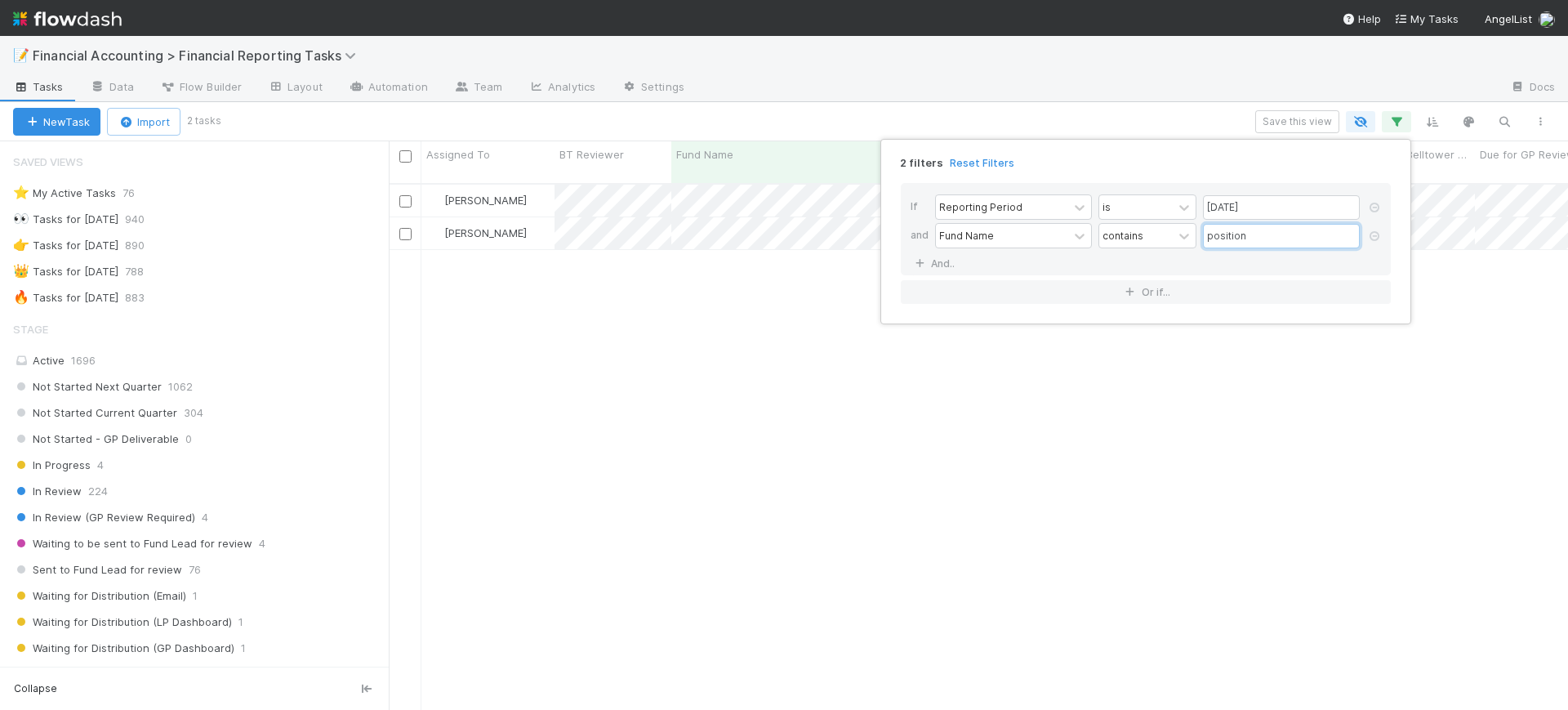
type input "position"
click at [817, 291] on div "2 filters Reset Filters If Reporting Period is [DATE] and Fund Name contains po…" at bounding box center [784, 355] width 1568 height 710
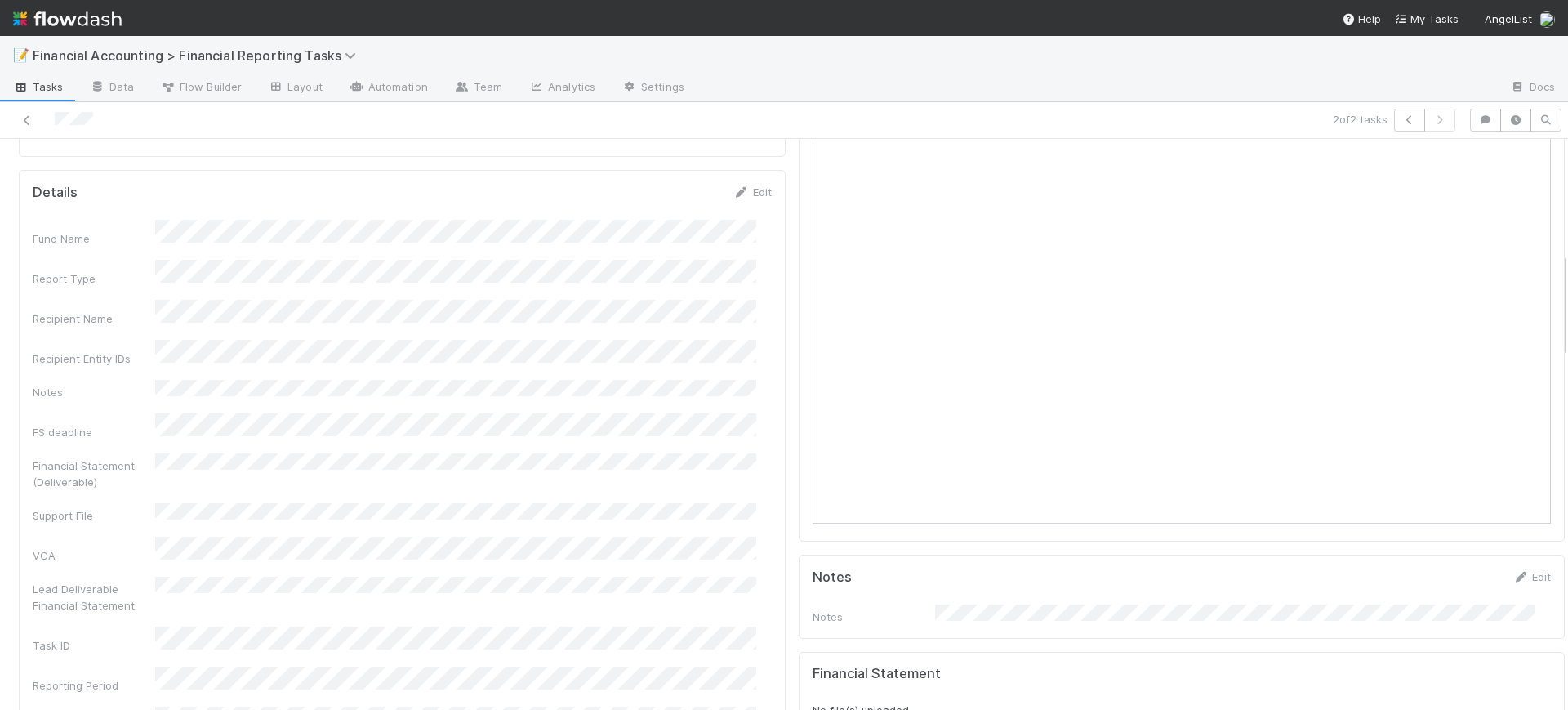
scroll to position [408, 0]
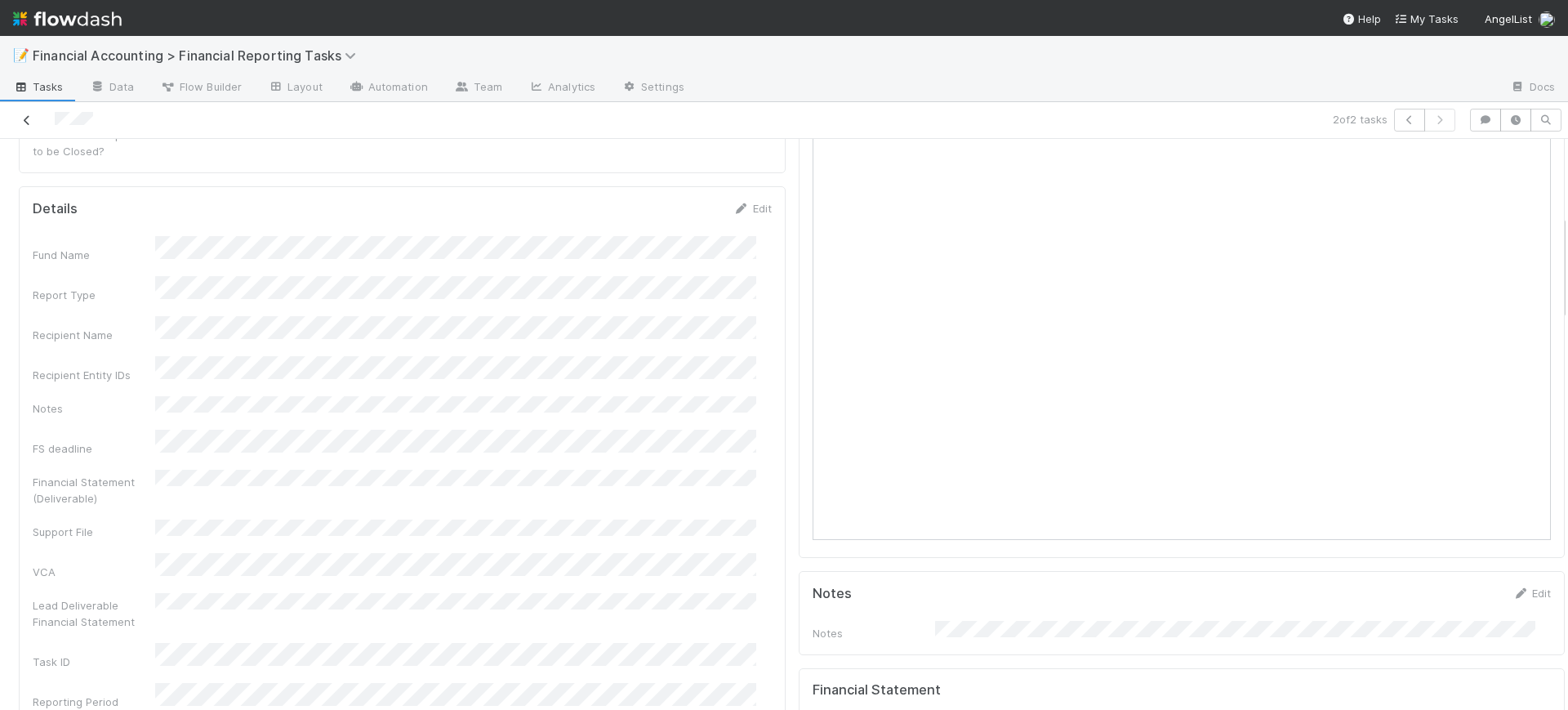
click at [23, 116] on icon at bounding box center [27, 121] width 16 height 11
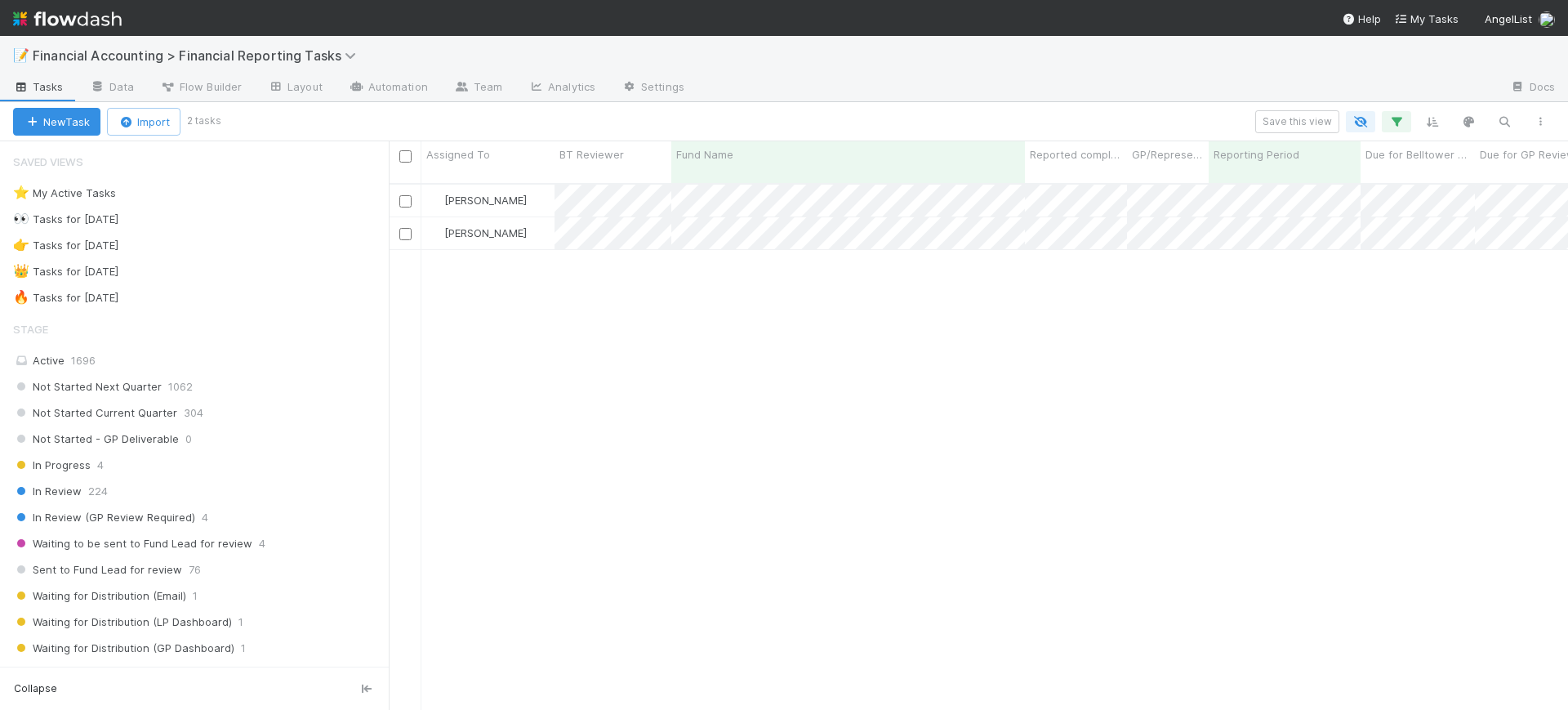
scroll to position [524, 1164]
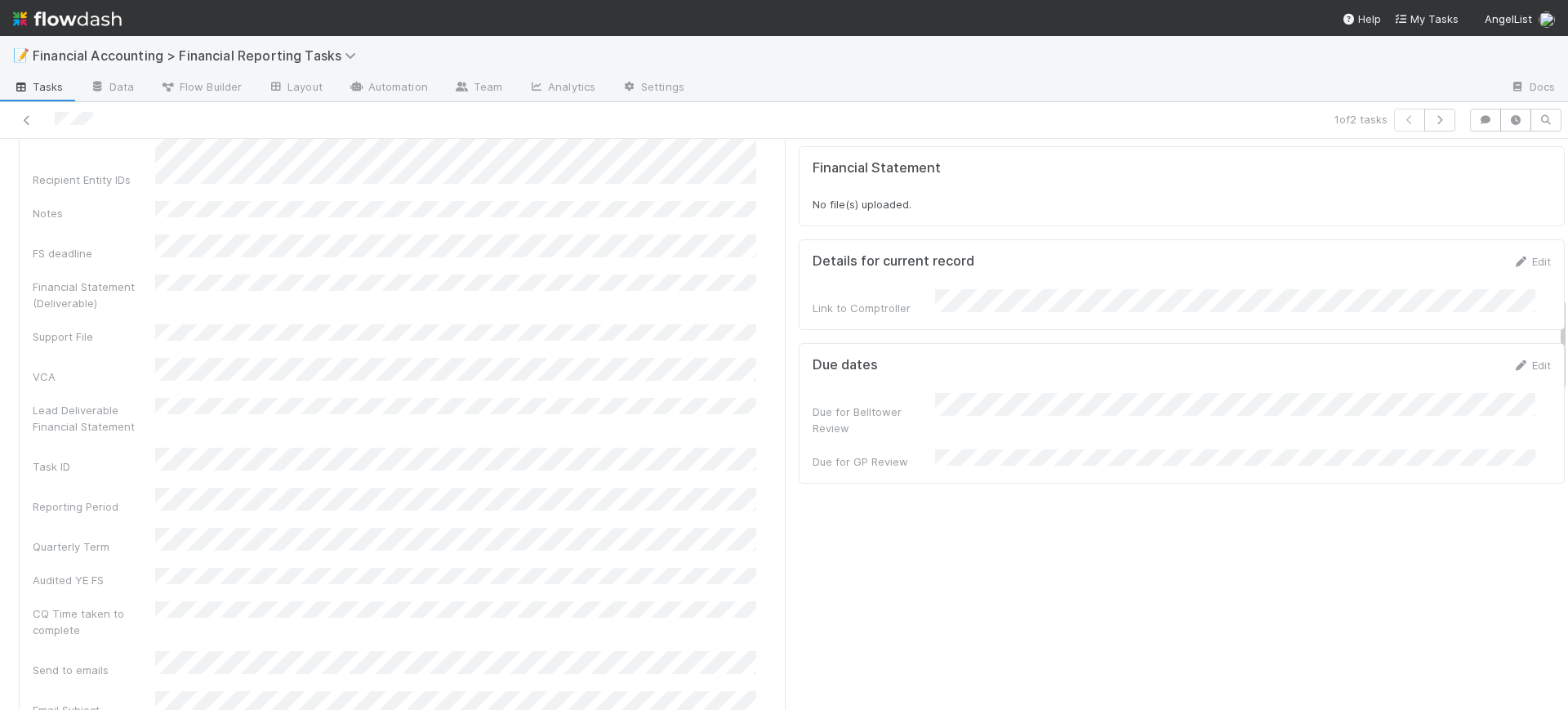
scroll to position [940, 0]
click at [27, 119] on icon at bounding box center [27, 121] width 16 height 11
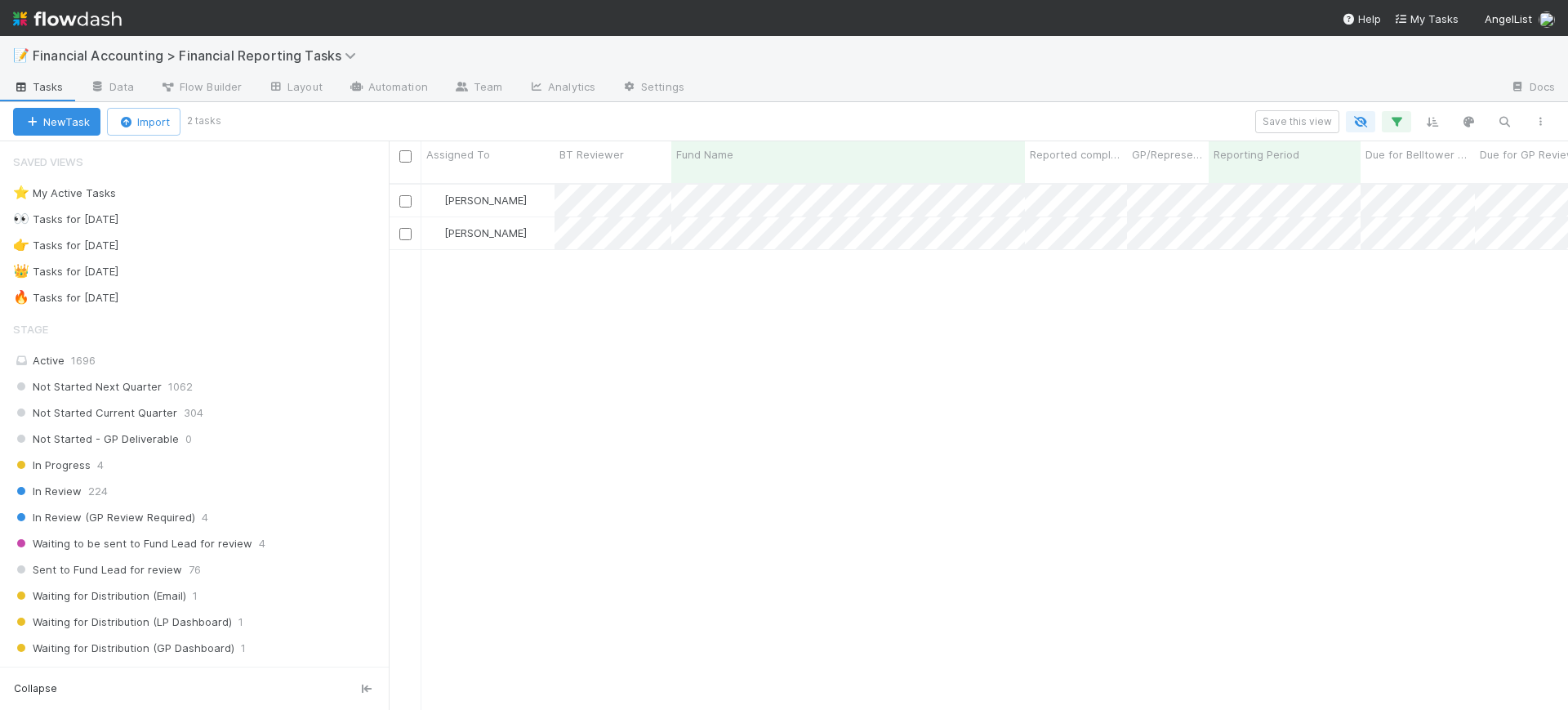
scroll to position [524, 1164]
click at [1402, 126] on icon "button" at bounding box center [1397, 122] width 16 height 15
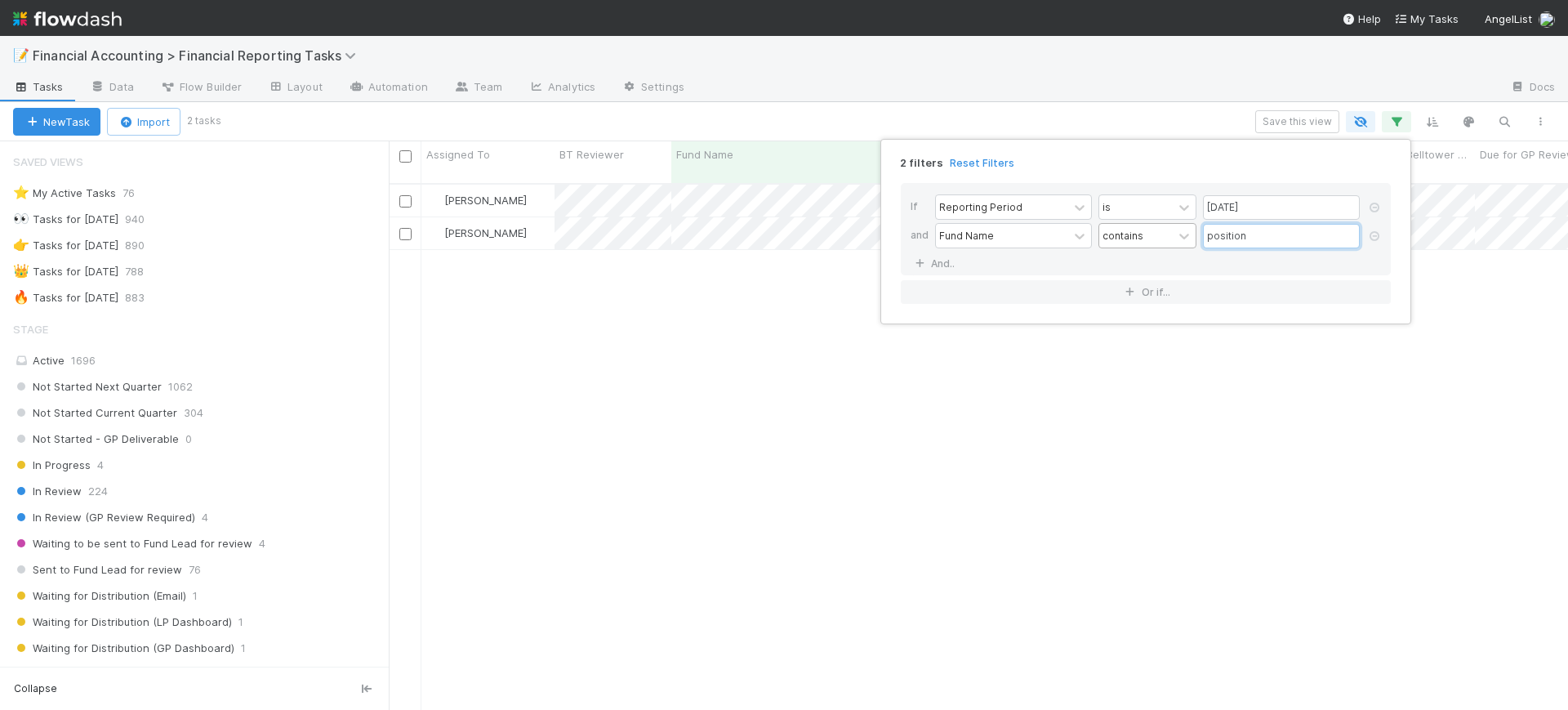
drag, startPoint x: 1267, startPoint y: 232, endPoint x: 1136, endPoint y: 225, distance: 131.2
click at [1136, 225] on div "Fund Name contains position" at bounding box center [1150, 237] width 431 height 28
type input "[PERSON_NAME]"
click at [692, 370] on div "2 filters Reset Filters If Reporting Period is [DATE] and Fund Name contains [P…" at bounding box center [784, 355] width 1568 height 710
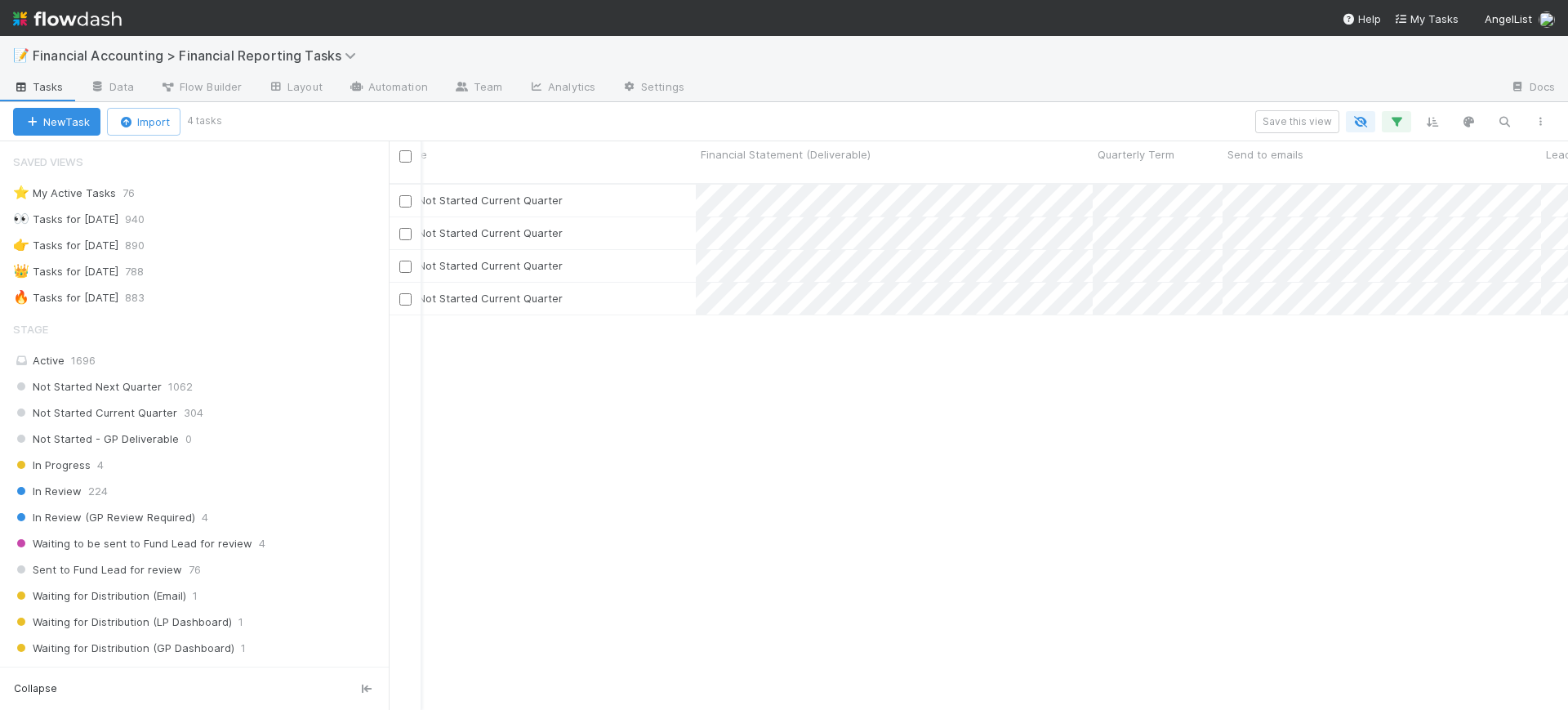
scroll to position [0, 0]
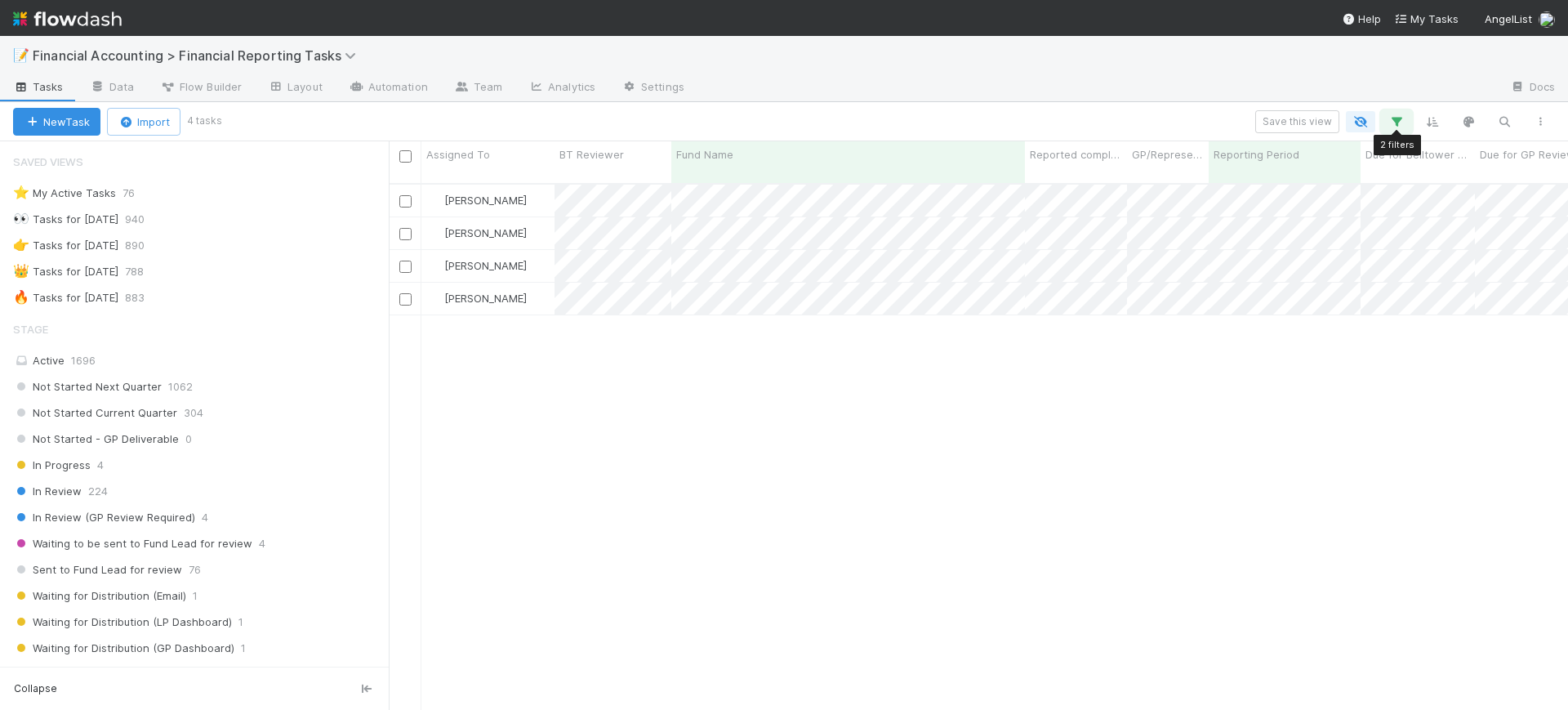
click at [1396, 122] on icon "button" at bounding box center [1397, 122] width 16 height 15
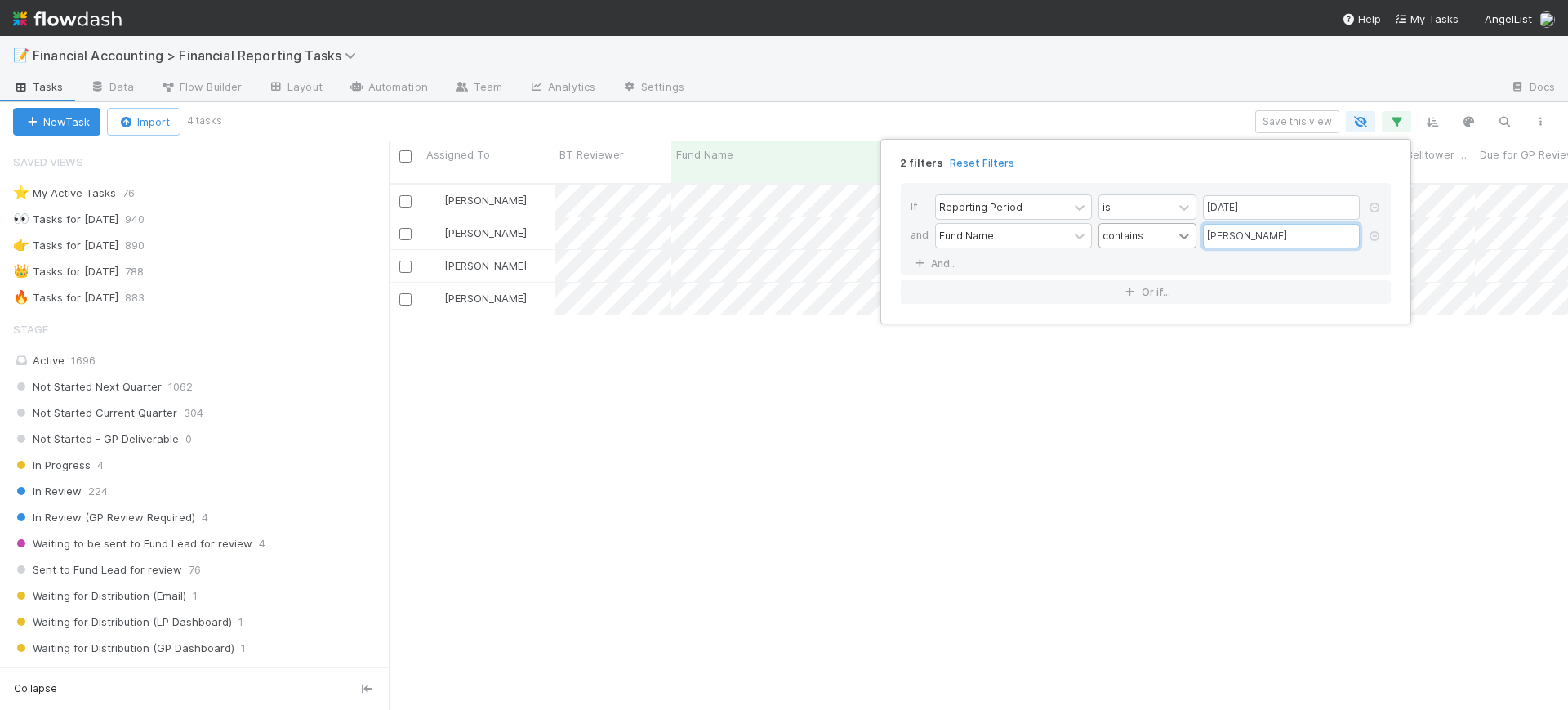
drag, startPoint x: 1230, startPoint y: 241, endPoint x: 1186, endPoint y: 240, distance: 44.0
click at [1186, 240] on div "Fund Name contains [PERSON_NAME]" at bounding box center [1150, 237] width 431 height 28
type input "srb"
click at [781, 367] on div "2 filters Reset Filters If Reporting Period is [DATE] and Fund Name contains sr…" at bounding box center [784, 355] width 1568 height 710
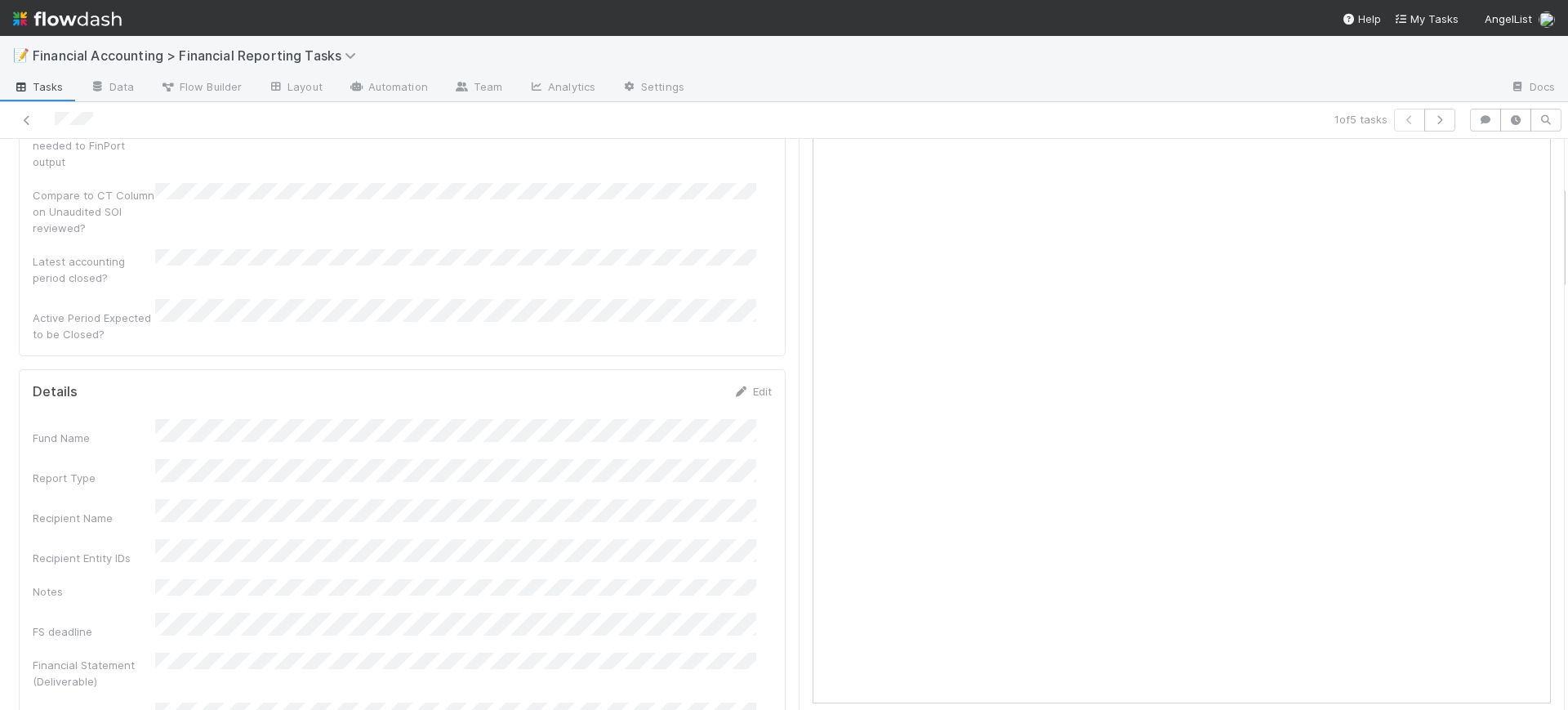
scroll to position [285, 0]
click at [27, 115] on icon at bounding box center [27, 121] width 16 height 11
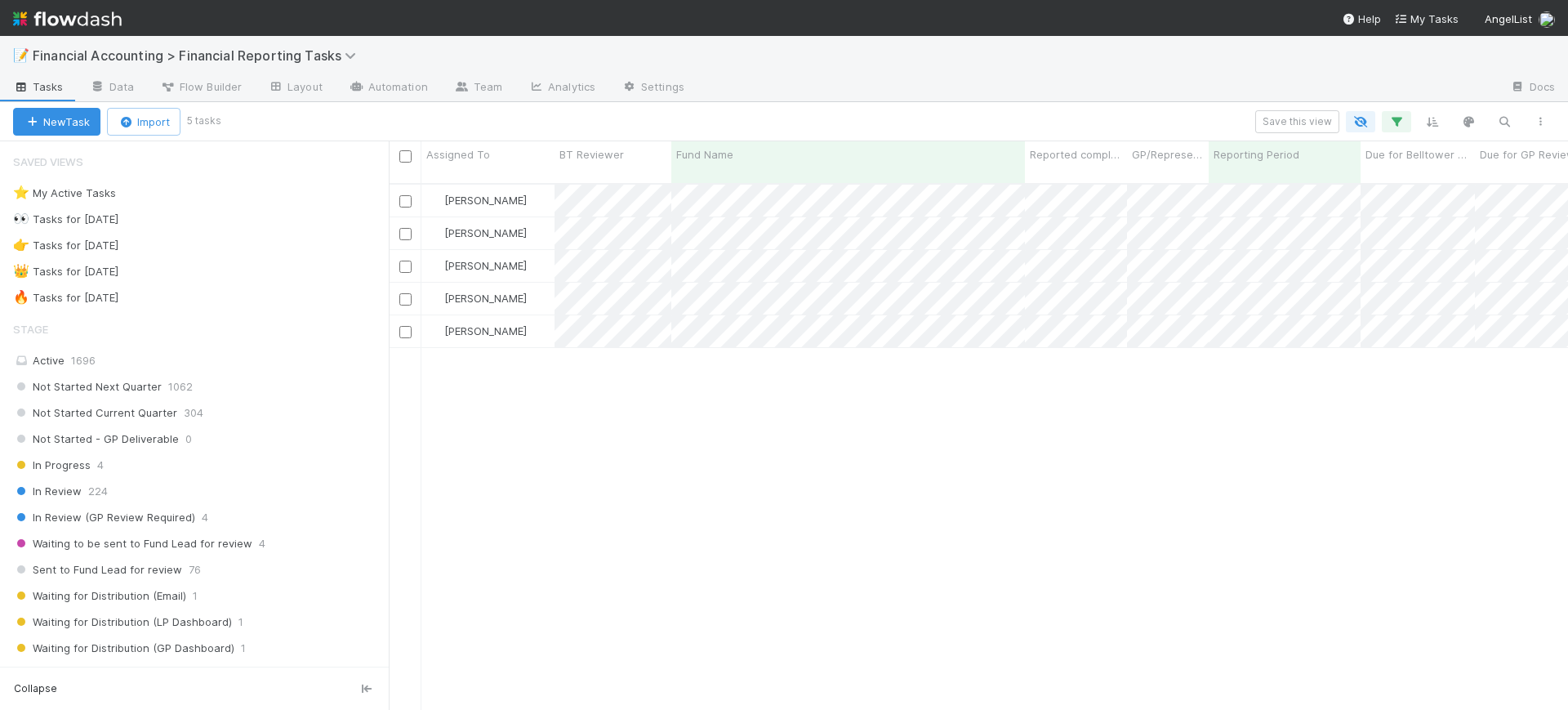
scroll to position [524, 1164]
click at [1389, 118] on icon "button" at bounding box center [1397, 122] width 16 height 15
click at [1398, 118] on div "2 filters Reset Filters If Reporting Period is [DATE] and Fund Name contains sr…" at bounding box center [784, 355] width 1568 height 710
click at [1398, 118] on icon "button" at bounding box center [1397, 122] width 16 height 15
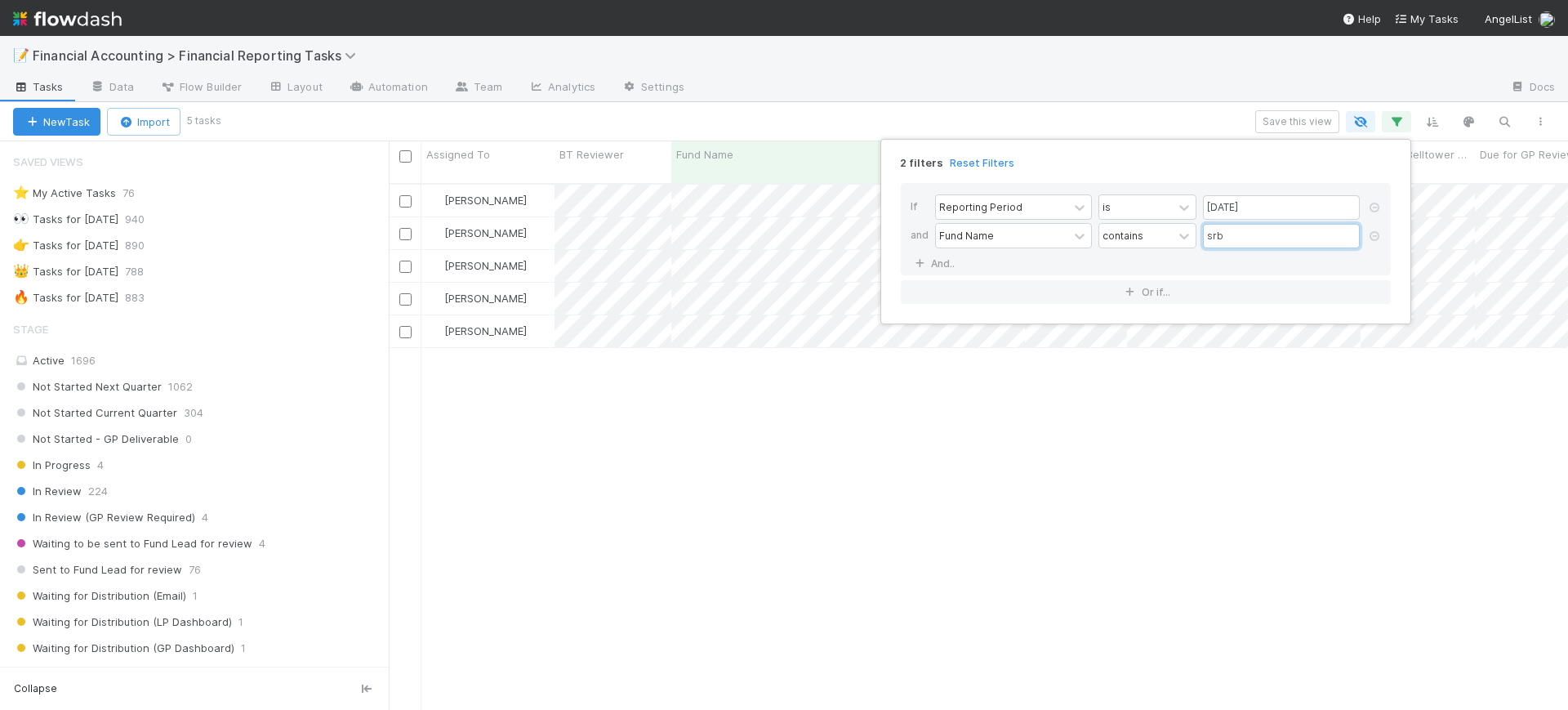
drag, startPoint x: 1267, startPoint y: 240, endPoint x: 1181, endPoint y: 250, distance: 86.6
click at [1181, 250] on div "Fund Name contains srb" at bounding box center [1150, 237] width 431 height 28
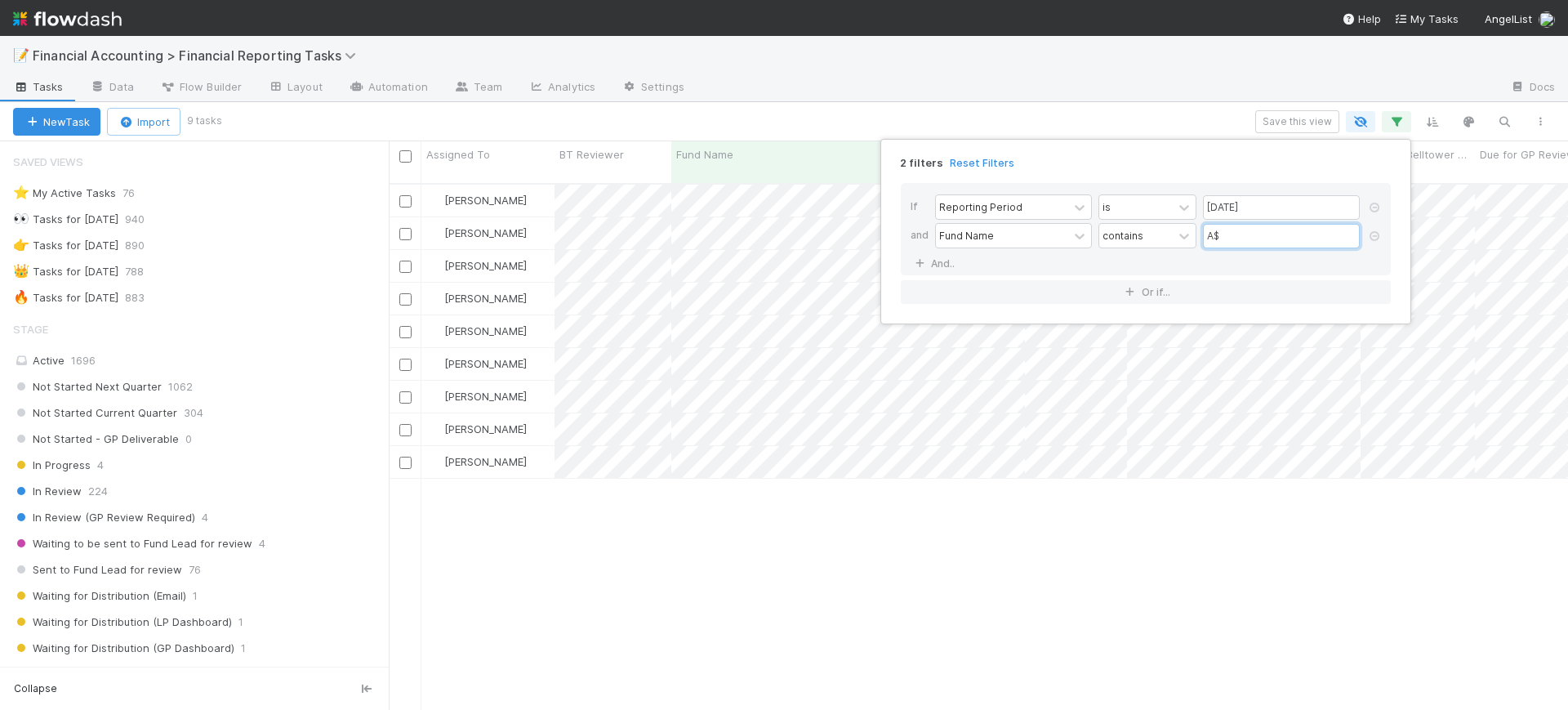
type input "A$"
click at [759, 530] on div "2 filters Reset Filters If Reporting Period is [DATE] and Fund Name contains A$…" at bounding box center [784, 355] width 1568 height 710
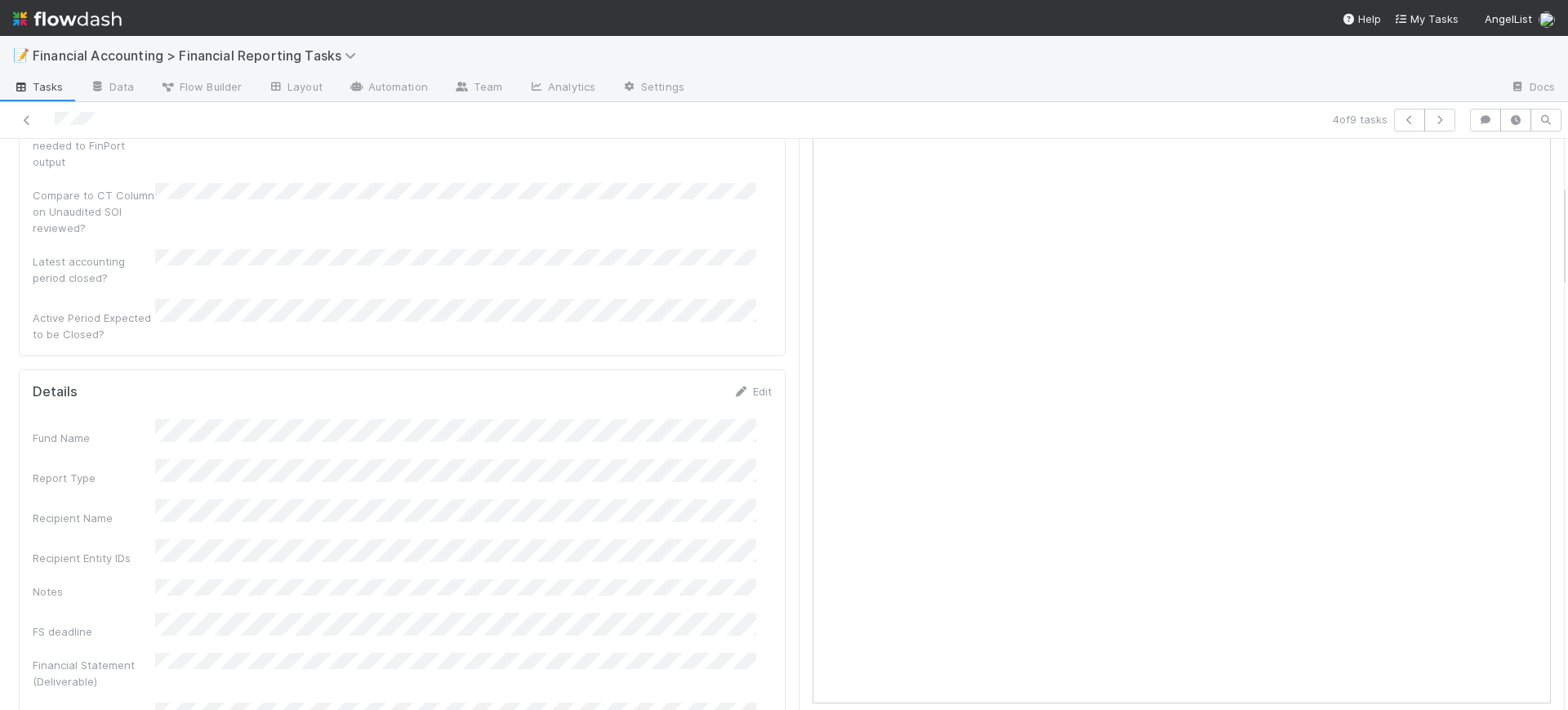
scroll to position [285, 0]
click at [27, 118] on icon at bounding box center [27, 121] width 16 height 11
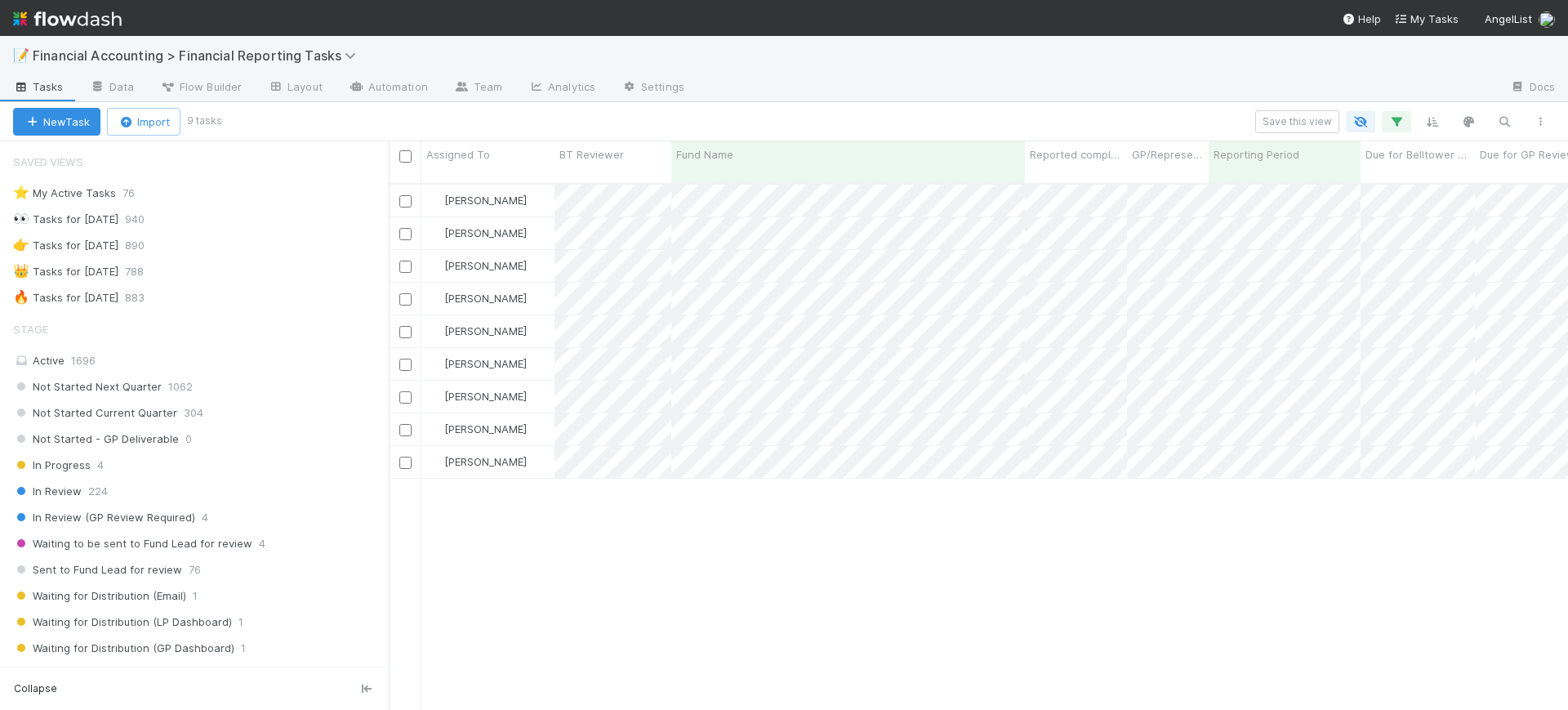
scroll to position [524, 1164]
click at [1393, 117] on icon "button" at bounding box center [1397, 122] width 16 height 15
click at [1246, 248] on div "Fund Name contains A$" at bounding box center [1150, 237] width 431 height 28
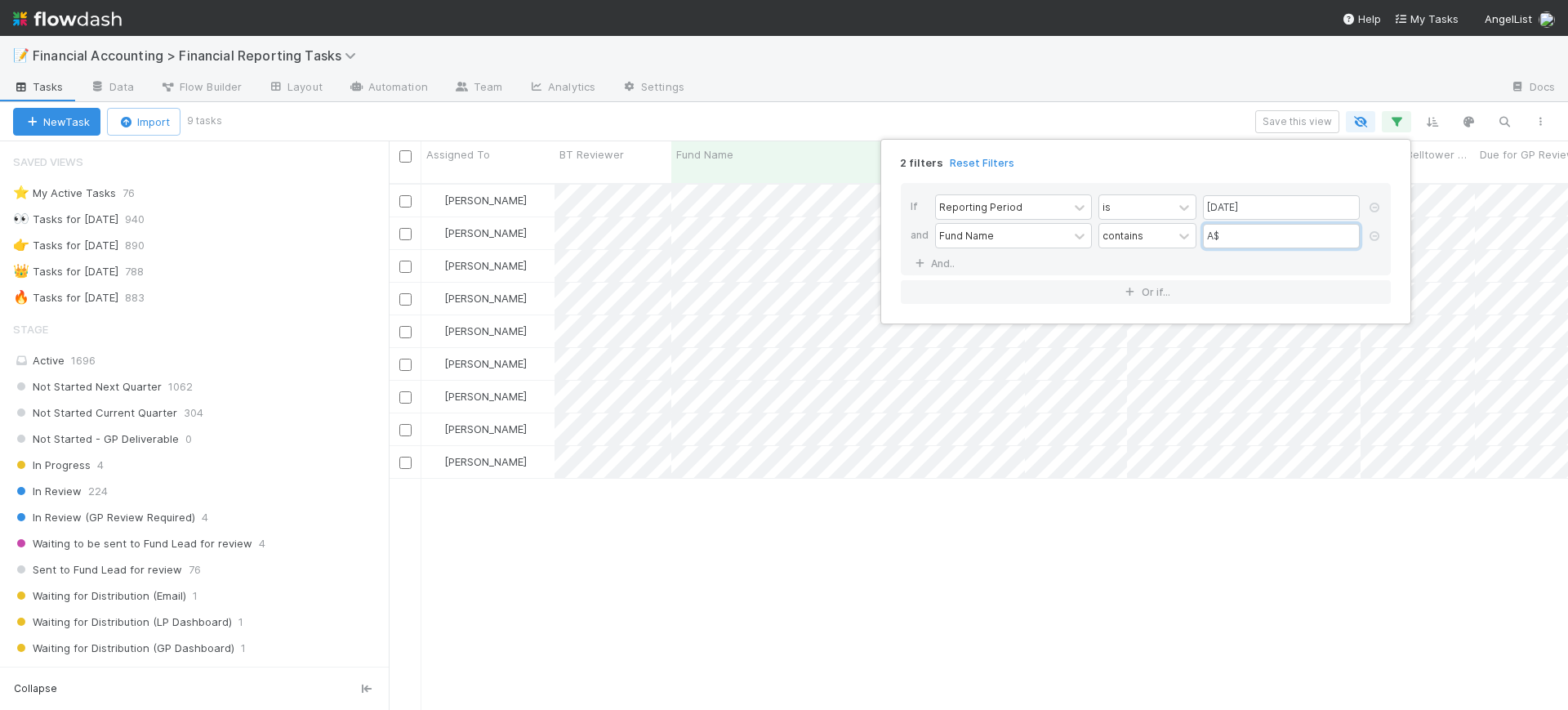
click at [1245, 247] on input "A$" at bounding box center [1281, 236] width 156 height 25
drag, startPoint x: 1245, startPoint y: 247, endPoint x: 1195, endPoint y: 242, distance: 50.2
click at [1195, 242] on div "Fund Name contains A$" at bounding box center [1150, 237] width 431 height 28
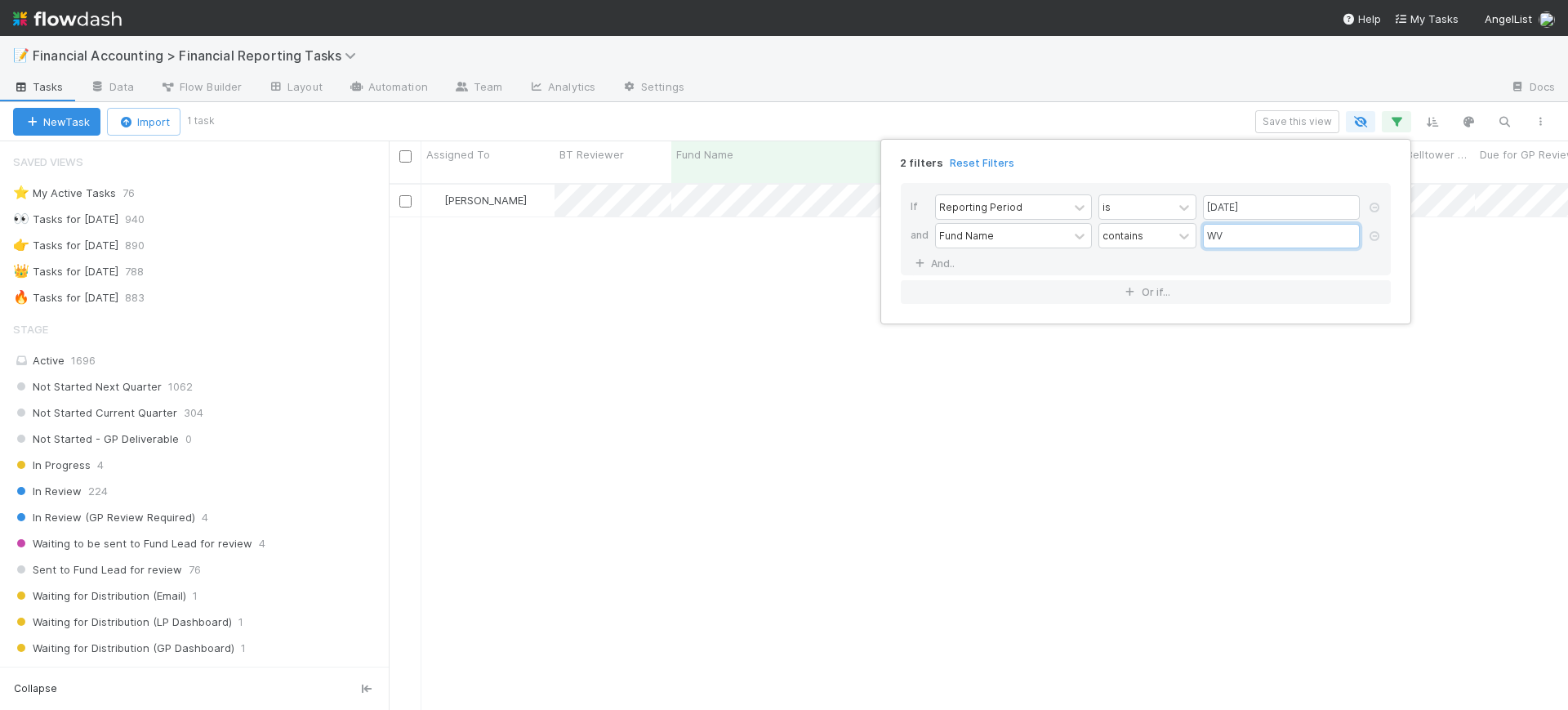
type input "WV"
click at [816, 342] on div "2 filters Reset Filters If Reporting Period is [DATE] and Fund Name contains WV…" at bounding box center [784, 355] width 1568 height 710
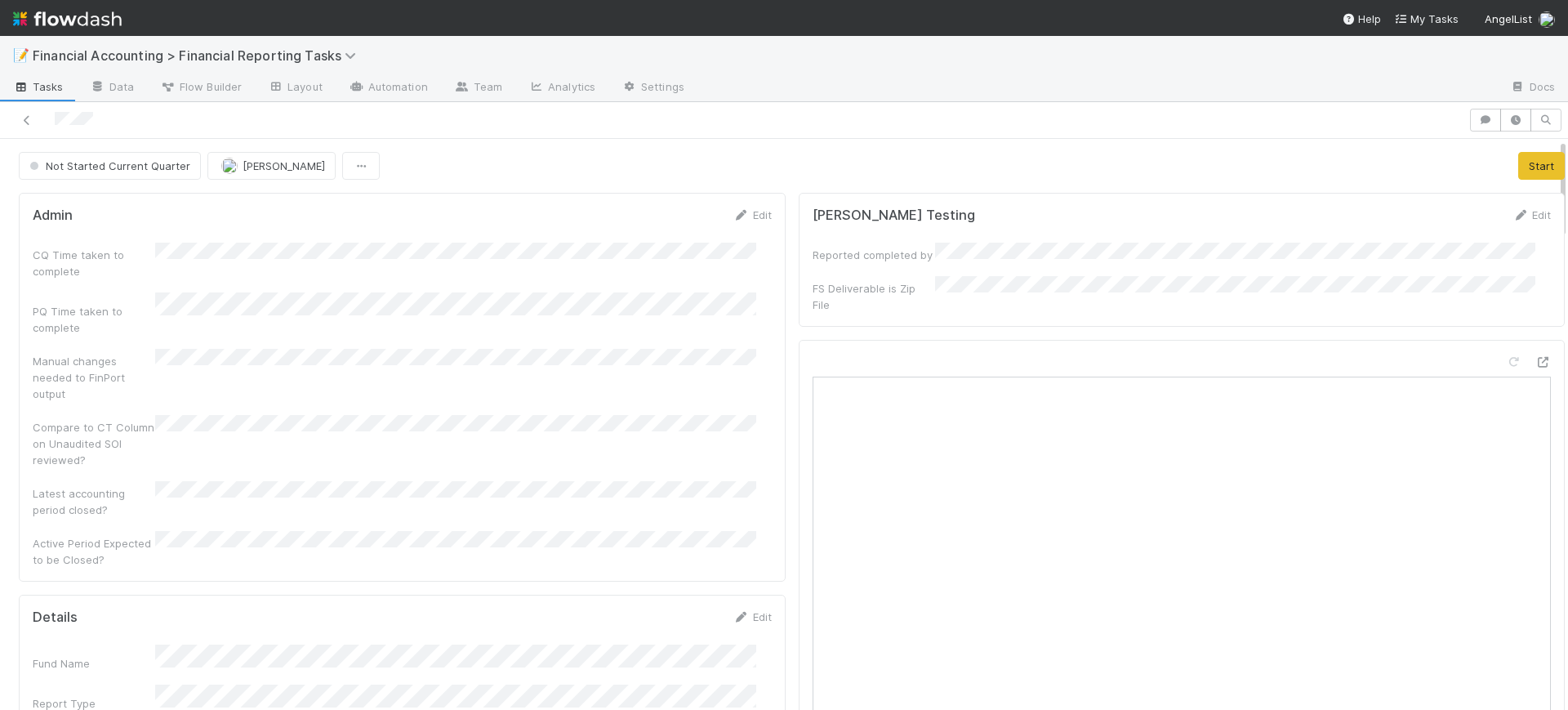
click at [35, 115] on div at bounding box center [734, 120] width 1455 height 23
click at [26, 118] on icon at bounding box center [27, 121] width 16 height 11
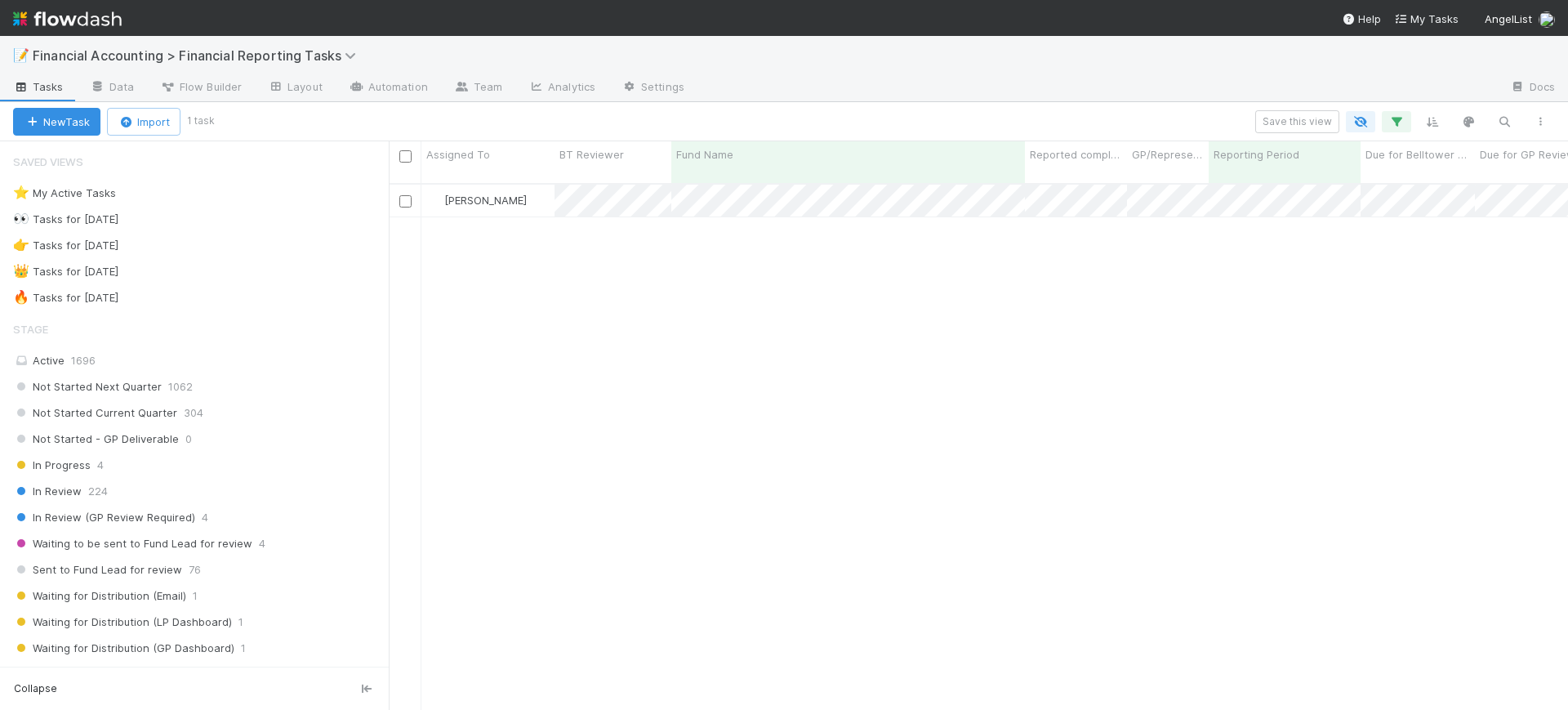
scroll to position [524, 1164]
click at [1394, 118] on icon "button" at bounding box center [1397, 122] width 16 height 15
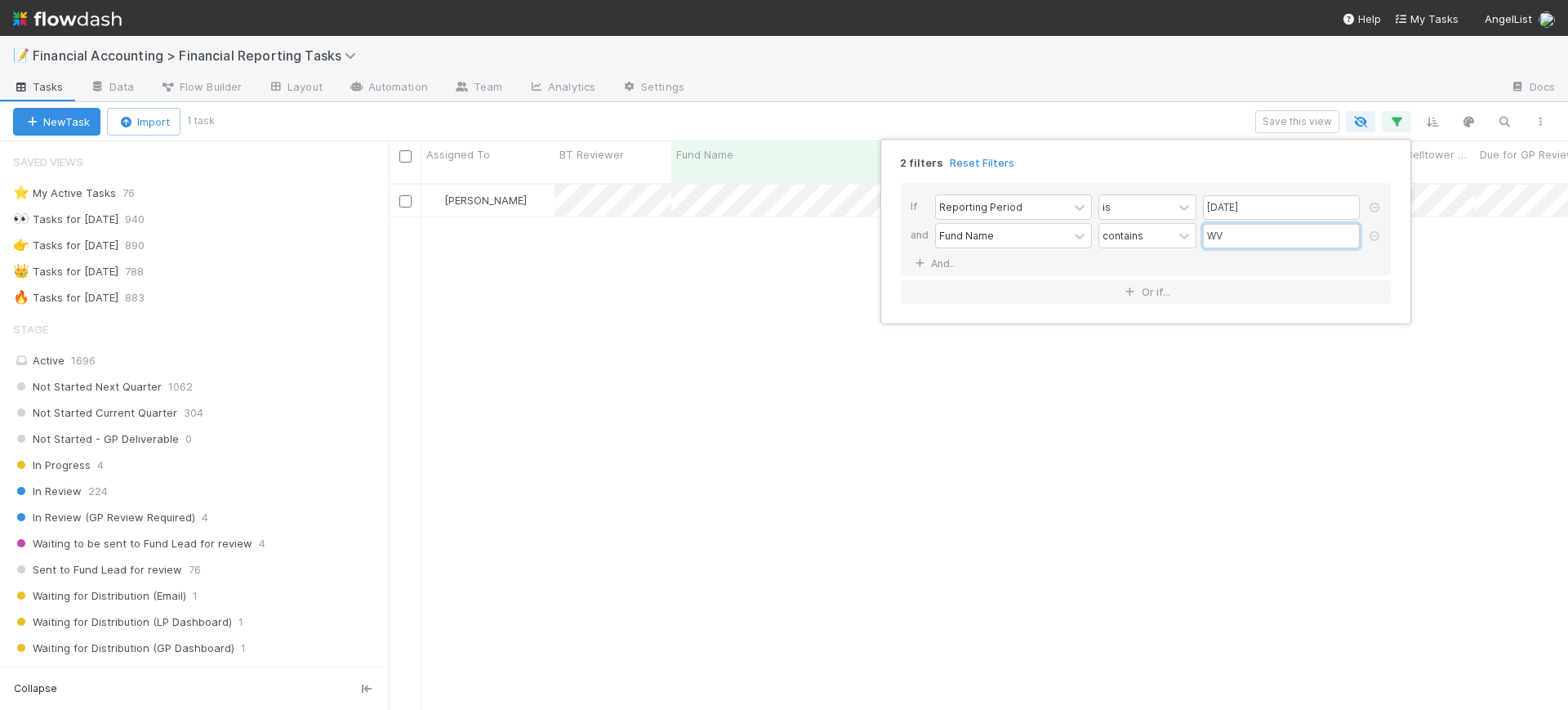
click at [1241, 239] on input "WV" at bounding box center [1281, 236] width 156 height 25
type input "W"
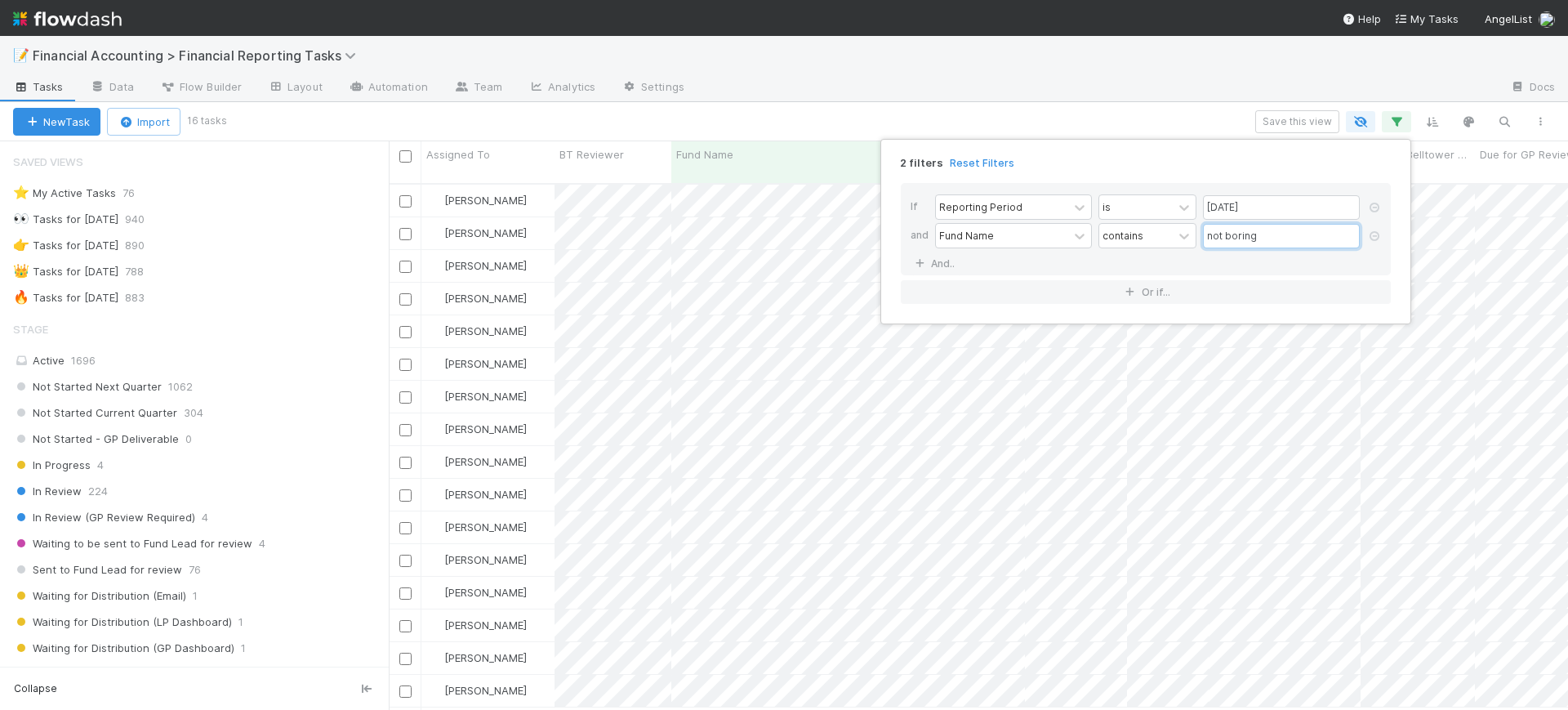
type input "not boring"
click at [820, 257] on div "2 filters Reset Filters If Reporting Period is [DATE] and Fund Name contains no…" at bounding box center [784, 355] width 1568 height 710
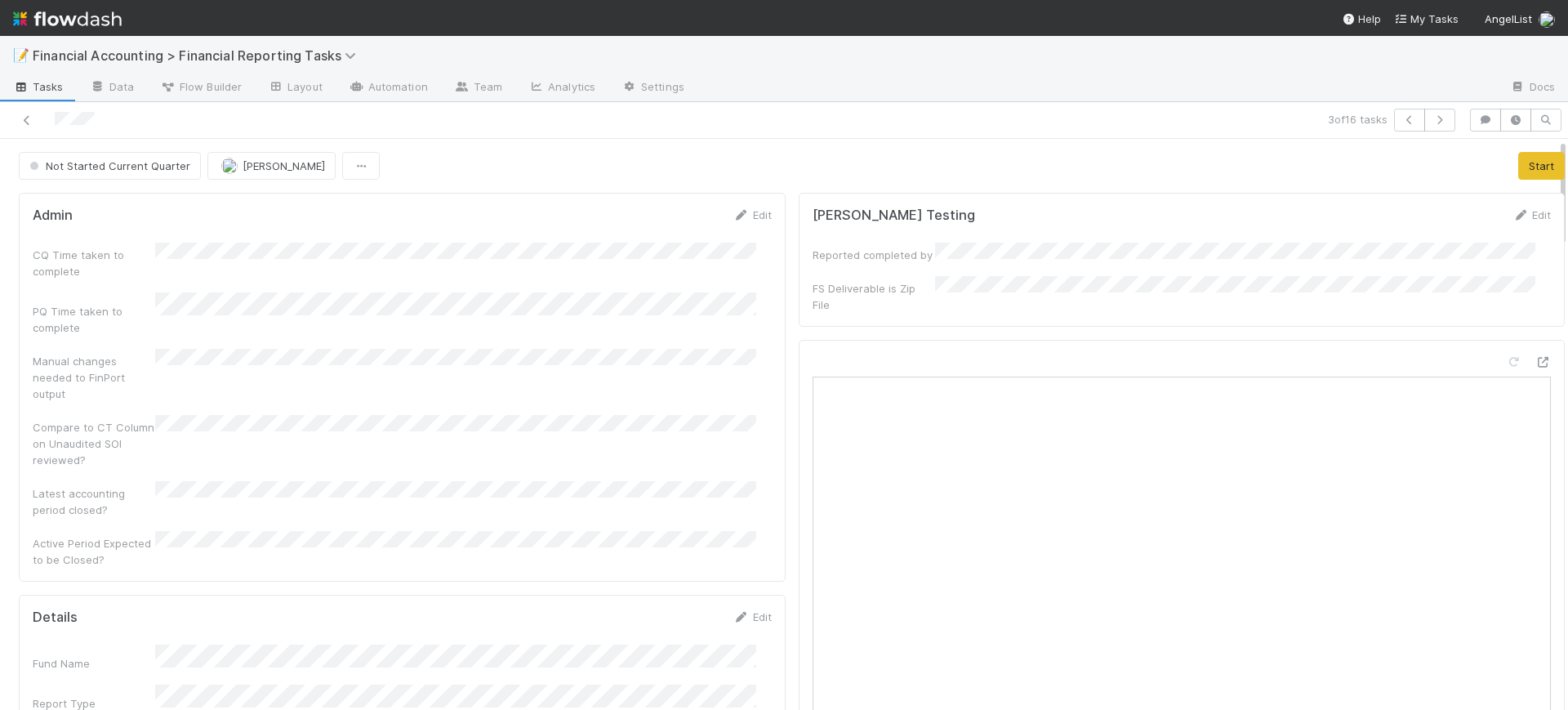
click at [31, 124] on icon at bounding box center [27, 121] width 16 height 11
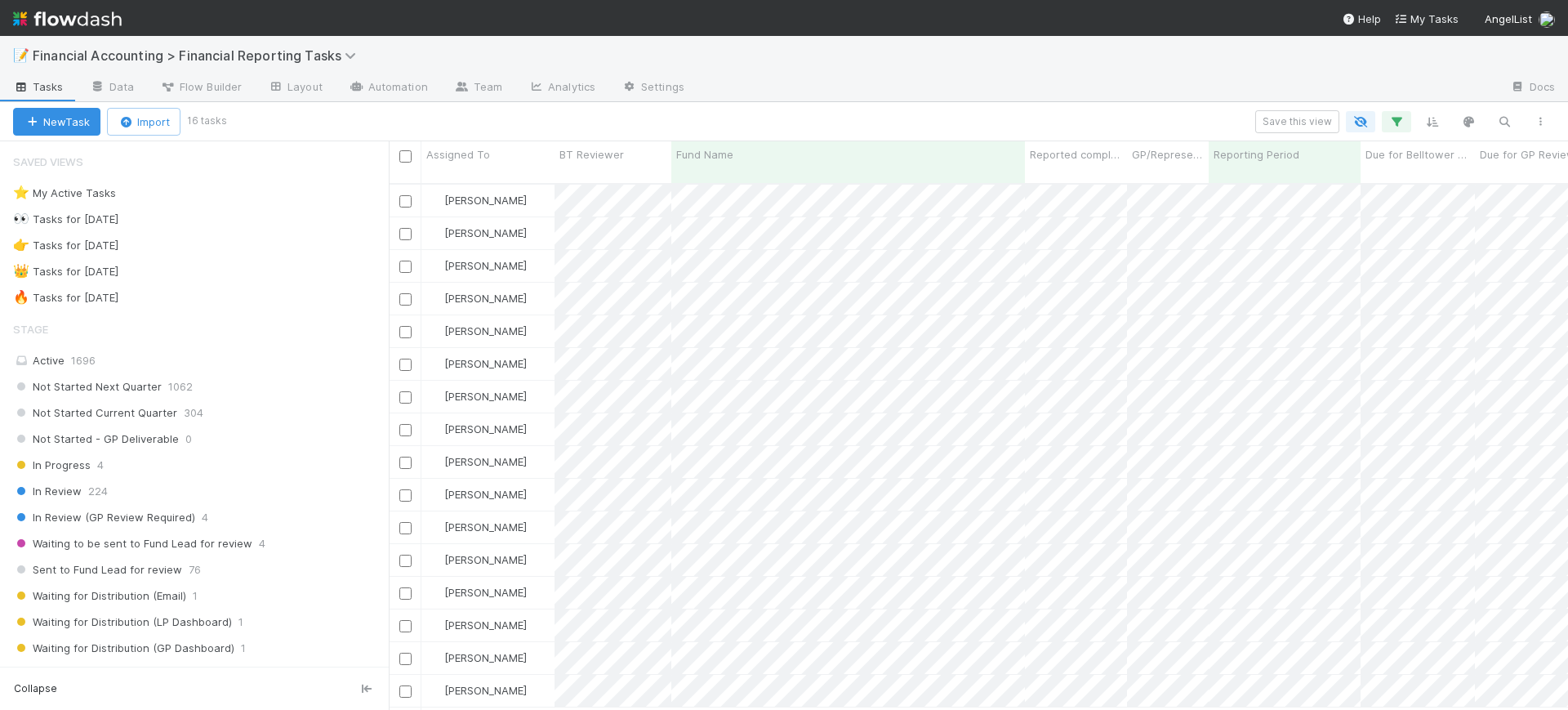
scroll to position [524, 1164]
click at [1396, 120] on icon "button" at bounding box center [1397, 122] width 16 height 15
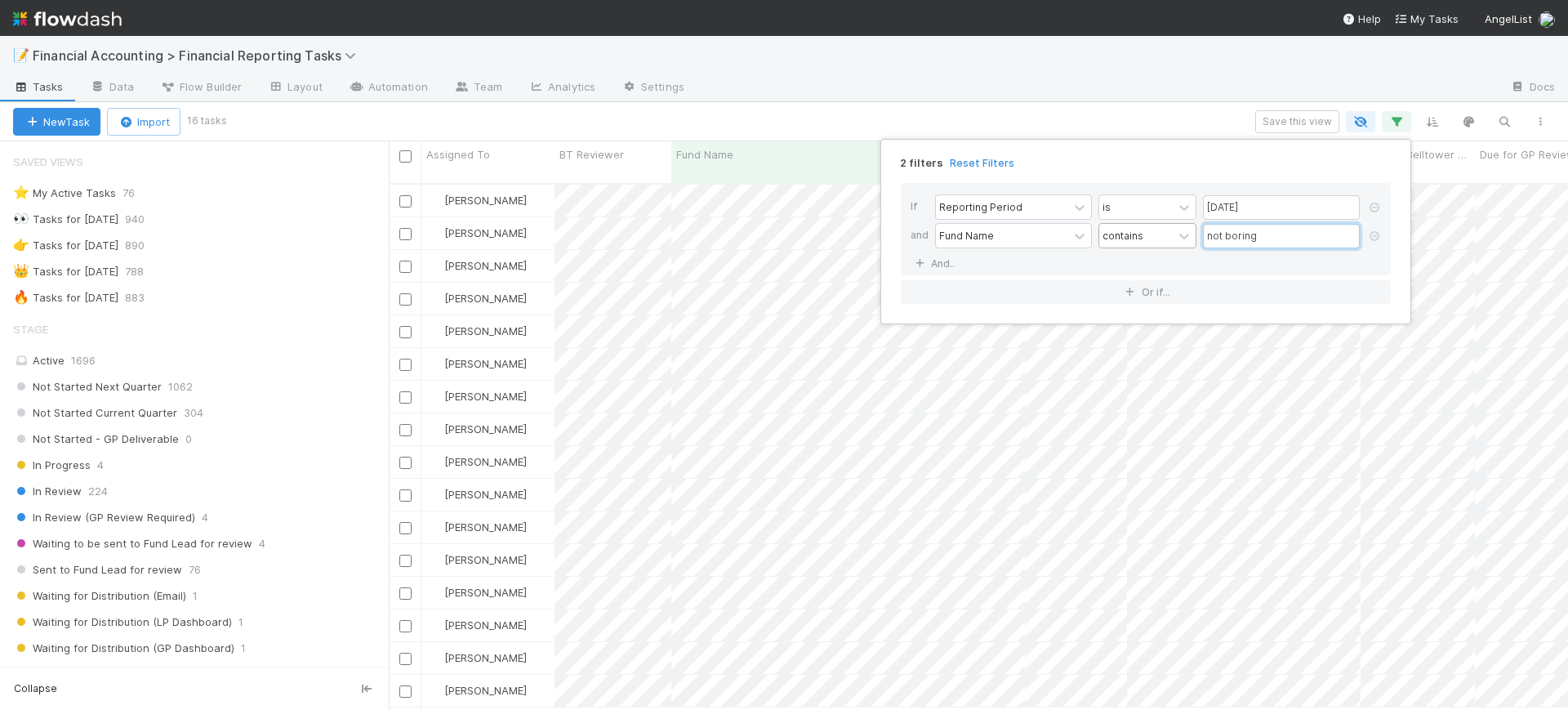
drag, startPoint x: 1260, startPoint y: 242, endPoint x: 1151, endPoint y: 243, distance: 109.0
click at [1151, 243] on div "Fund Name contains not boring" at bounding box center [1150, 237] width 431 height 28
type input "raba"
click at [817, 210] on div "2 filters Reset Filters If Reporting Period is [DATE] and Fund Name contains ra…" at bounding box center [784, 355] width 1568 height 710
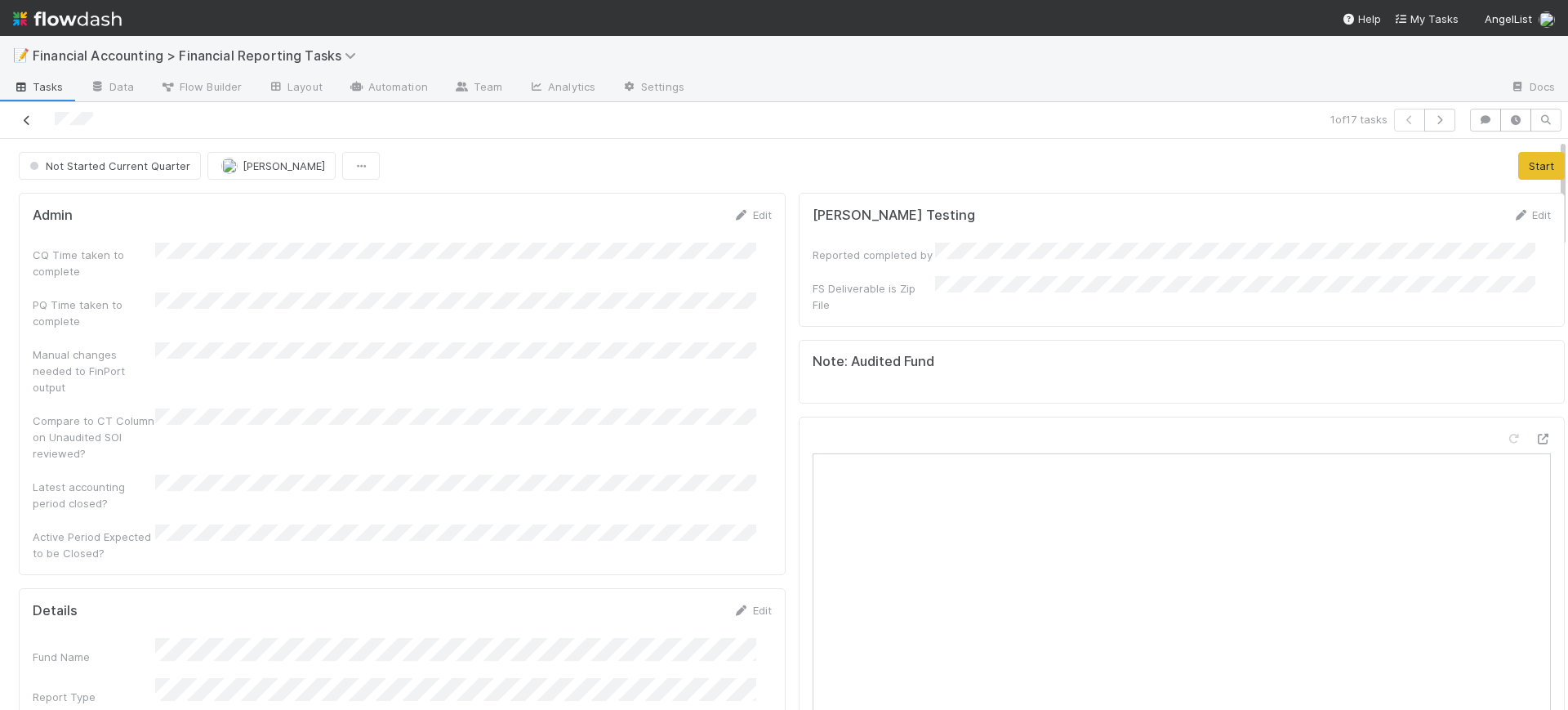
click at [24, 123] on icon at bounding box center [27, 121] width 16 height 11
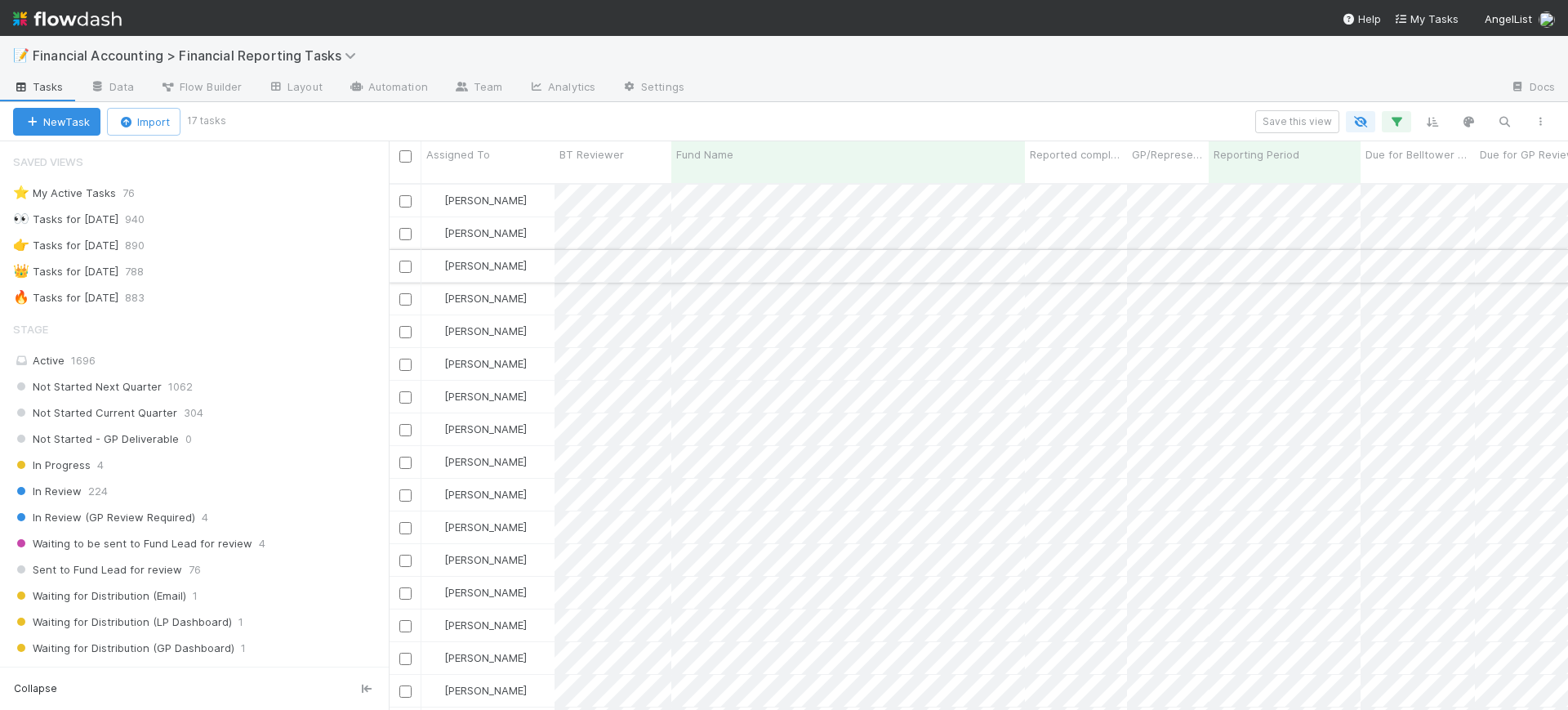
scroll to position [524, 1164]
click at [1399, 118] on icon "button" at bounding box center [1397, 122] width 16 height 15
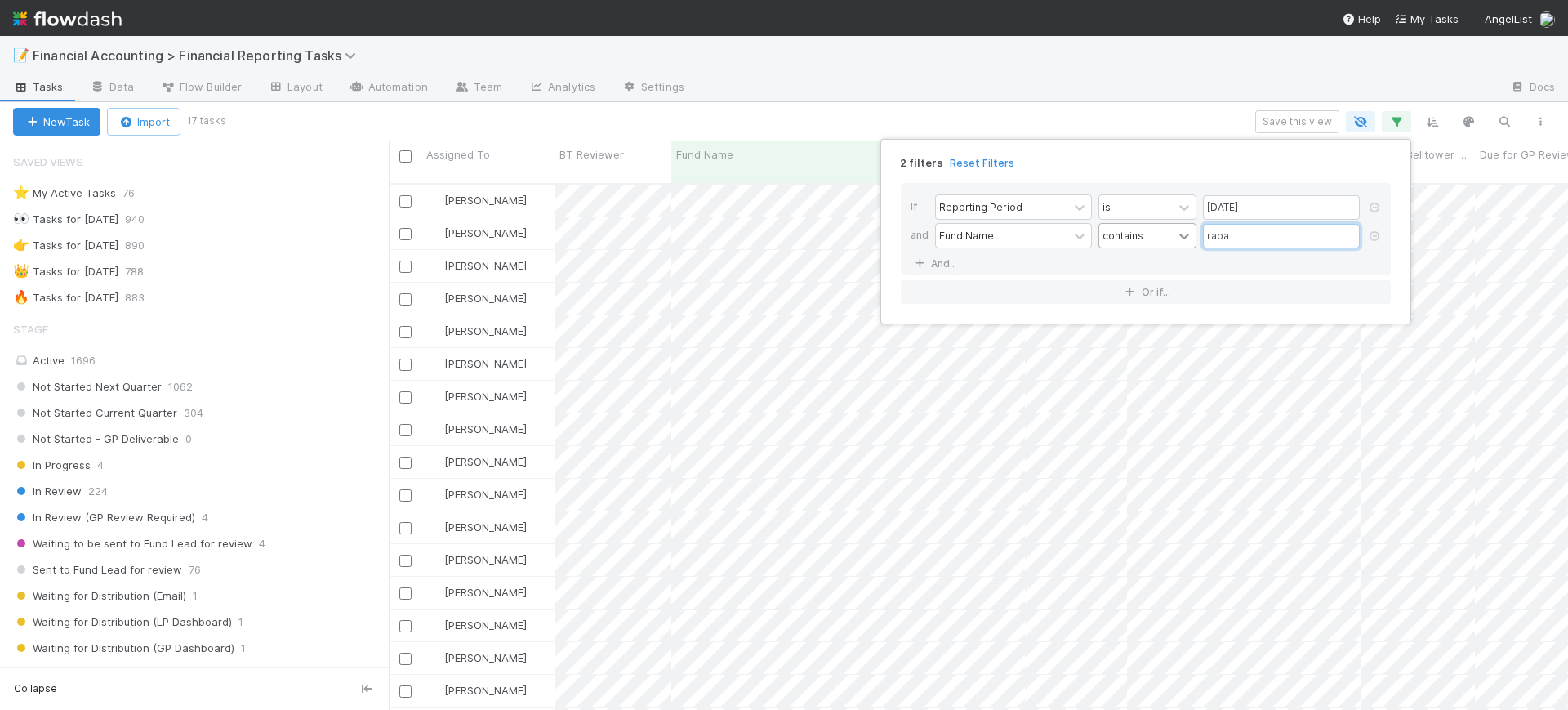
drag, startPoint x: 1237, startPoint y: 227, endPoint x: 1184, endPoint y: 227, distance: 53.0
click at [1184, 227] on div "Fund Name contains raba" at bounding box center [1150, 237] width 431 height 28
type input "shrug IV"
click at [764, 187] on div "2 filters Reset Filters If Reporting Period is [DATE] and Fund Name contains sh…" at bounding box center [784, 355] width 1568 height 710
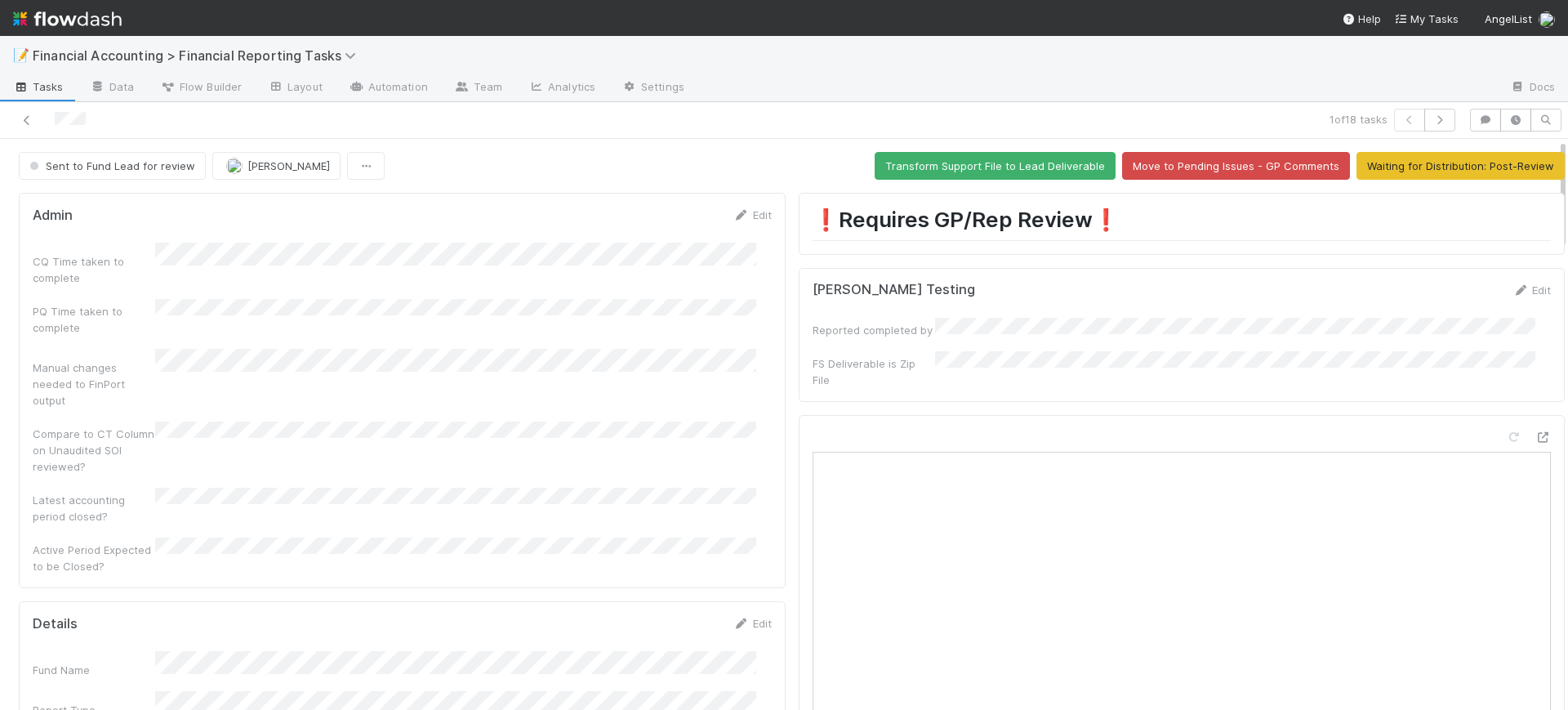
click at [768, 326] on div "Admin Edit CQ Time taken to complete PQ Time taken to complete Manual changes n…" at bounding box center [403, 391] width 767 height 395
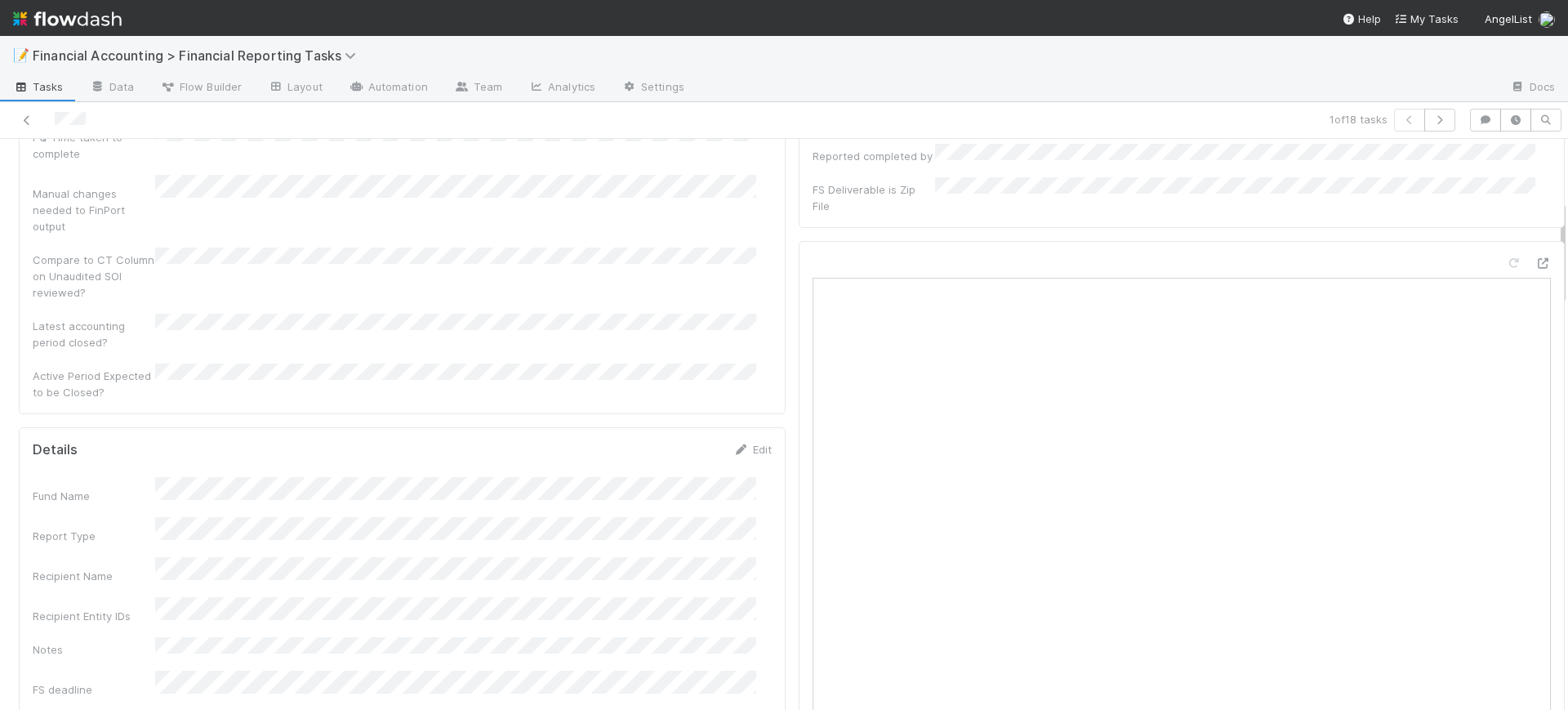
scroll to position [327, 0]
click at [22, 109] on div at bounding box center [371, 120] width 731 height 23
click at [23, 115] on icon at bounding box center [27, 121] width 16 height 11
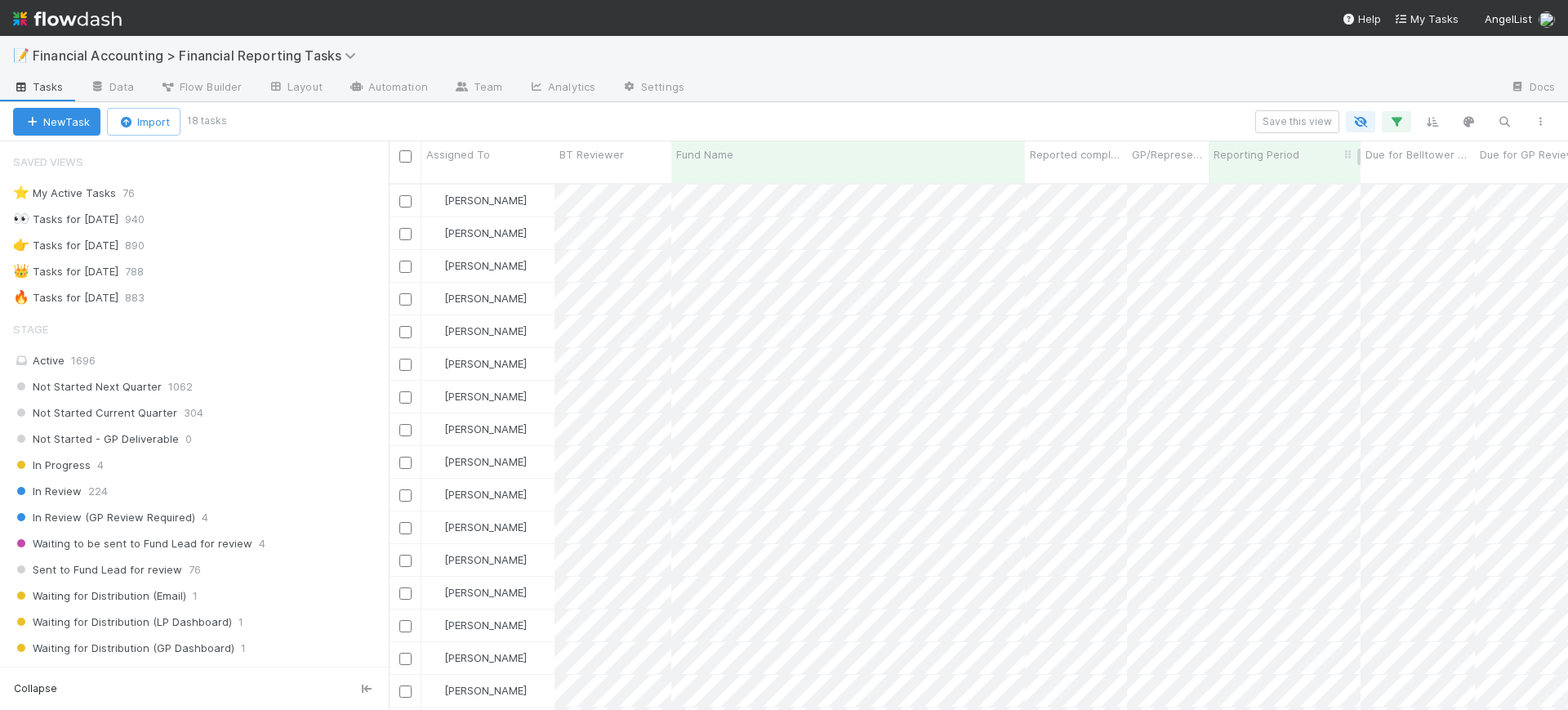
scroll to position [524, 1164]
click at [1391, 118] on icon "button" at bounding box center [1397, 122] width 16 height 15
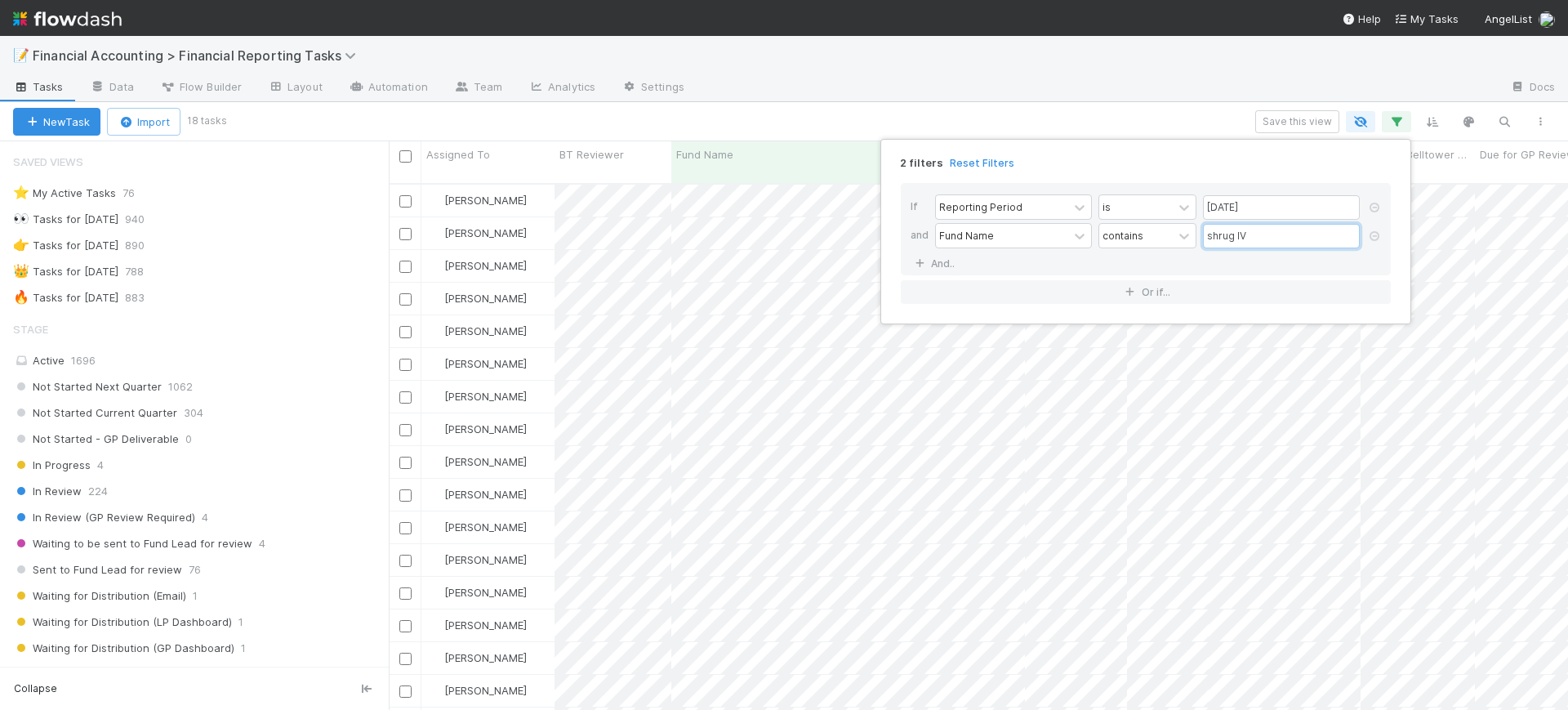
drag, startPoint x: 1249, startPoint y: 242, endPoint x: 1178, endPoint y: 253, distance: 71.8
click at [1178, 253] on div "If Reporting Period is [DATE] and Fund Name contains shrug IV And.." at bounding box center [1146, 229] width 490 height 92
type input "raba"
click at [789, 97] on div "2 filters Reset Filters If Reporting Period is [DATE] and Fund Name contains ra…" at bounding box center [784, 355] width 1568 height 710
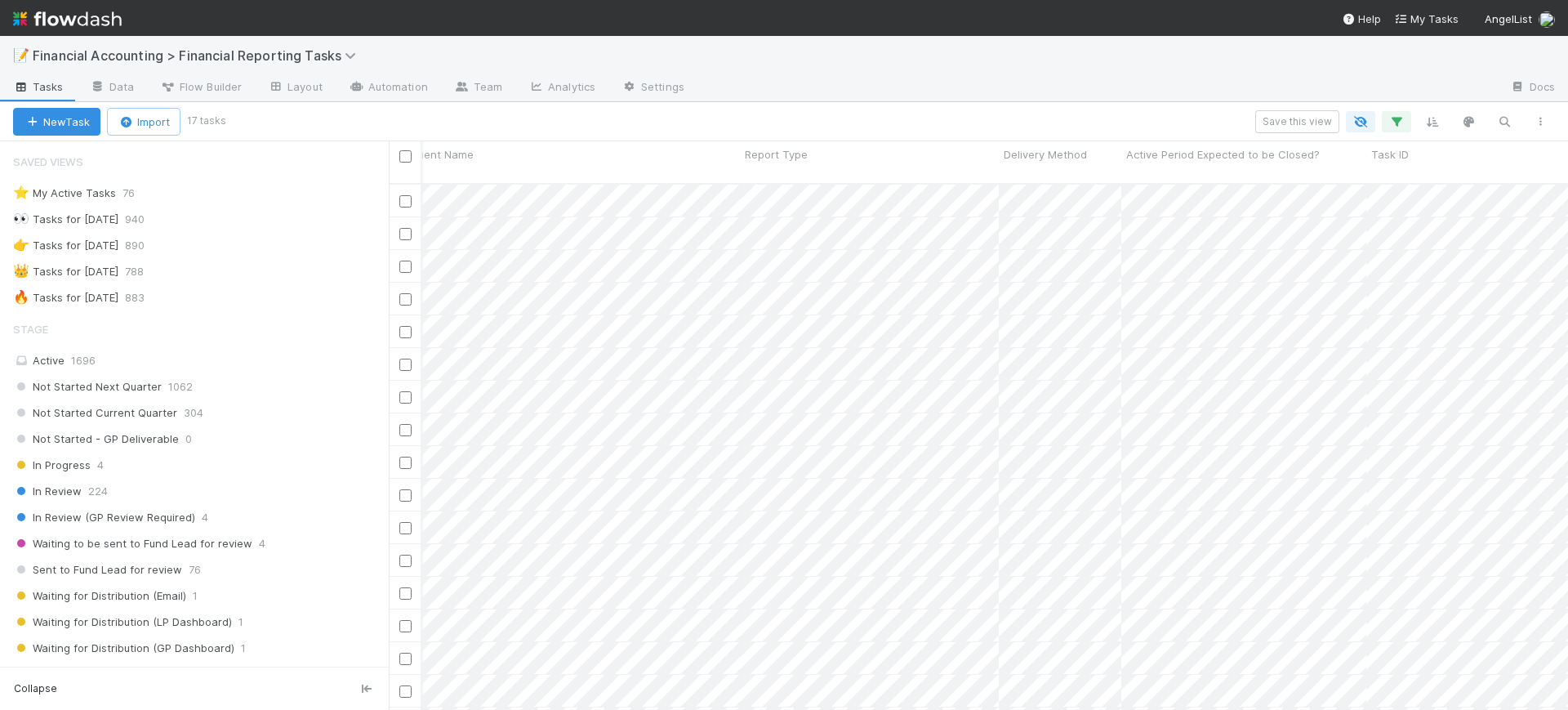
scroll to position [0, 2905]
